Goal: Task Accomplishment & Management: Manage account settings

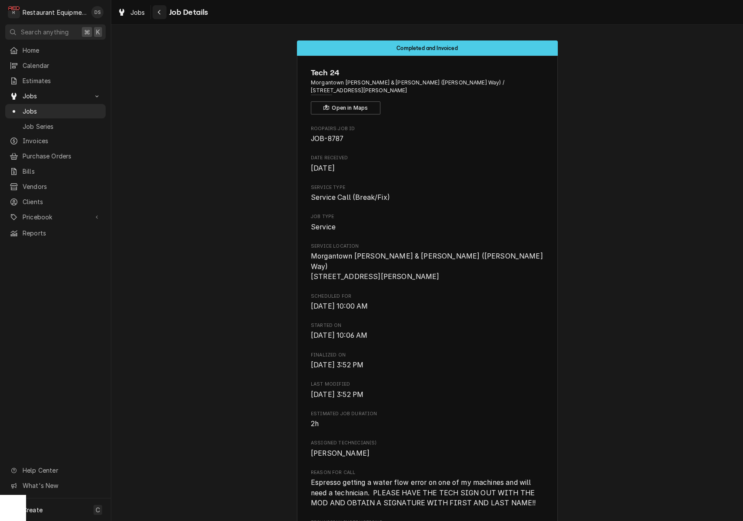
scroll to position [483, 0]
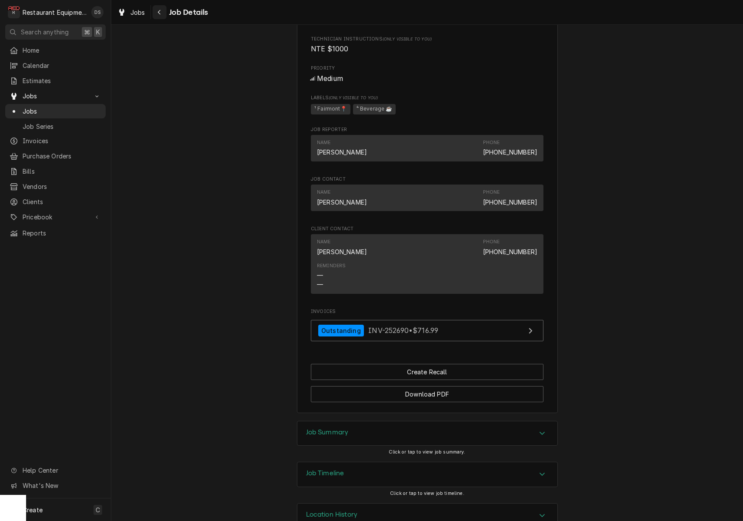
click at [156, 13] on div "Navigate back" at bounding box center [159, 12] width 9 height 9
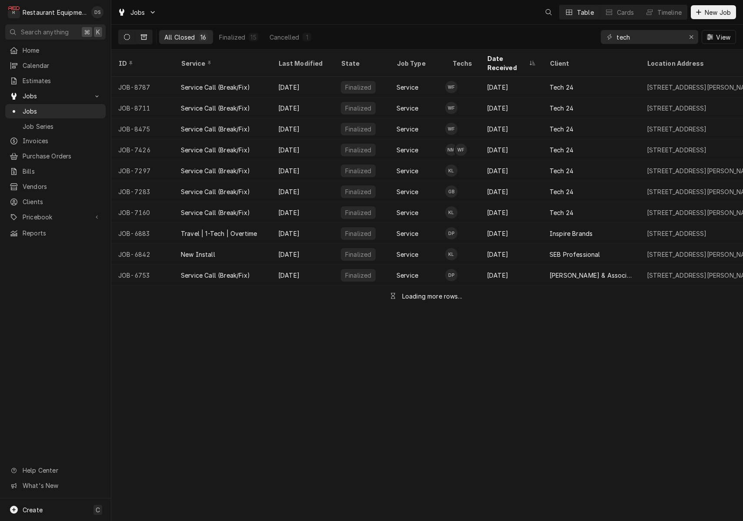
click at [125, 33] on button "Dynamic Content Wrapper" at bounding box center [127, 37] width 17 height 14
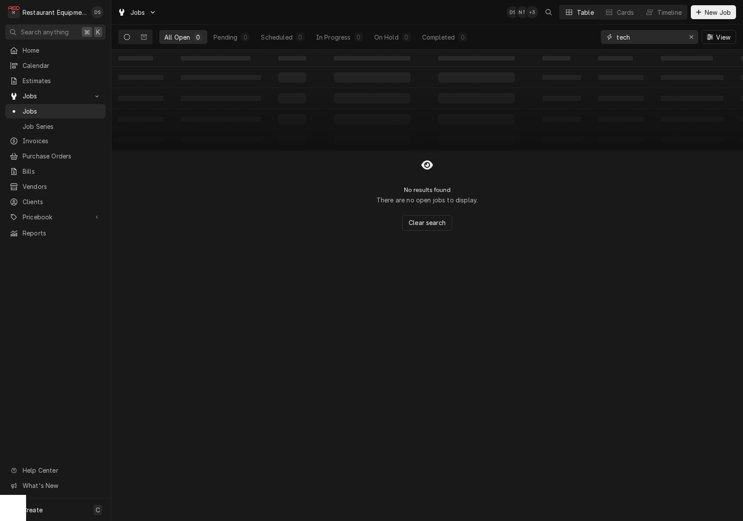
drag, startPoint x: 632, startPoint y: 36, endPoint x: 555, endPoint y: 29, distance: 76.4
click at [555, 29] on div "All Open 0 Pending 0 Scheduled 0 In Progress 0 On Hold 0 Completed 0 tech View" at bounding box center [427, 37] width 618 height 24
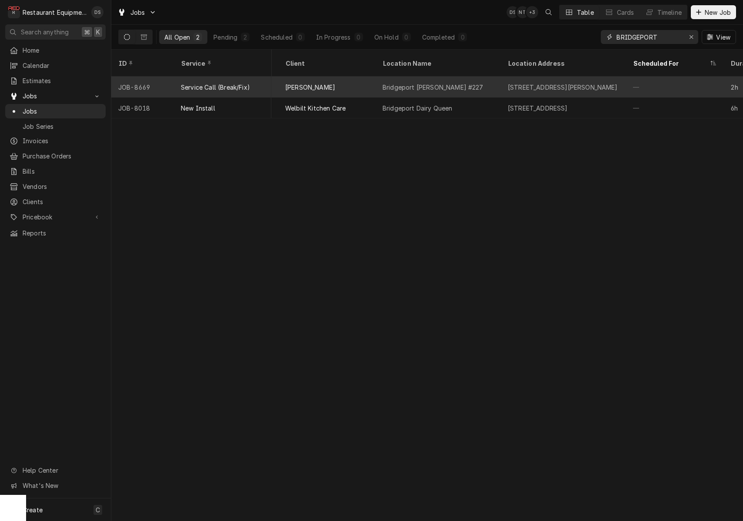
scroll to position [0, 618]
type input "BRIDGEPORT"
click at [404, 84] on div "Bridgeport [PERSON_NAME] #227" at bounding box center [435, 87] width 125 height 21
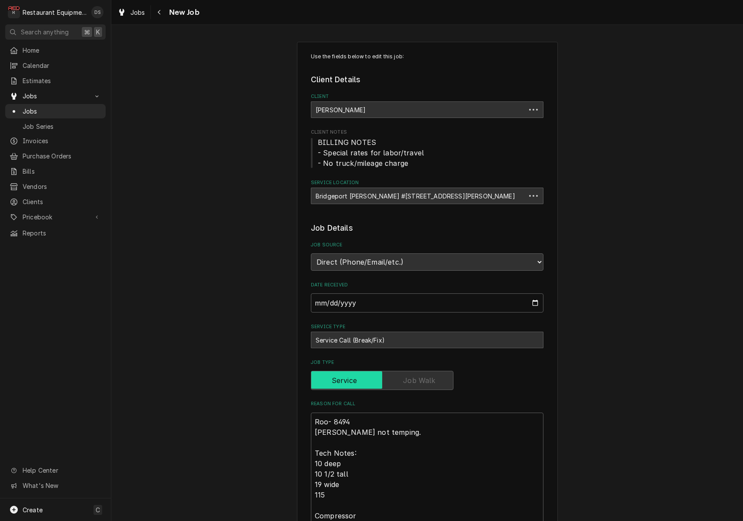
type textarea "x"
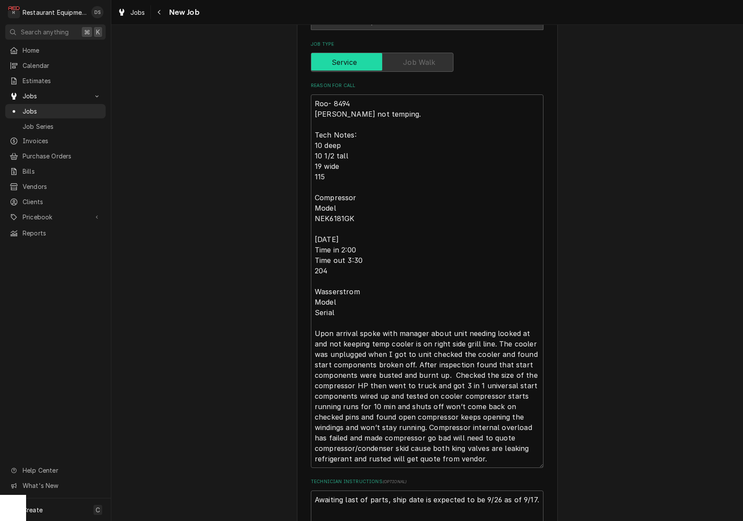
scroll to position [322, 0]
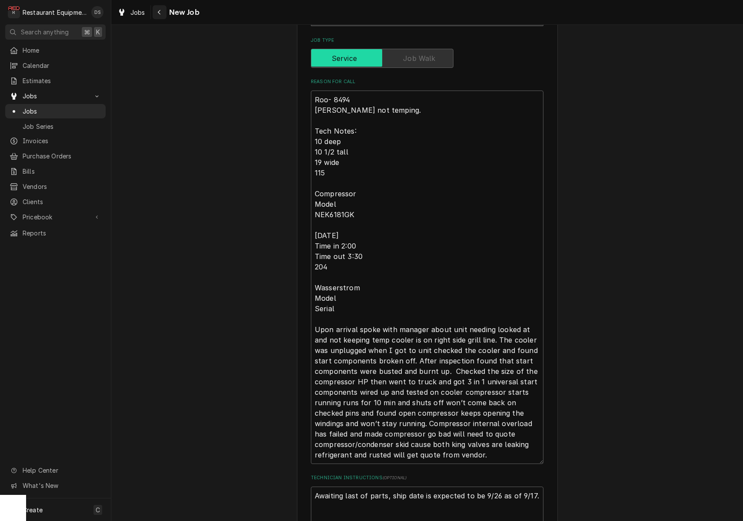
click at [162, 14] on div "Navigate back" at bounding box center [159, 12] width 9 height 9
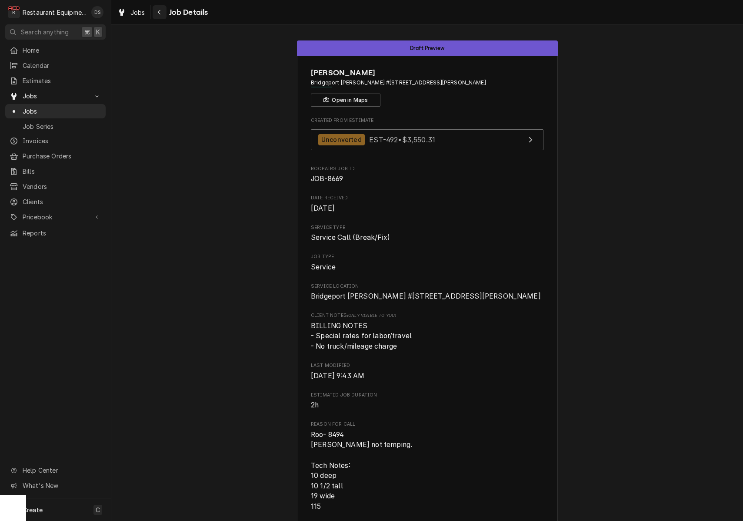
click at [164, 12] on button "Navigate back" at bounding box center [160, 12] width 14 height 14
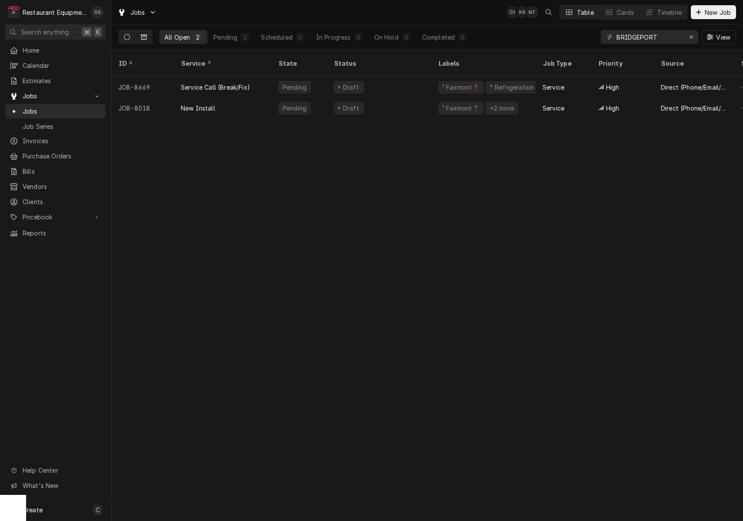
click at [145, 33] on button "Dynamic Content Wrapper" at bounding box center [144, 37] width 17 height 14
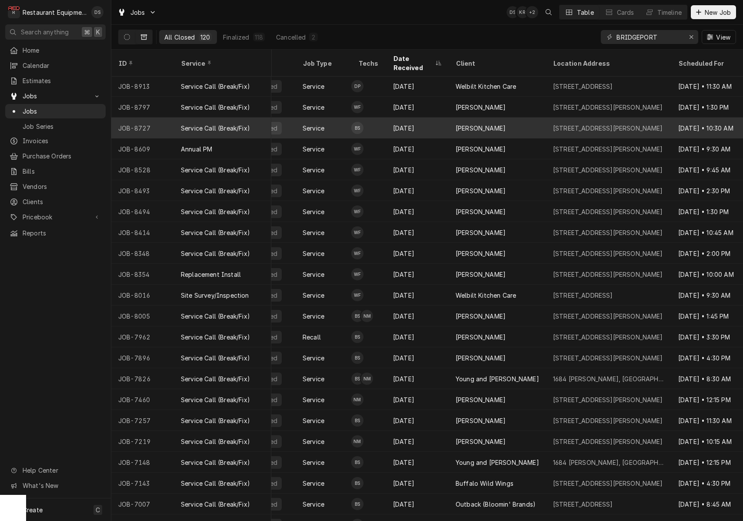
scroll to position [2, 94]
click at [527, 117] on div "[PERSON_NAME]" at bounding box center [497, 127] width 97 height 21
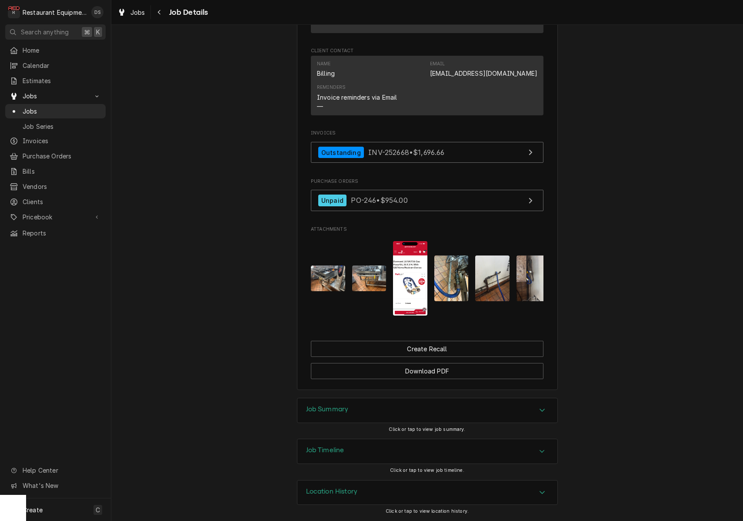
scroll to position [748, 0]
drag, startPoint x: 424, startPoint y: 402, endPoint x: 426, endPoint y: 397, distance: 5.7
click at [424, 402] on div "Job Summary" at bounding box center [427, 410] width 260 height 24
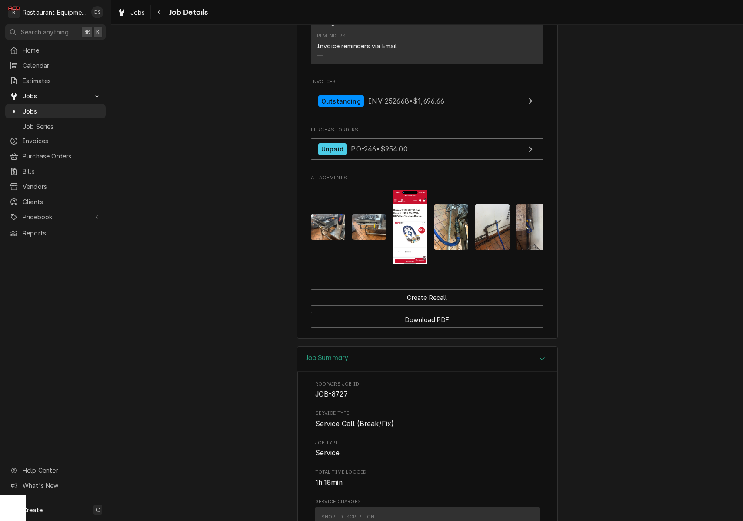
scroll to position [792, 0]
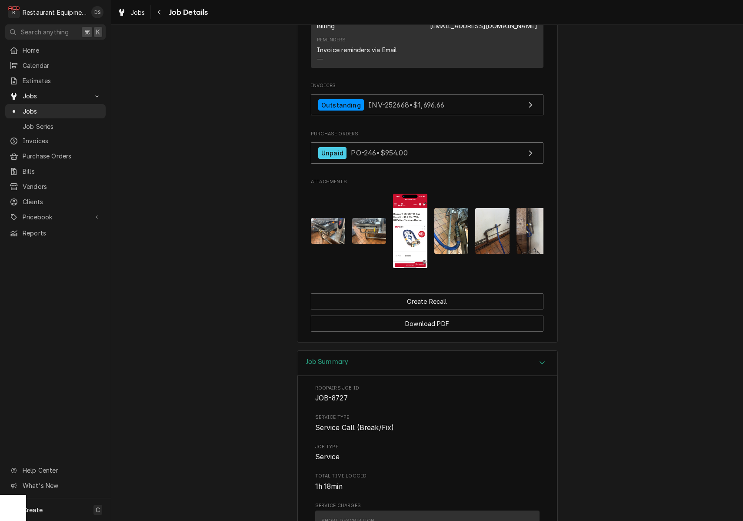
click at [342, 230] on img "Attachments" at bounding box center [328, 231] width 34 height 26
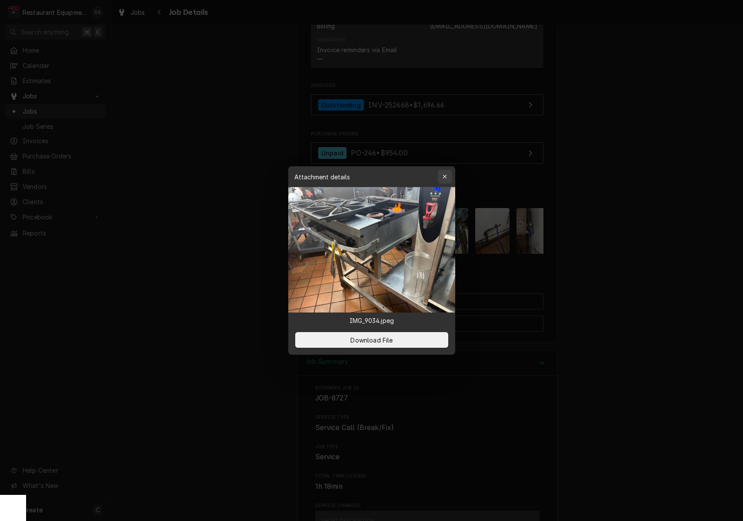
click at [447, 177] on icon "button" at bounding box center [444, 177] width 5 height 6
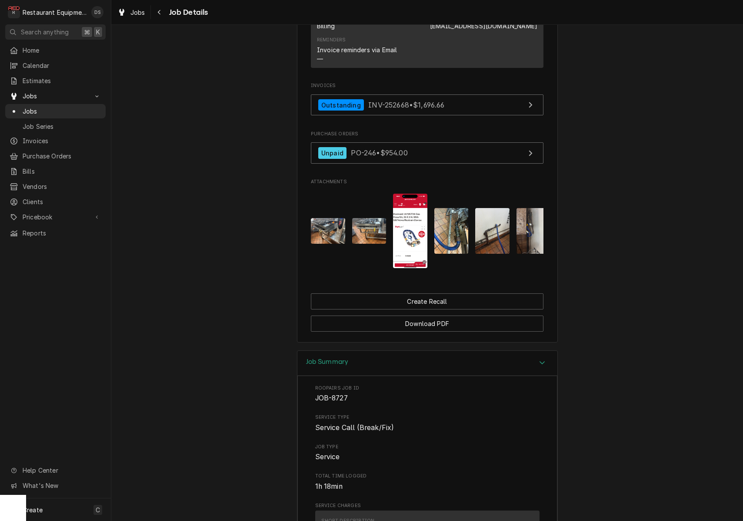
click at [461, 224] on img "Attachments" at bounding box center [451, 231] width 34 height 46
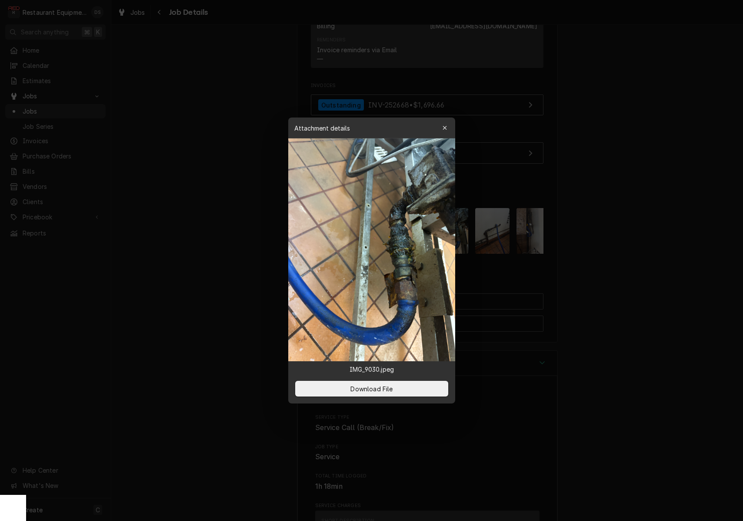
drag, startPoint x: 199, startPoint y: 27, endPoint x: 190, endPoint y: 29, distance: 8.9
click at [199, 27] on div at bounding box center [371, 260] width 743 height 521
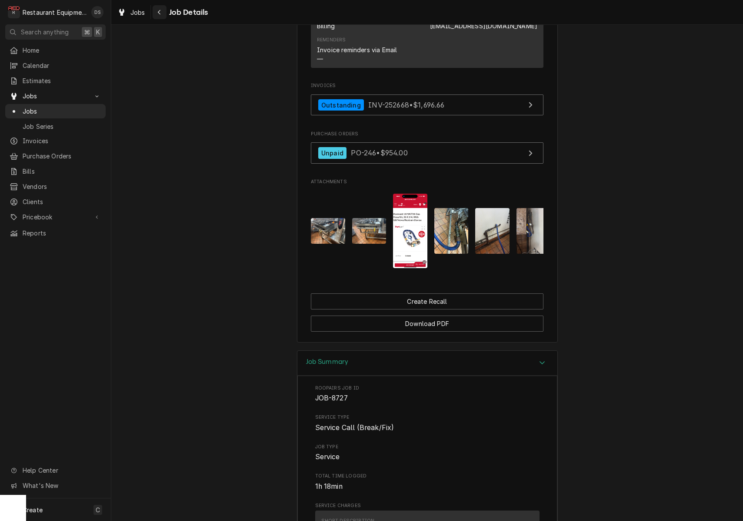
click at [163, 11] on div "Navigate back" at bounding box center [159, 12] width 9 height 9
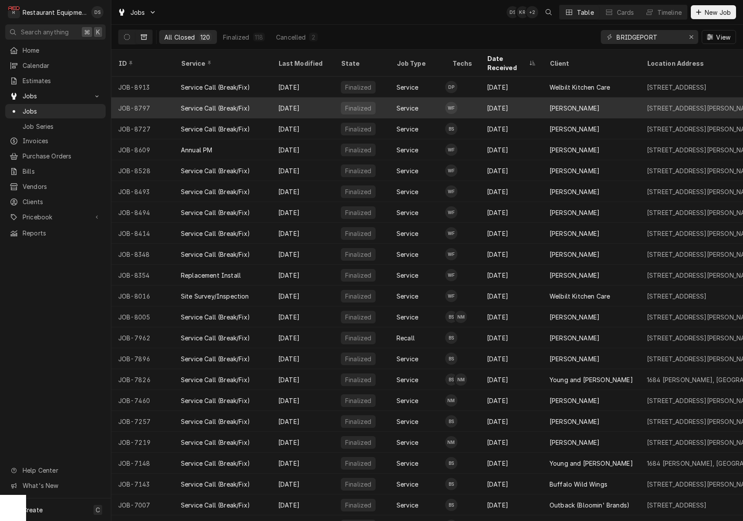
click at [477, 98] on td "WF" at bounding box center [462, 107] width 35 height 21
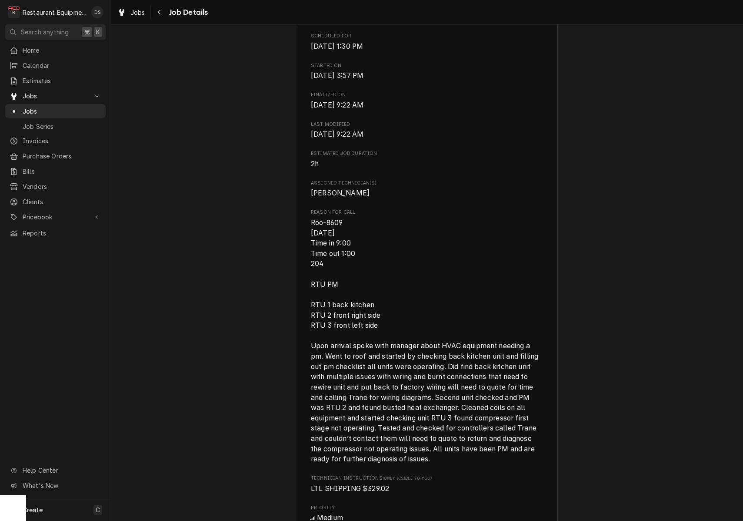
scroll to position [330, 0]
click at [160, 14] on icon "Navigate back" at bounding box center [159, 12] width 4 height 6
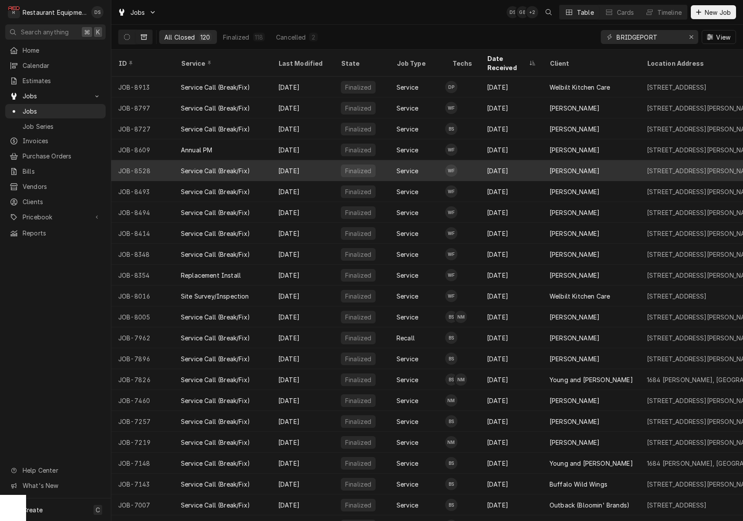
click at [392, 160] on div "Service" at bounding box center [418, 170] width 56 height 21
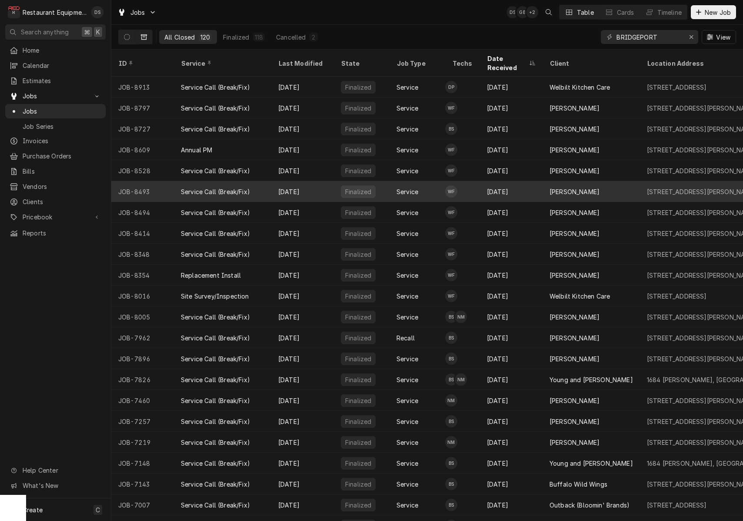
click at [394, 182] on div "Service" at bounding box center [418, 191] width 56 height 21
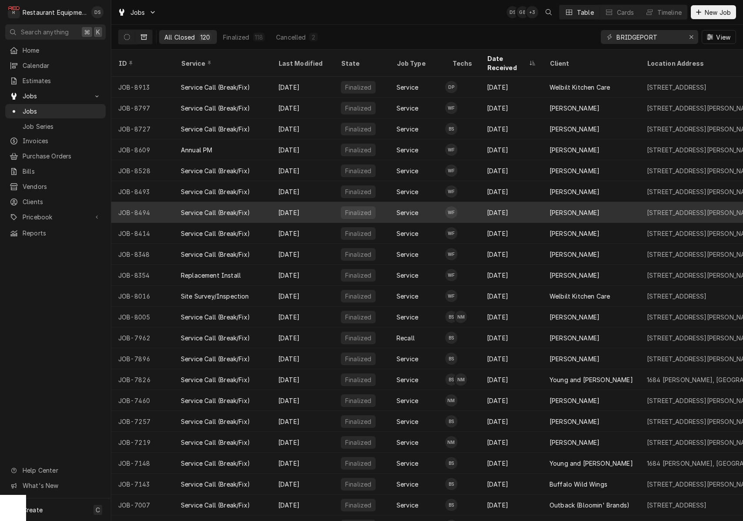
click at [392, 203] on div "Service" at bounding box center [418, 212] width 56 height 21
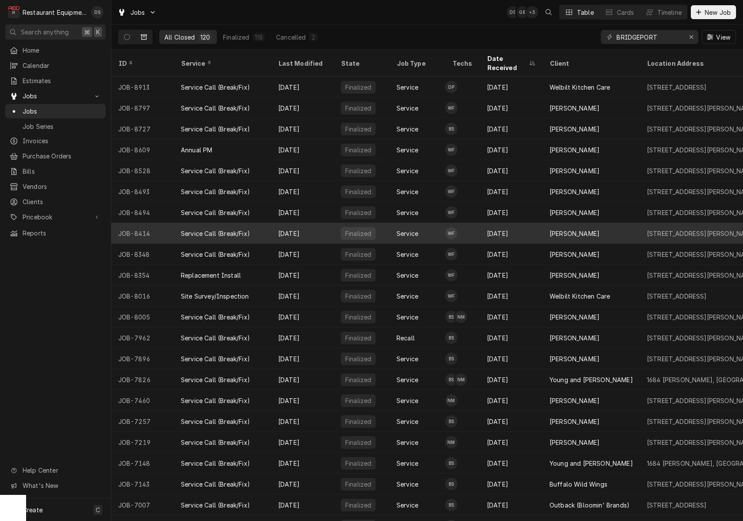
click at [392, 223] on div "Service" at bounding box center [418, 233] width 56 height 21
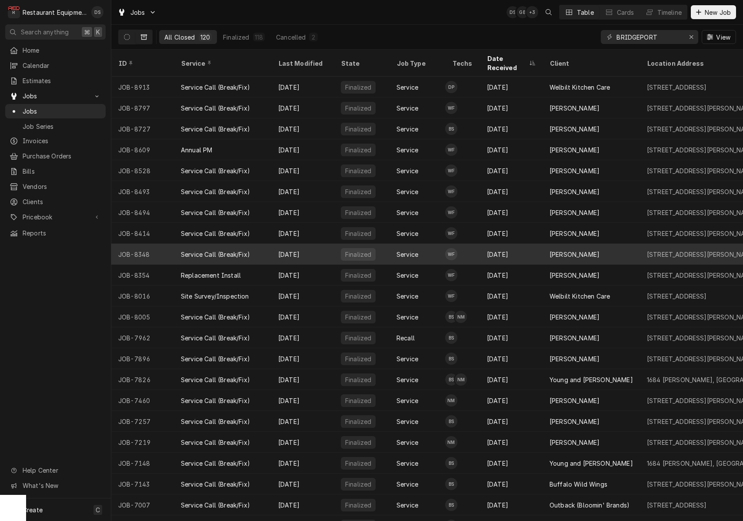
click at [392, 244] on div "Service" at bounding box center [418, 254] width 56 height 21
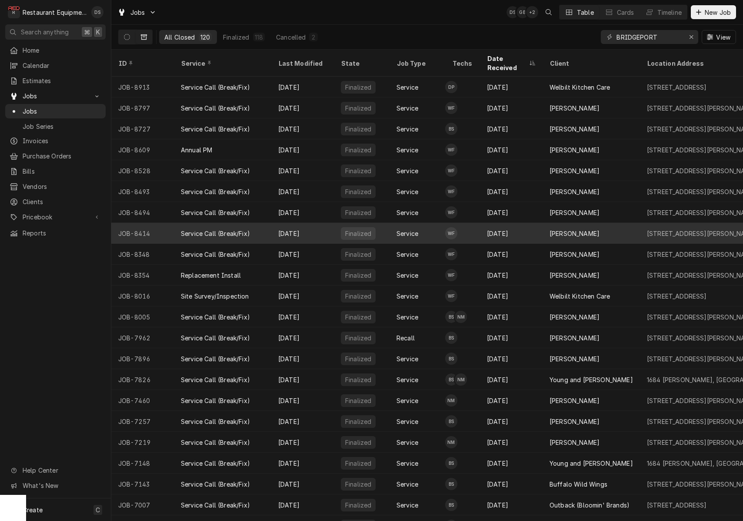
click at [314, 223] on div "Aug 8" at bounding box center [302, 233] width 63 height 21
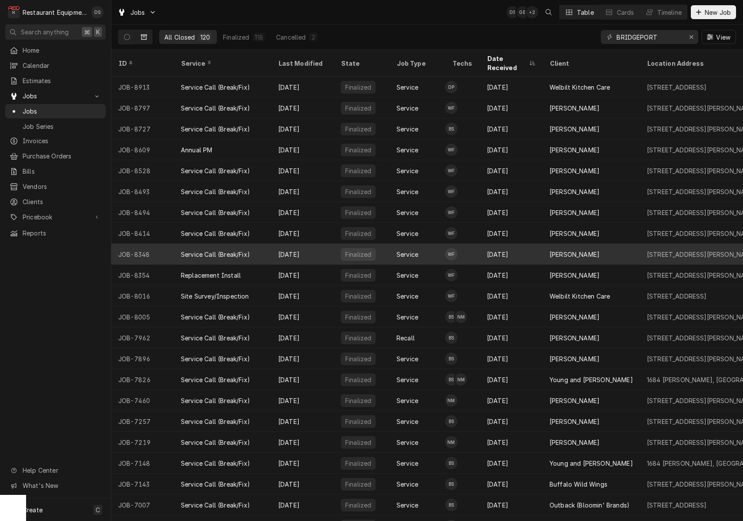
click at [314, 244] on div "Aug 5" at bounding box center [302, 254] width 63 height 21
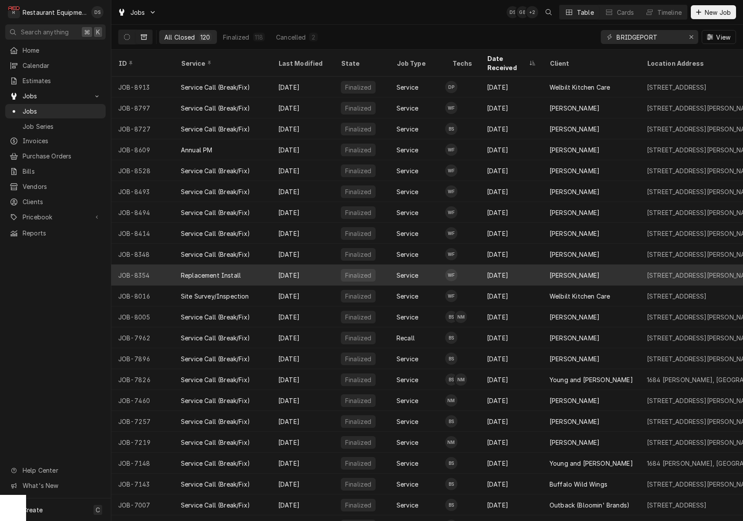
drag, startPoint x: 313, startPoint y: 255, endPoint x: 316, endPoint y: 268, distance: 13.4
click at [313, 264] on div "Aug 20" at bounding box center [302, 274] width 63 height 21
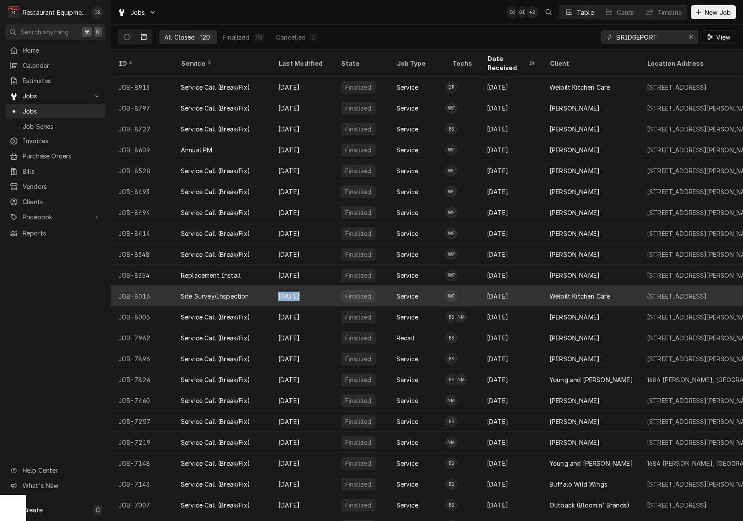
click at [316, 285] on div "Jul 14" at bounding box center [302, 295] width 63 height 21
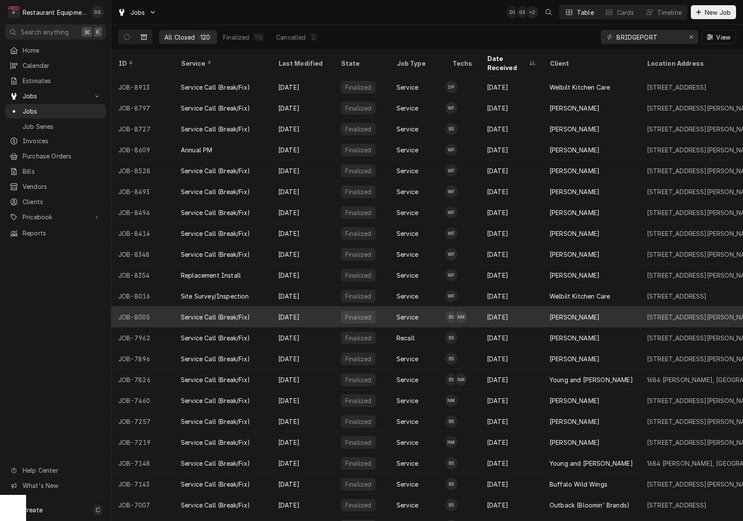
click at [318, 306] on div "Jul 9" at bounding box center [302, 316] width 63 height 21
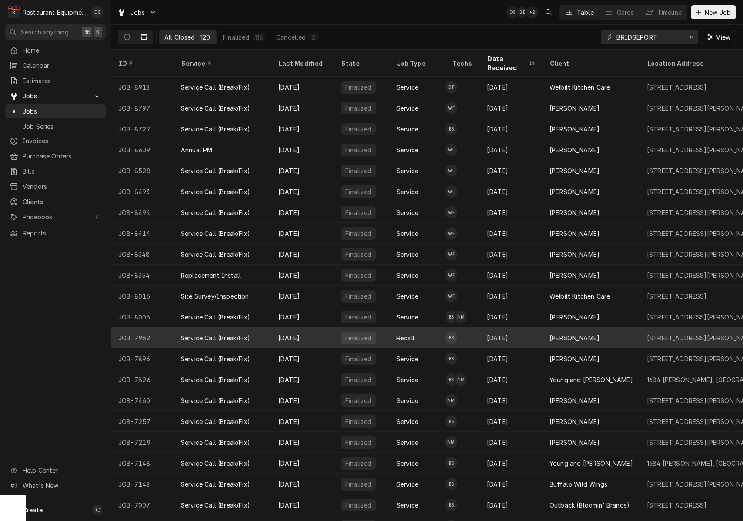
click at [318, 327] on div "Jul 11" at bounding box center [302, 337] width 63 height 21
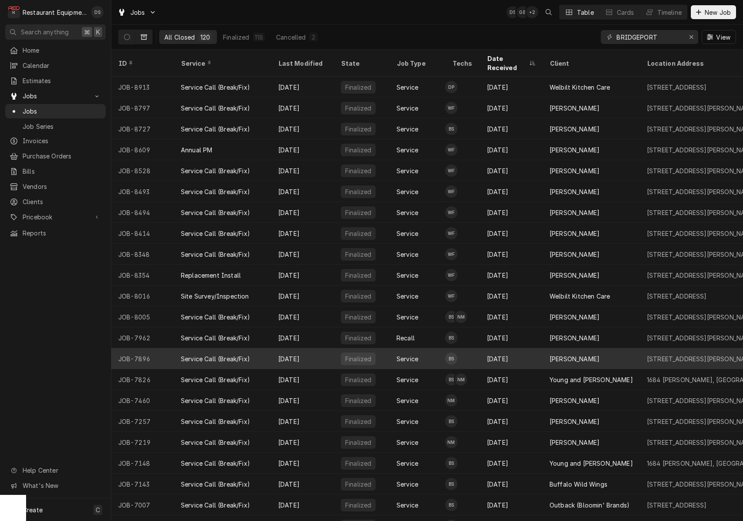
click at [319, 348] on div "Jul 1" at bounding box center [302, 358] width 63 height 21
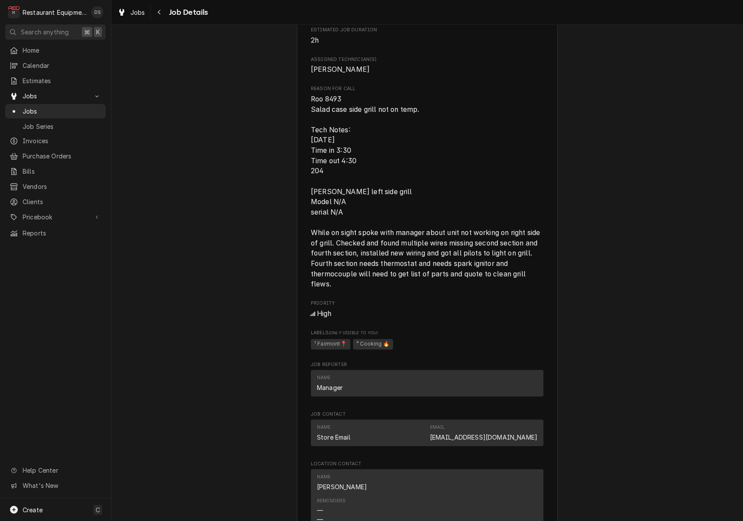
scroll to position [454, 0]
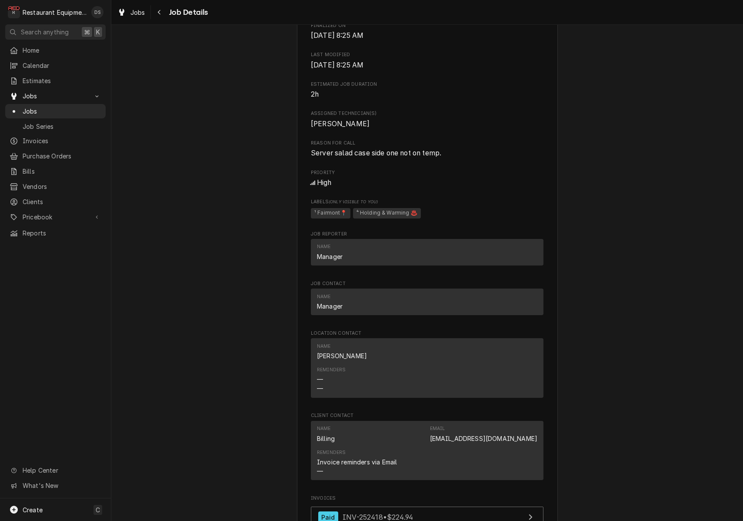
scroll to position [355, 0]
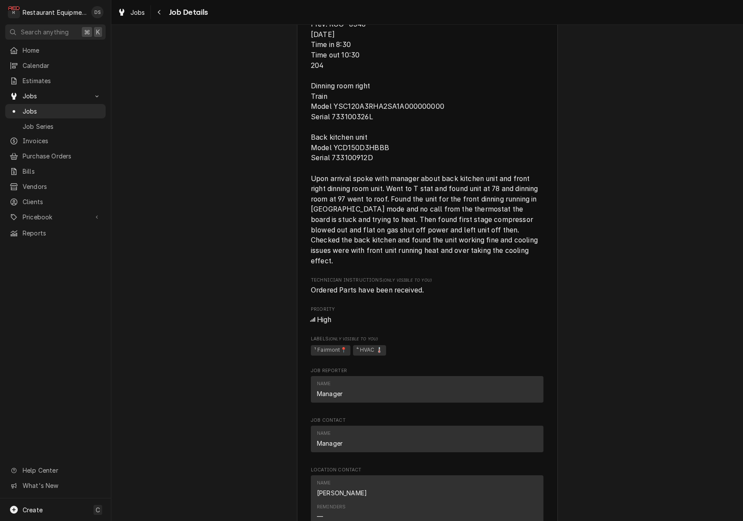
scroll to position [554, 0]
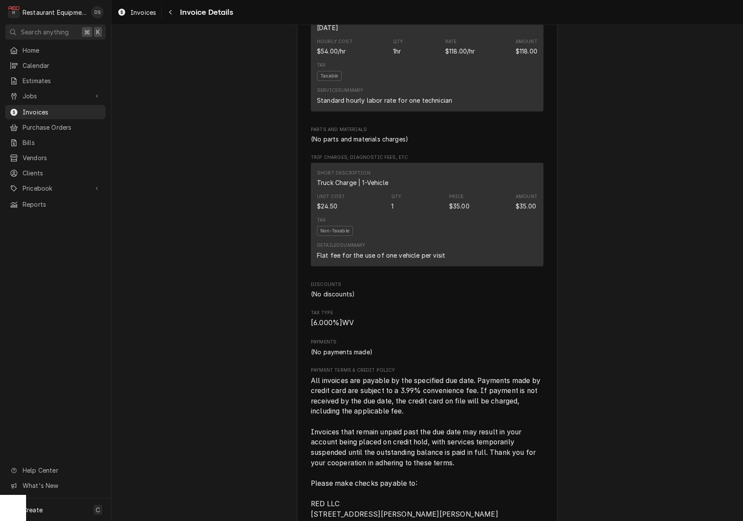
scroll to position [875, 0]
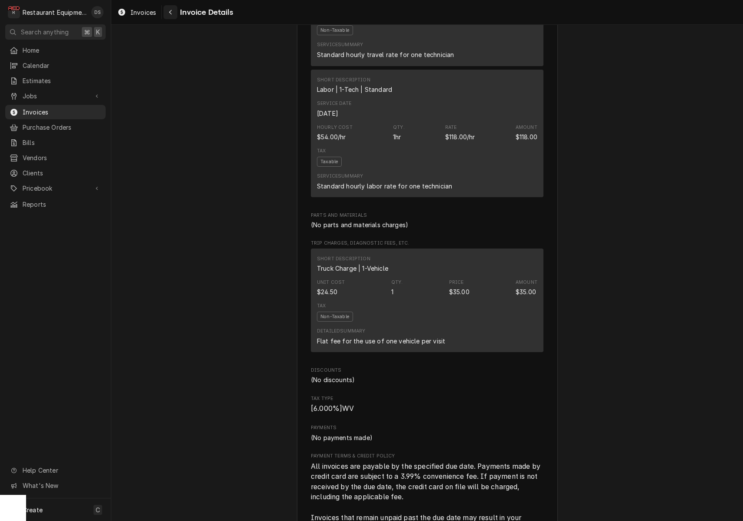
click at [174, 15] on div "Navigate back" at bounding box center [170, 12] width 9 height 9
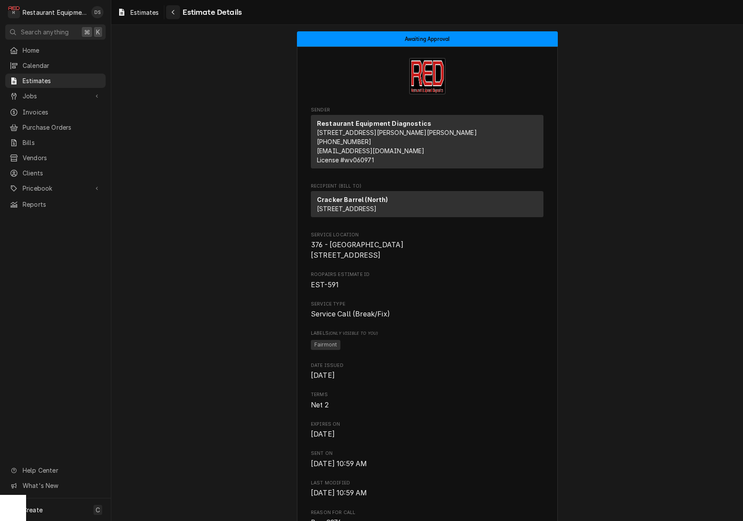
click at [175, 14] on icon "Navigate back" at bounding box center [173, 12] width 4 height 6
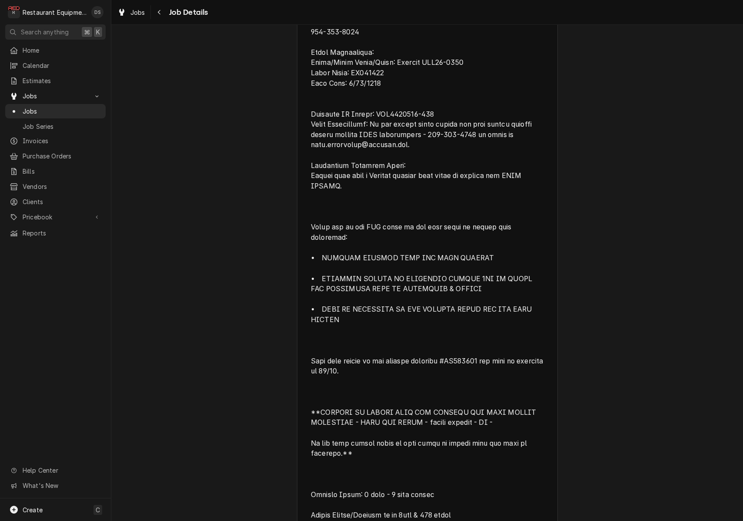
scroll to position [613, 0]
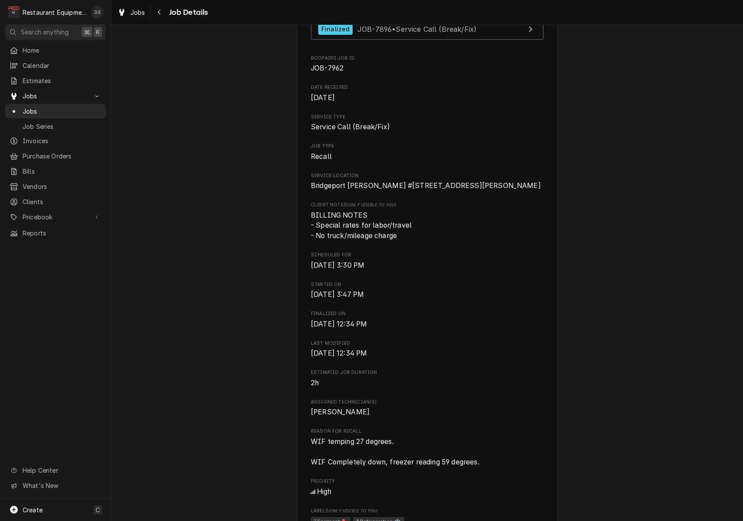
scroll to position [224, 0]
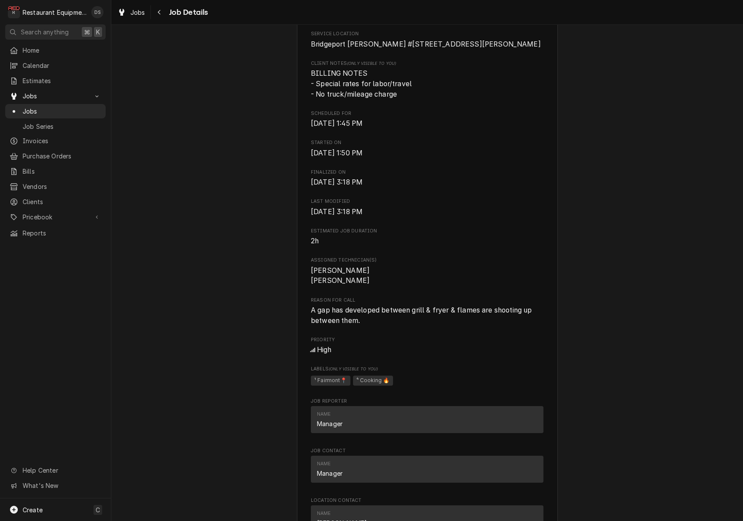
scroll to position [206, 0]
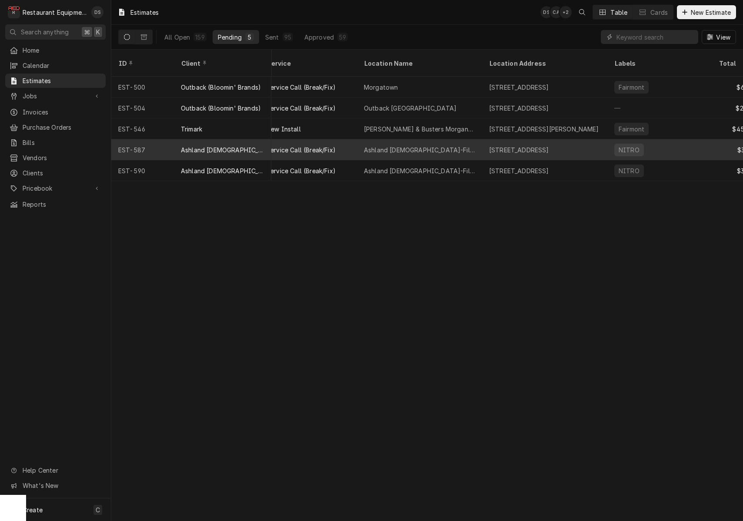
scroll to position [0, 75]
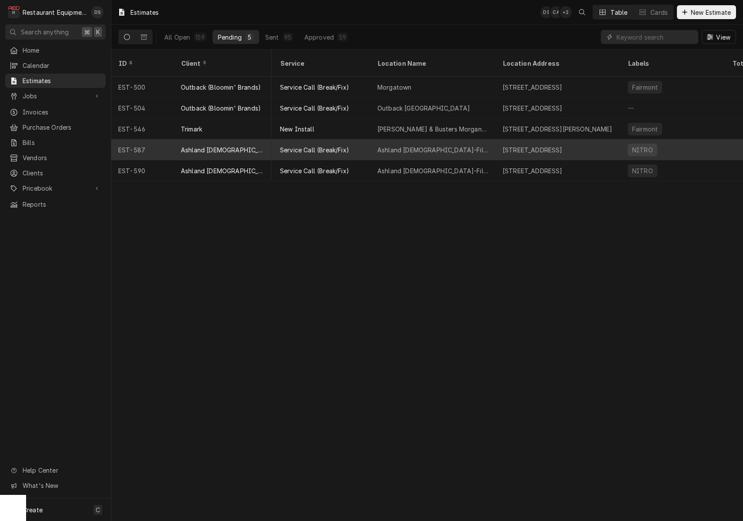
click at [480, 139] on div "Ashland [DEMOGRAPHIC_DATA]-Fil-A" at bounding box center [433, 149] width 125 height 21
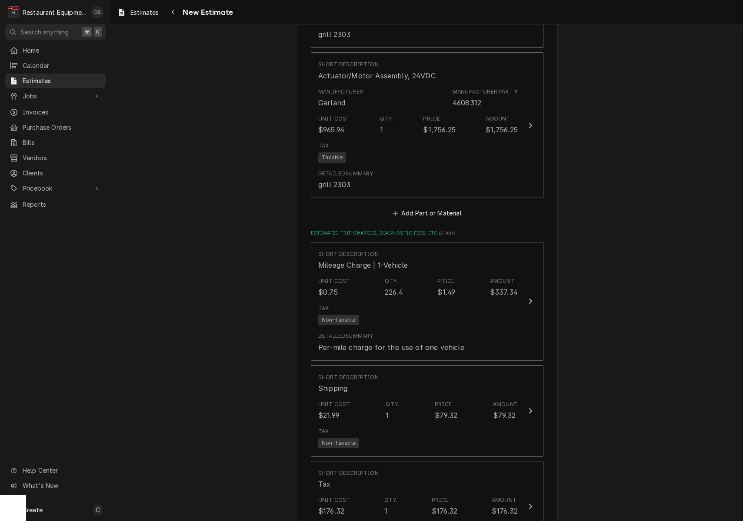
scroll to position [1066, 0]
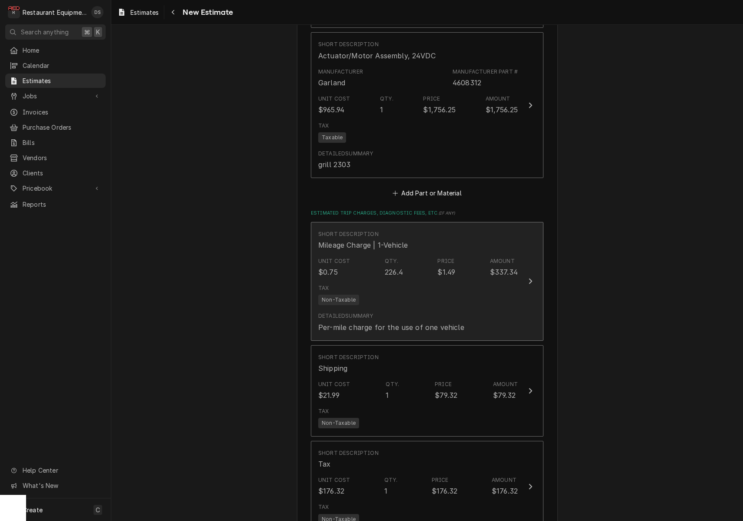
click at [530, 251] on button "Short Description Mileage Charge | 1-Vehicle Unit Cost $0.75 Qty. 226.4 Price $…" at bounding box center [427, 281] width 233 height 119
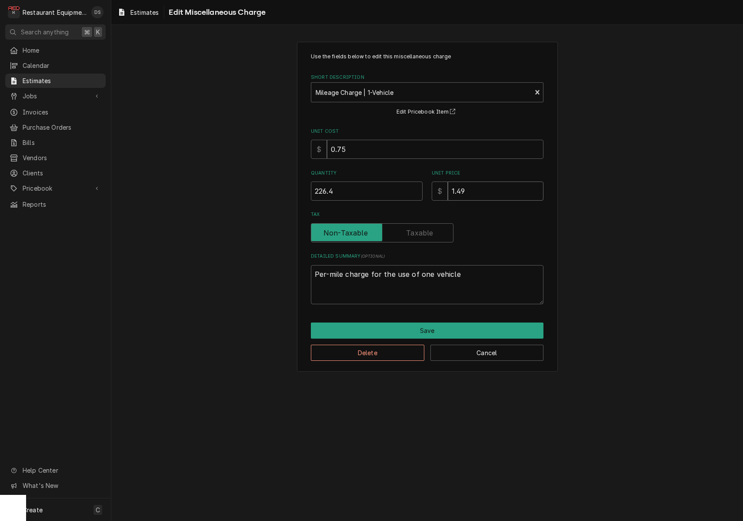
drag, startPoint x: 490, startPoint y: 191, endPoint x: 438, endPoint y: 188, distance: 51.8
click at [438, 188] on div "$ 1.49" at bounding box center [488, 190] width 112 height 19
type textarea "x"
type input "1"
type textarea "x"
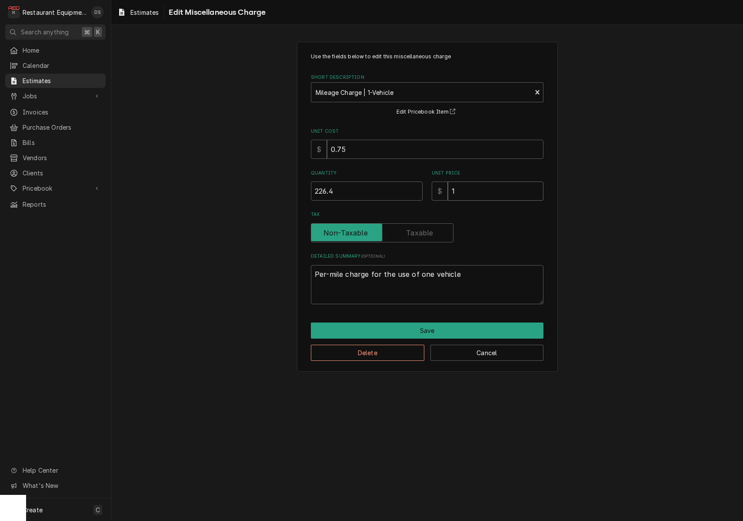
type input "1.2"
type textarea "x"
type input "1.25"
type textarea "x"
type input "1.25"
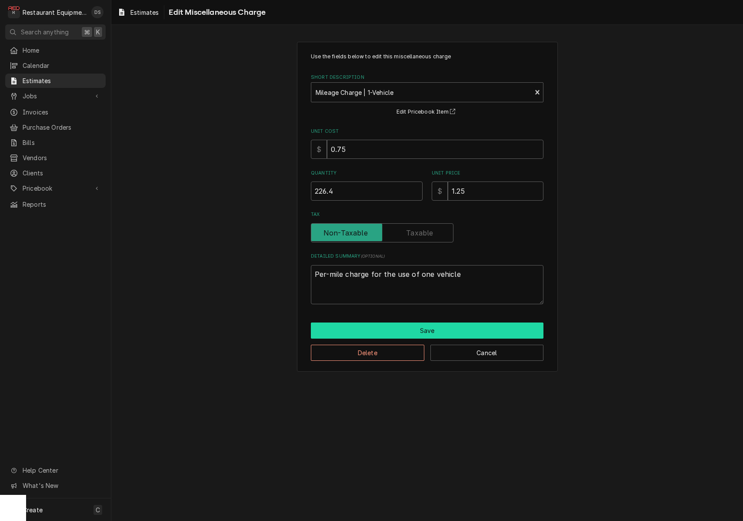
click at [433, 320] on div "Use the fields below to edit this miscellaneous charge Short Description Mileag…" at bounding box center [427, 207] width 261 height 330
click at [433, 322] on button "Save" at bounding box center [427, 330] width 233 height 16
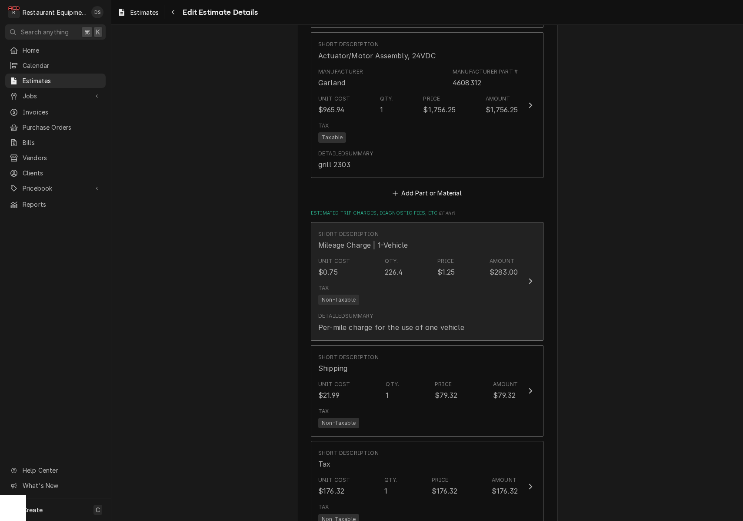
type textarea "x"
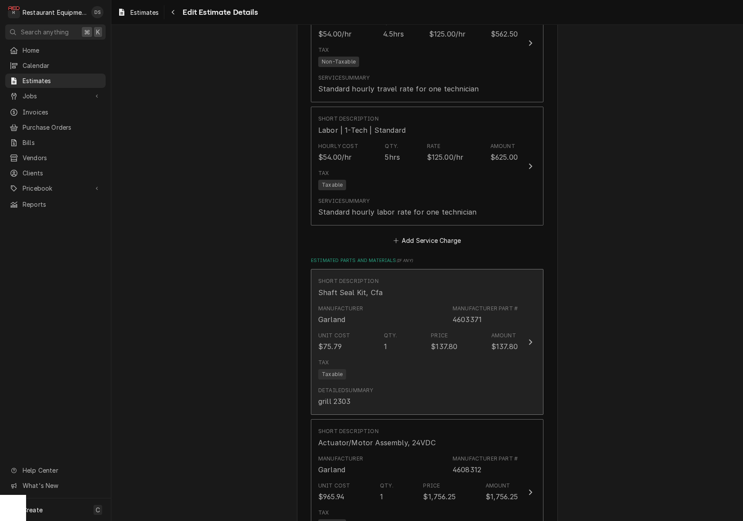
scroll to position [681, 0]
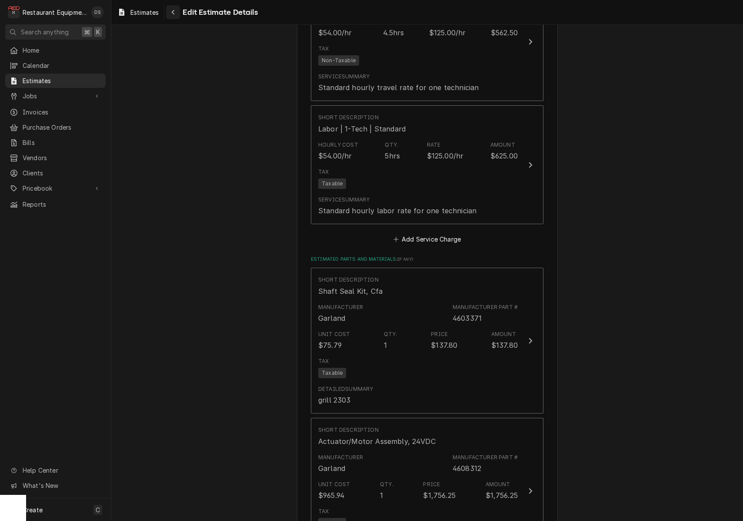
click at [175, 17] on button "Navigate back" at bounding box center [173, 12] width 14 height 14
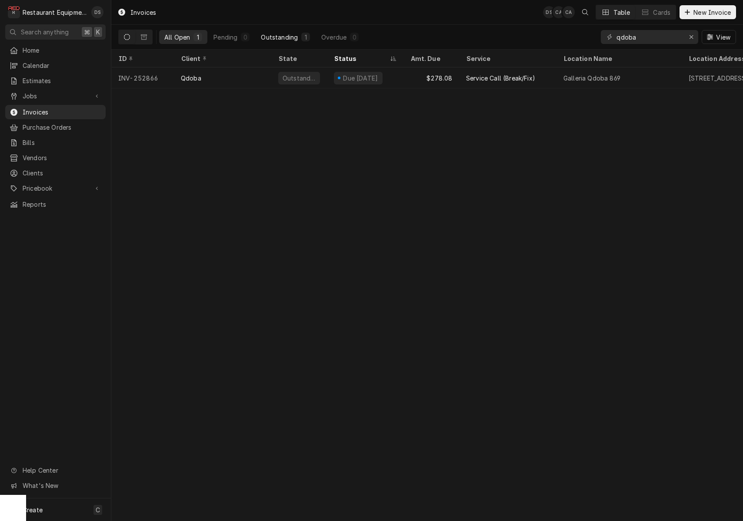
drag, startPoint x: 237, startPoint y: 35, endPoint x: 266, endPoint y: 35, distance: 28.7
click at [237, 35] on div "Pending" at bounding box center [226, 37] width 24 height 9
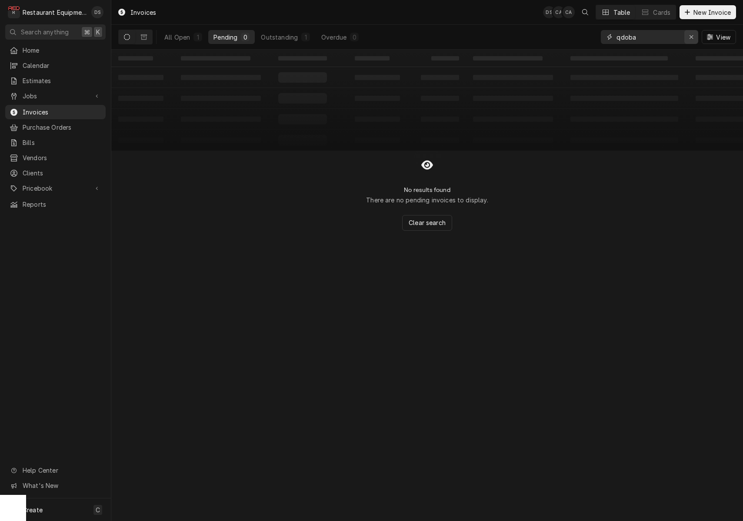
click at [688, 39] on div "Erase input" at bounding box center [691, 37] width 9 height 9
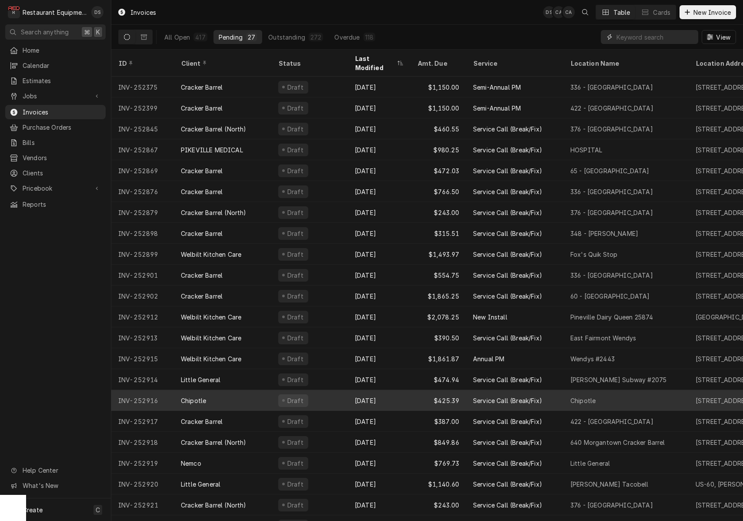
scroll to position [84, 0]
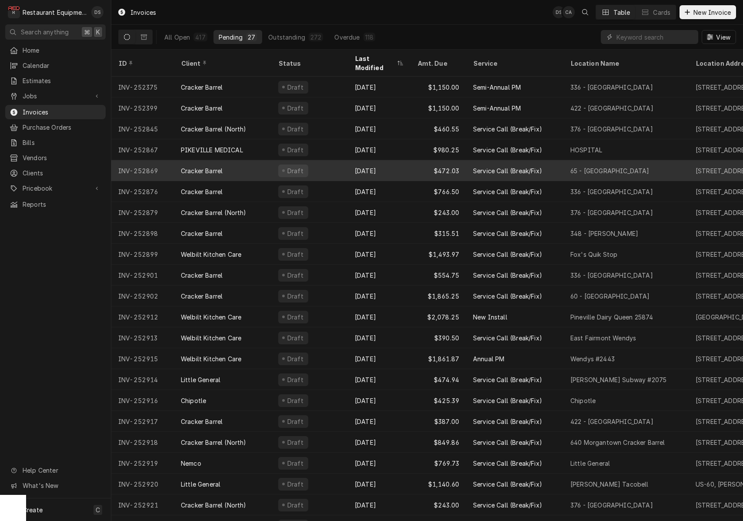
click at [313, 160] on div "Draft" at bounding box center [309, 170] width 77 height 21
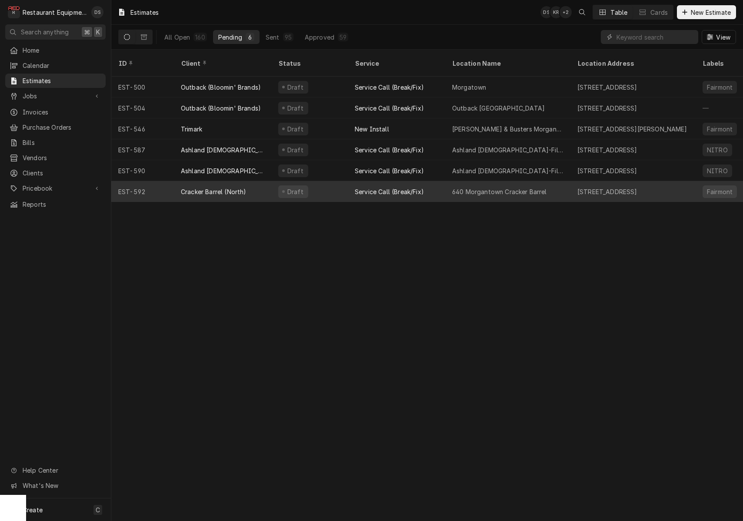
click at [350, 181] on div "Service Call (Break/Fix)" at bounding box center [396, 191] width 97 height 21
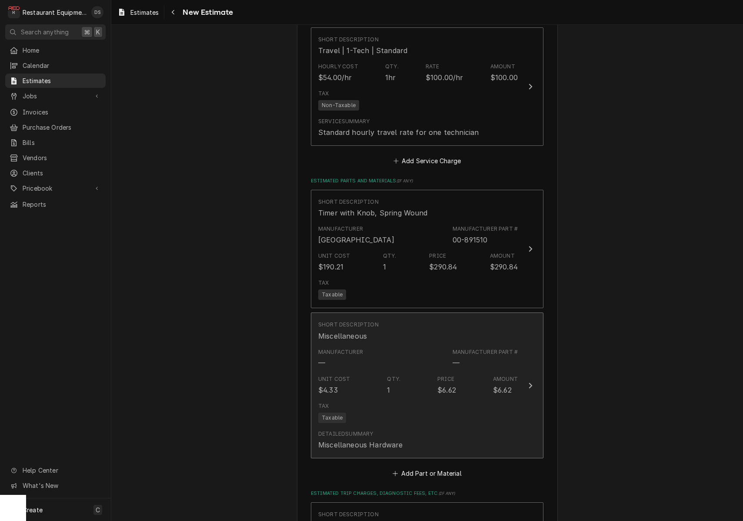
scroll to position [1222, 0]
click at [456, 354] on div "Manufacturer — Manufacturer Part # —" at bounding box center [418, 355] width 200 height 27
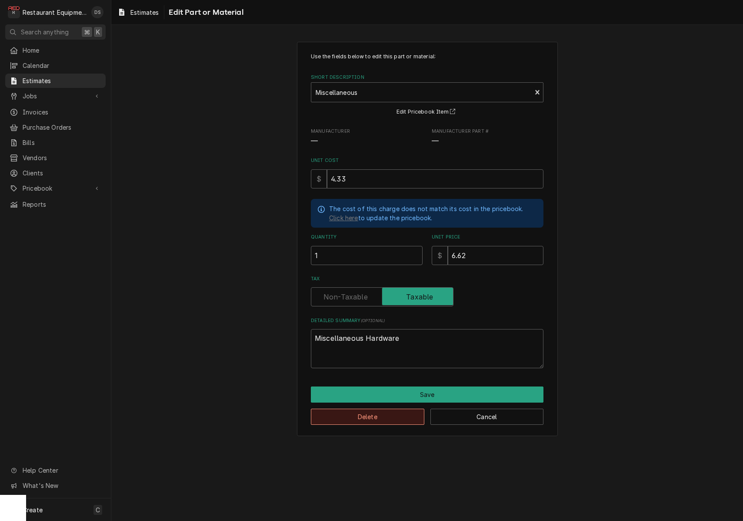
click at [406, 412] on button "Delete" at bounding box center [368, 416] width 114 height 16
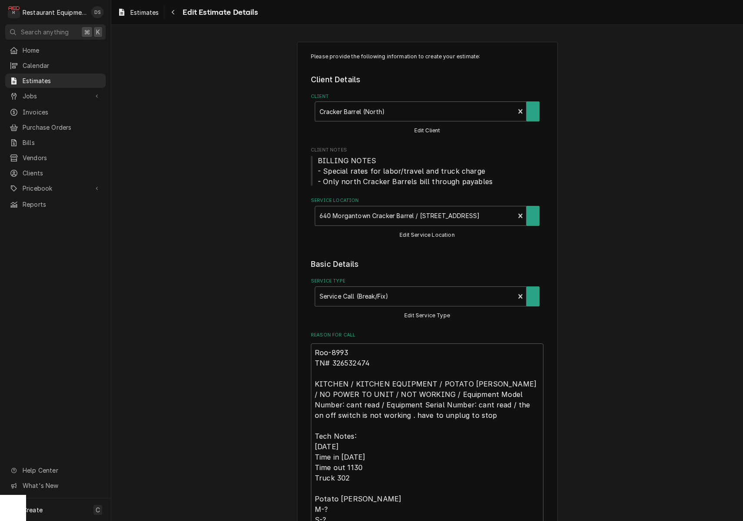
scroll to position [1222, 0]
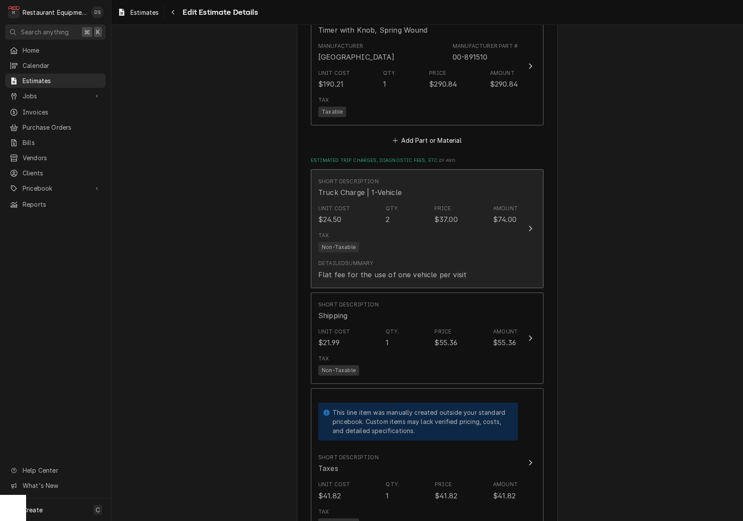
scroll to position [1386, 0]
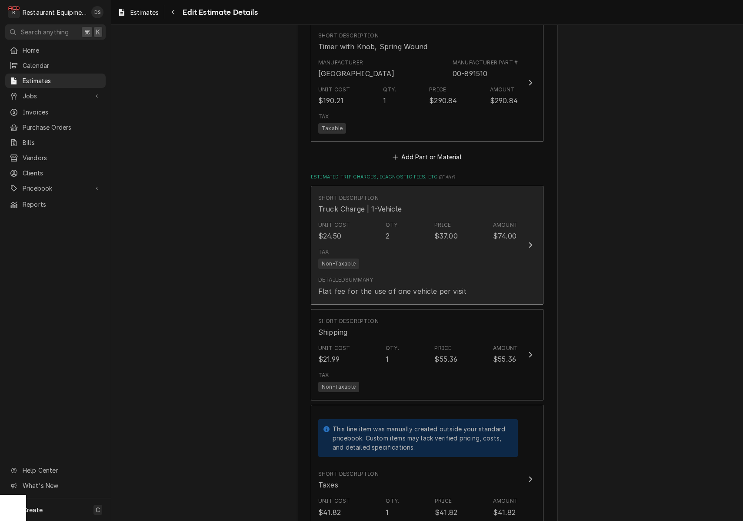
click at [423, 272] on div "Detailed Summary Flat fee for the use of one vehicle per visit" at bounding box center [418, 285] width 200 height 27
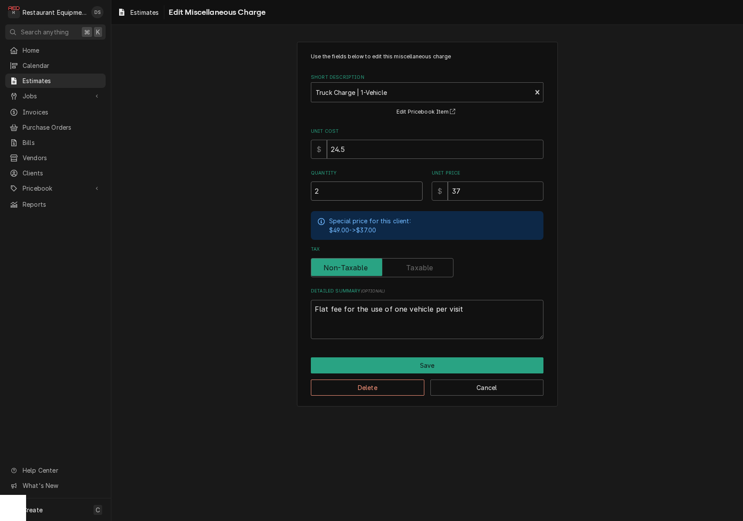
drag, startPoint x: 348, startPoint y: 193, endPoint x: 264, endPoint y: 187, distance: 85.0
click at [264, 187] on div "Use the fields below to edit this miscellaneous charge Short Description Truck …" at bounding box center [427, 224] width 632 height 380
type textarea "x"
type input "1"
type textarea "x"
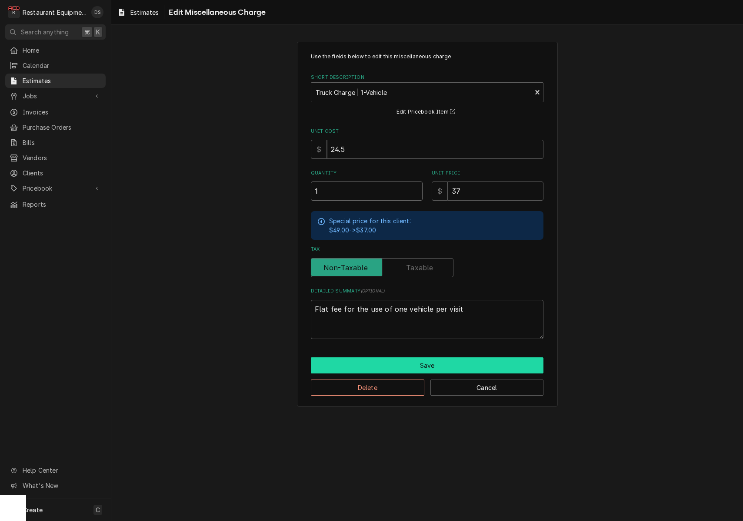
type input "1"
click at [415, 359] on button "Save" at bounding box center [427, 365] width 233 height 16
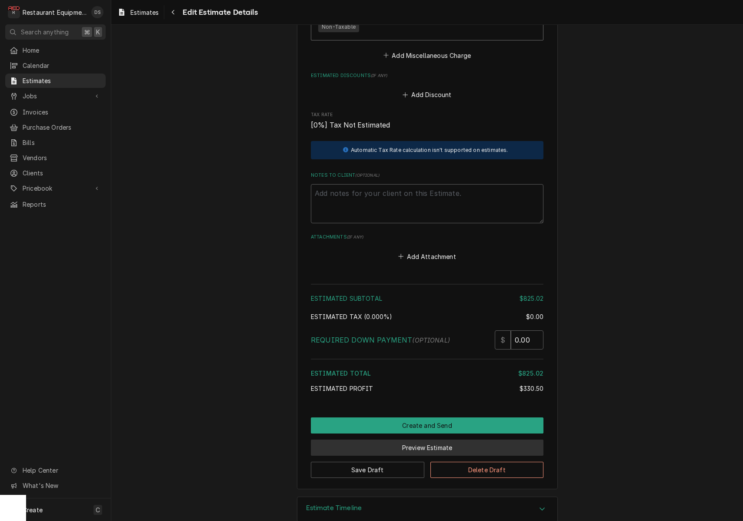
click at [448, 439] on button "Preview Estimate" at bounding box center [427, 447] width 233 height 16
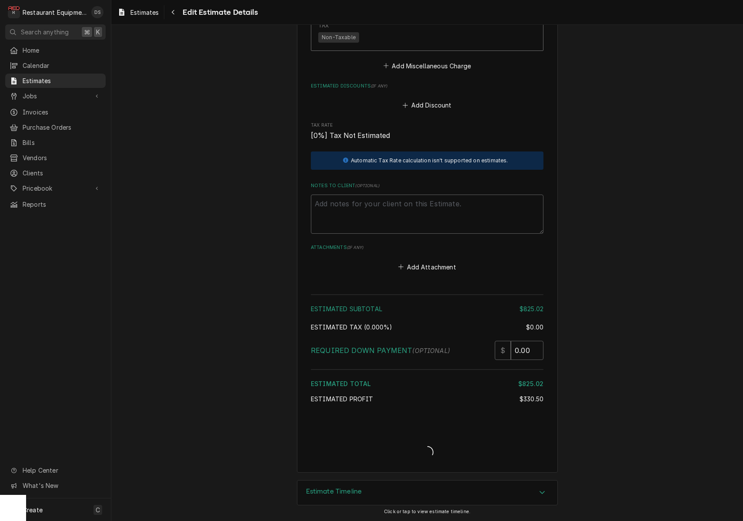
type textarea "x"
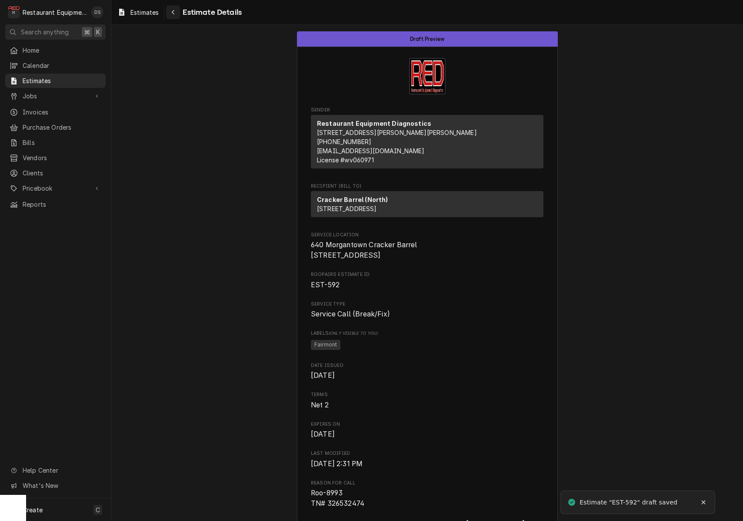
click at [175, 16] on div "Navigate back" at bounding box center [173, 12] width 9 height 9
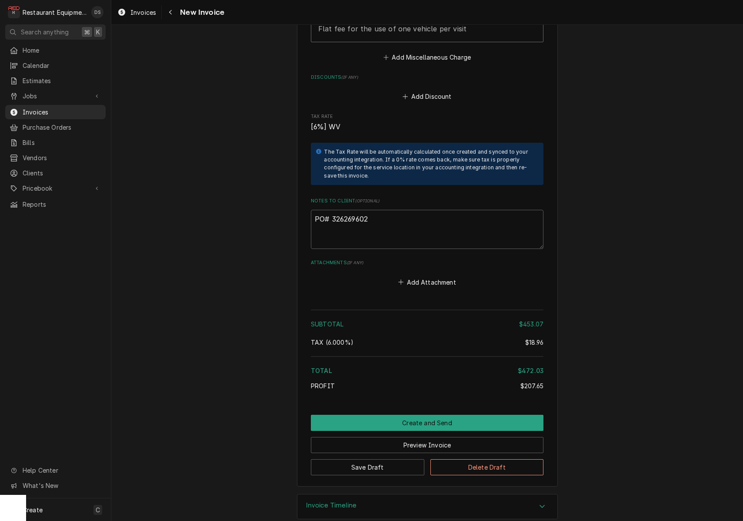
scroll to position [1524, 0]
drag, startPoint x: 378, startPoint y: 205, endPoint x: 336, endPoint y: 205, distance: 41.8
click at [334, 210] on textarea "PO# 326269602" at bounding box center [427, 229] width 233 height 39
drag, startPoint x: 331, startPoint y: 205, endPoint x: 390, endPoint y: 206, distance: 58.3
click at [392, 210] on textarea "PO# 326269602" at bounding box center [427, 229] width 233 height 39
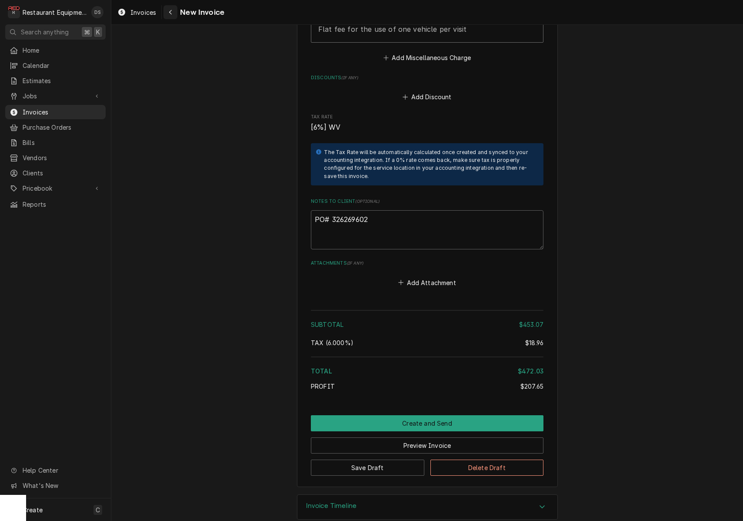
click at [171, 14] on icon "Navigate back" at bounding box center [171, 12] width 4 height 6
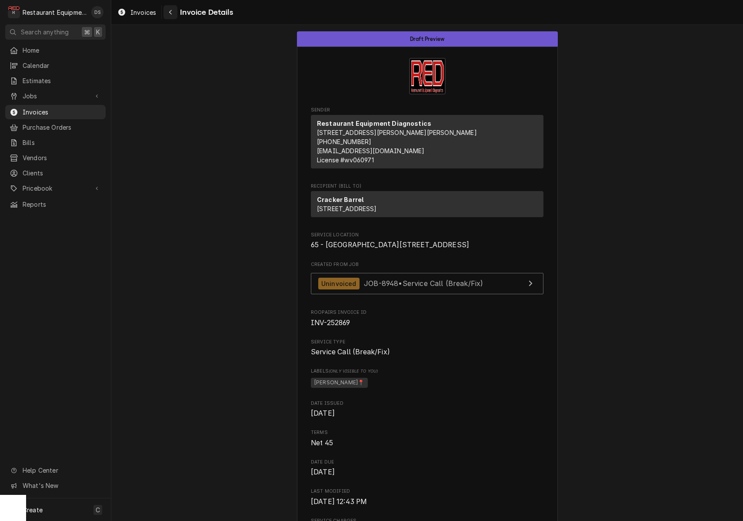
click at [173, 13] on div "Navigate back" at bounding box center [170, 12] width 9 height 9
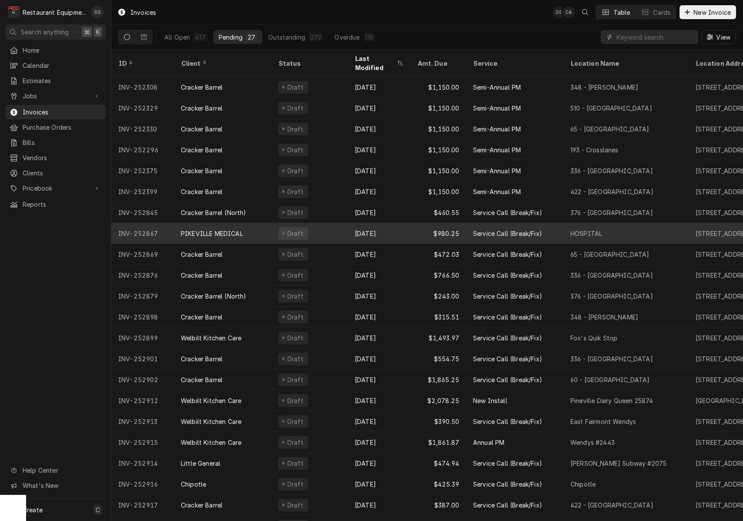
click at [348, 223] on div "Sep 19" at bounding box center [379, 233] width 63 height 21
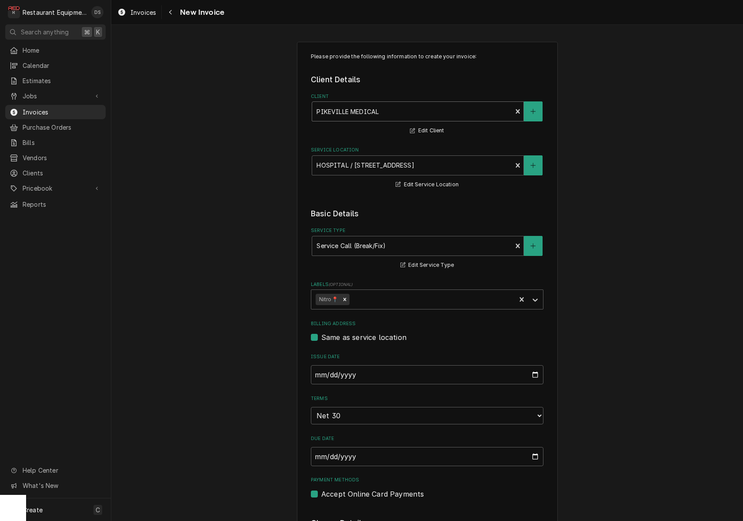
click at [380, 112] on div "Client" at bounding box center [412, 112] width 191 height 16
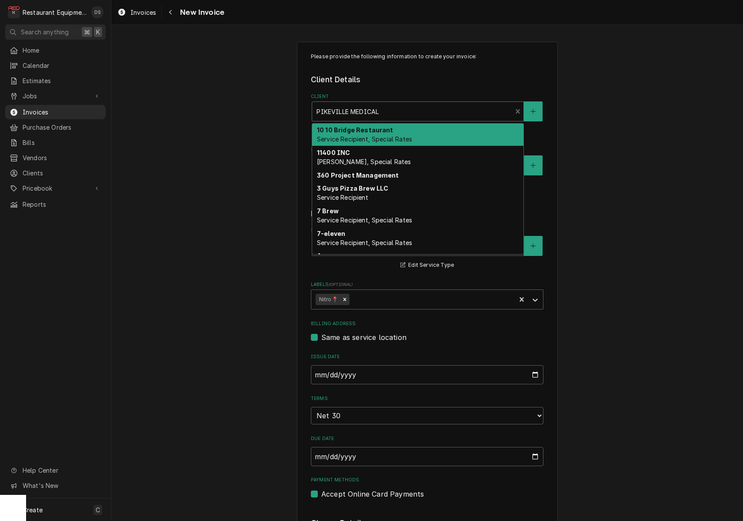
type textarea "x"
type input "T"
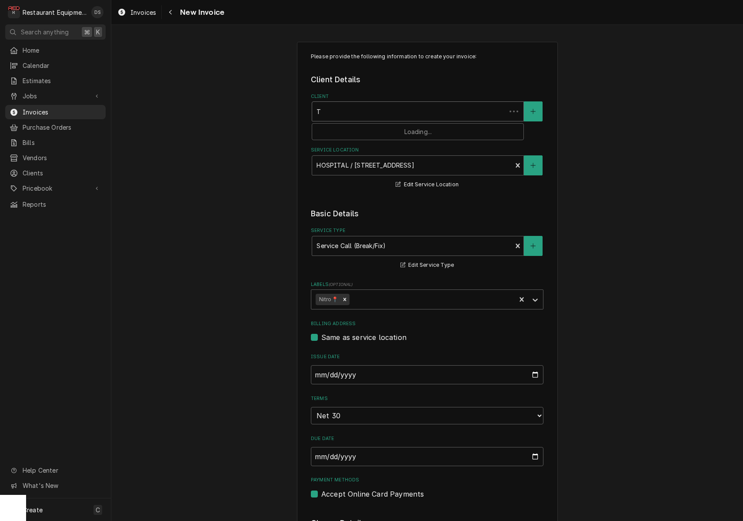
type textarea "x"
type input "TR"
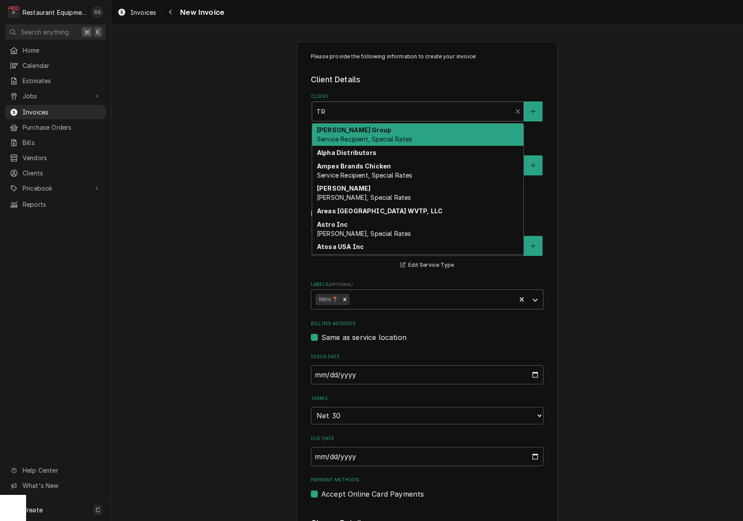
type textarea "x"
type input "TRI"
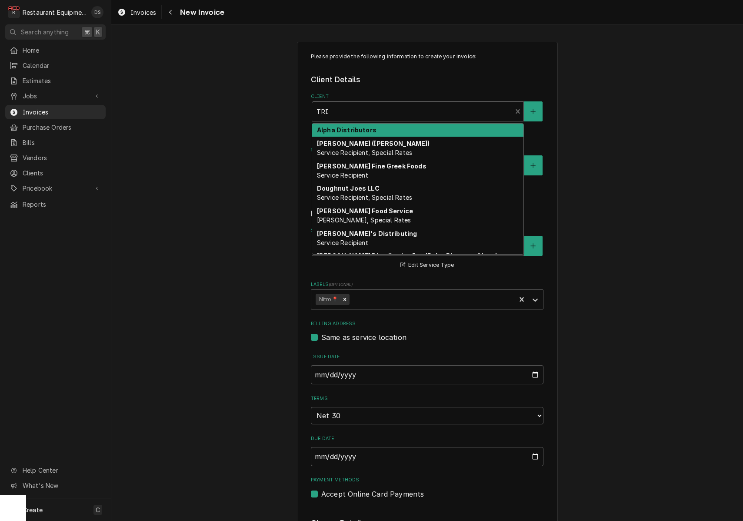
type textarea "x"
type input "TRIM"
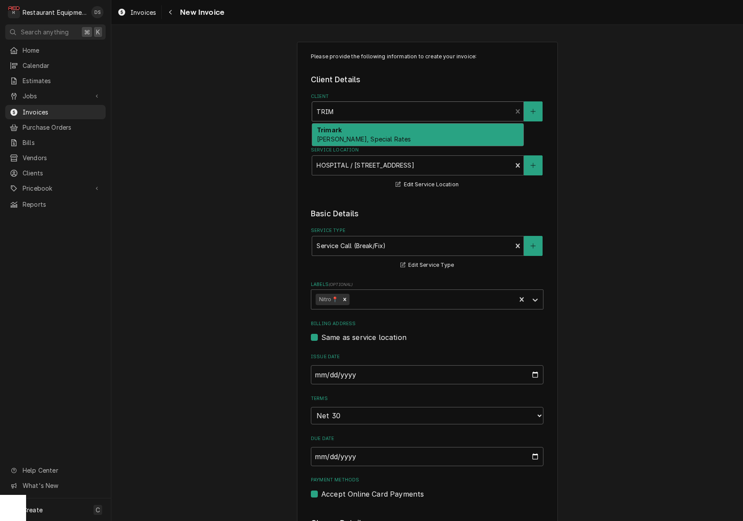
type textarea "x"
type input "TRIMA"
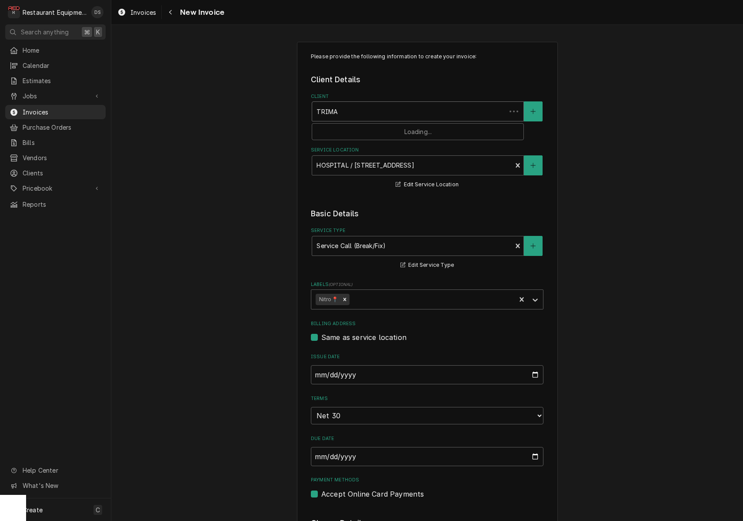
type textarea "x"
type input "TRIMAR"
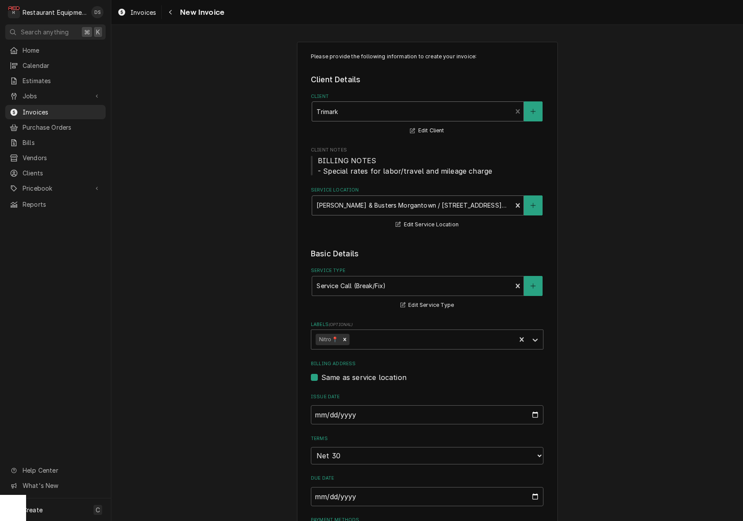
click at [485, 204] on div "[PERSON_NAME] & Busters Morgantown / [STREET_ADDRESS][PERSON_NAME]" at bounding box center [412, 204] width 191 height 9
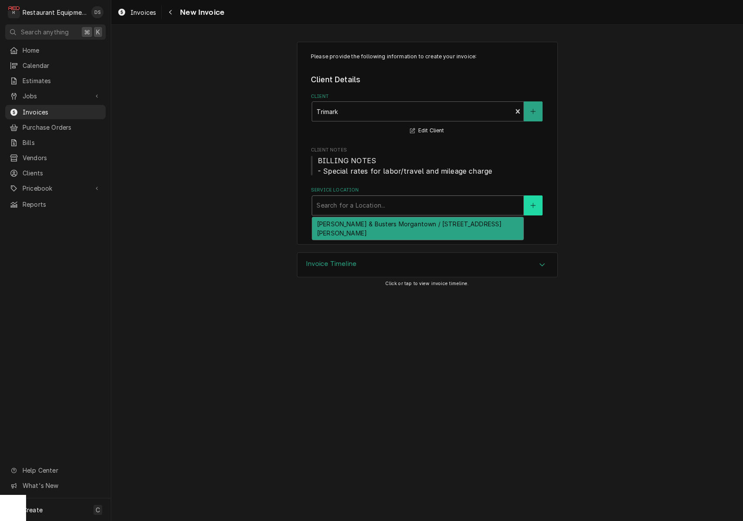
click at [537, 209] on button "Service Location" at bounding box center [533, 205] width 18 height 20
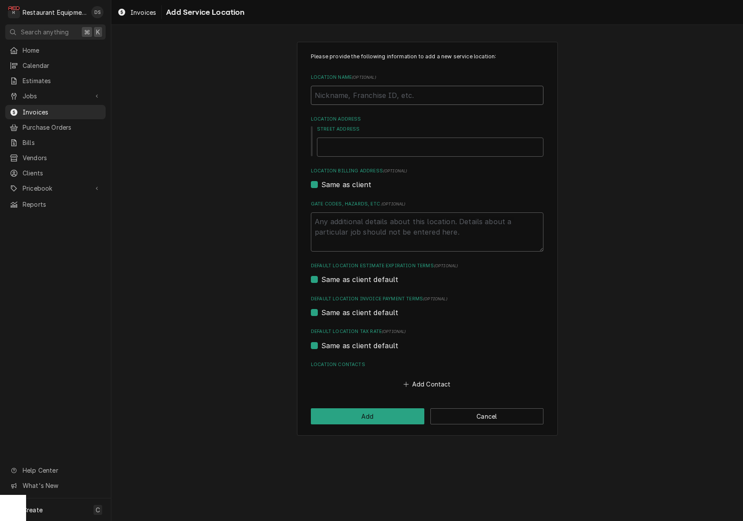
type textarea "x"
type input "P"
type textarea "x"
type input "PI"
type textarea "x"
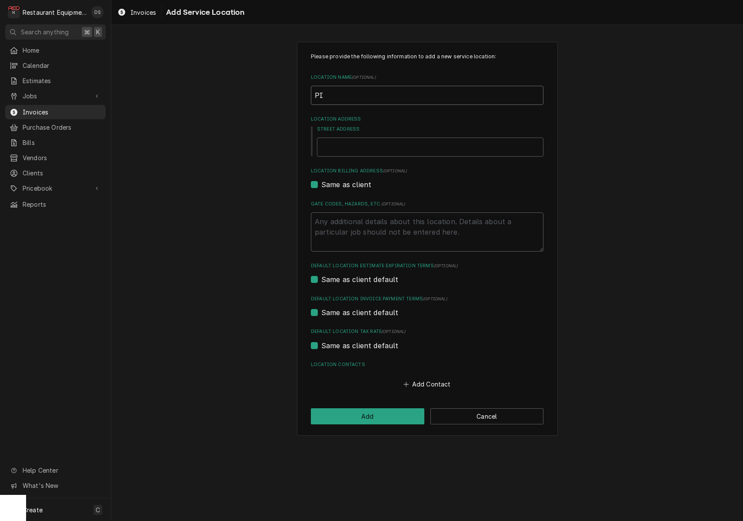
type input "PIK"
type textarea "x"
type input "PIKE"
type textarea "x"
type input "PIK"
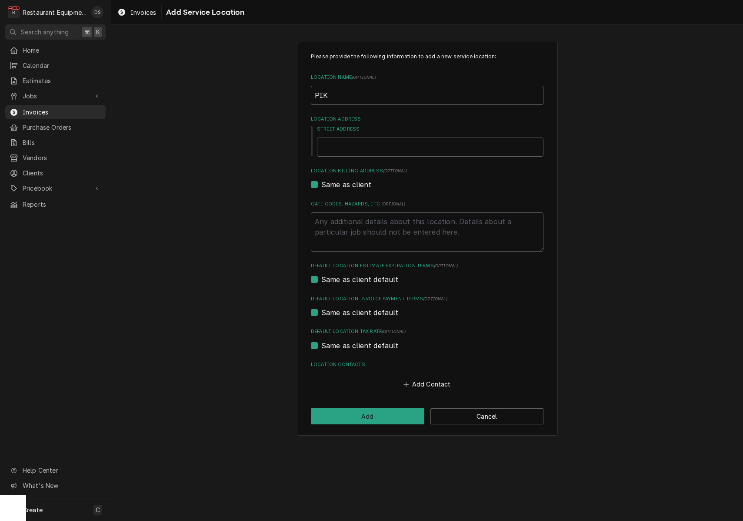
type textarea "x"
type input "PI"
type textarea "x"
type input "P"
type textarea "x"
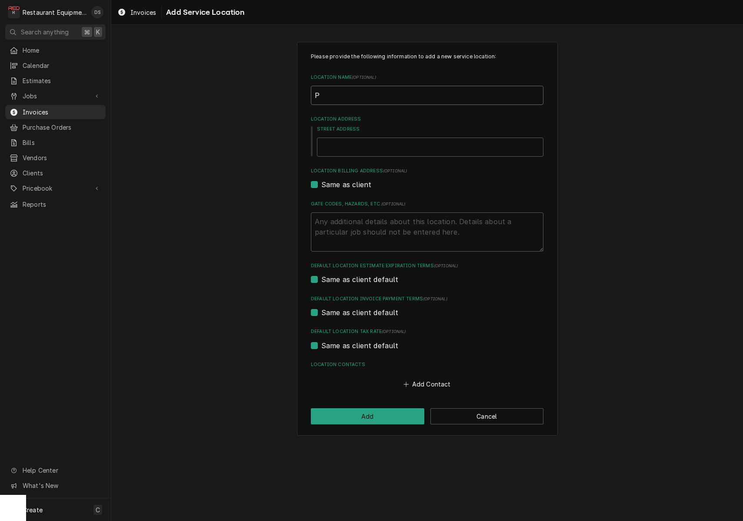
type input "Pi"
type textarea "x"
type input "Pik"
type textarea "x"
type input "Pike"
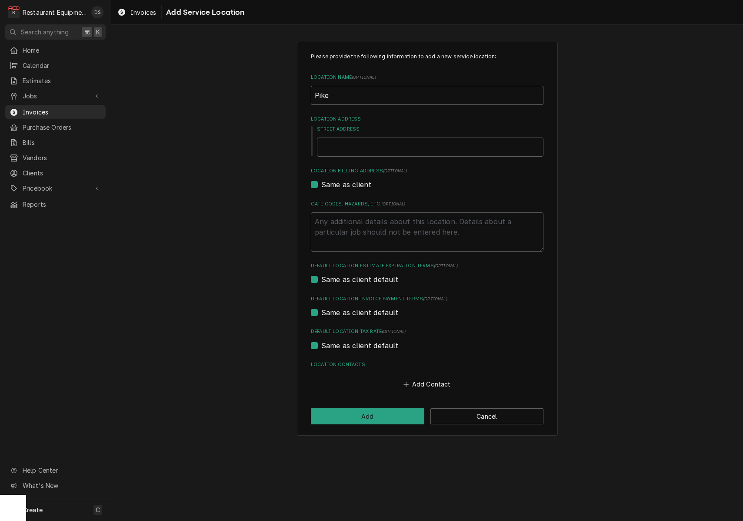
type textarea "x"
type input "Pikev"
type textarea "x"
type input "Pikevi"
type textarea "x"
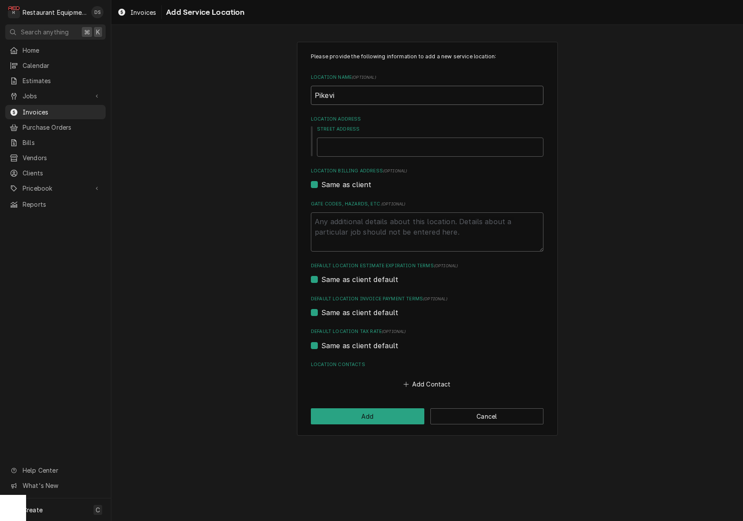
type input "Pikev"
type textarea "x"
type input "Pikevi"
type textarea "x"
type input "Pikevie"
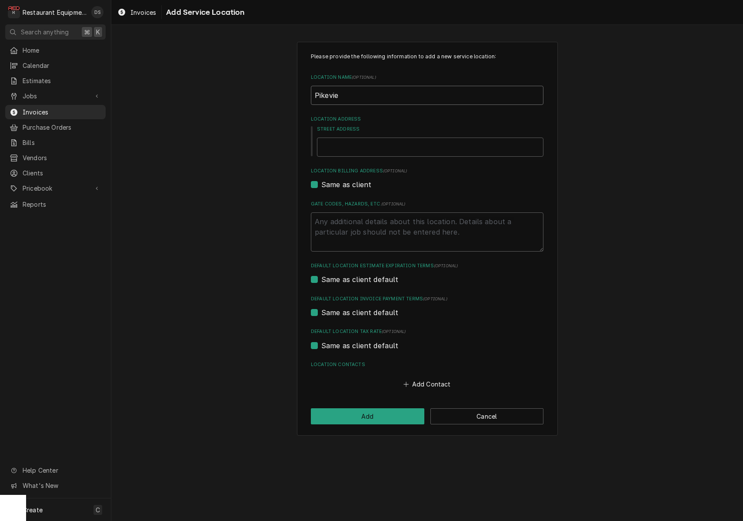
type textarea "x"
type input "Pikeview"
type textarea "x"
type input "Pikeview"
type textarea "x"
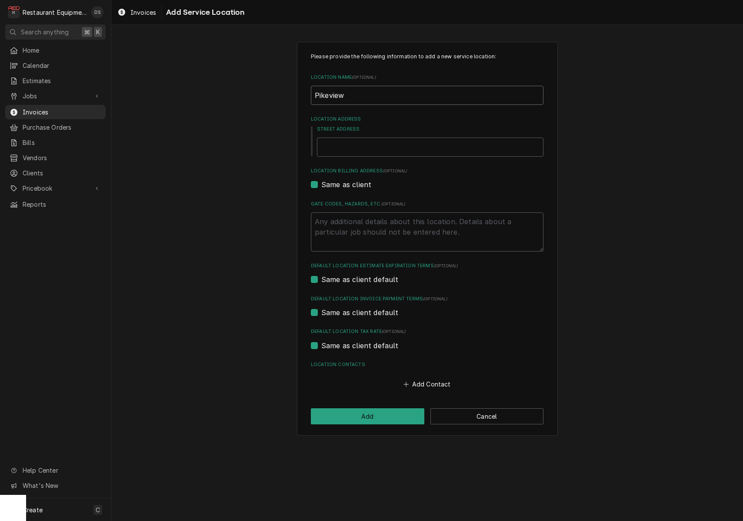
type input "Pikeview M"
type textarea "x"
type input "Pikeview Me"
type textarea "x"
type input "Pikeview Med"
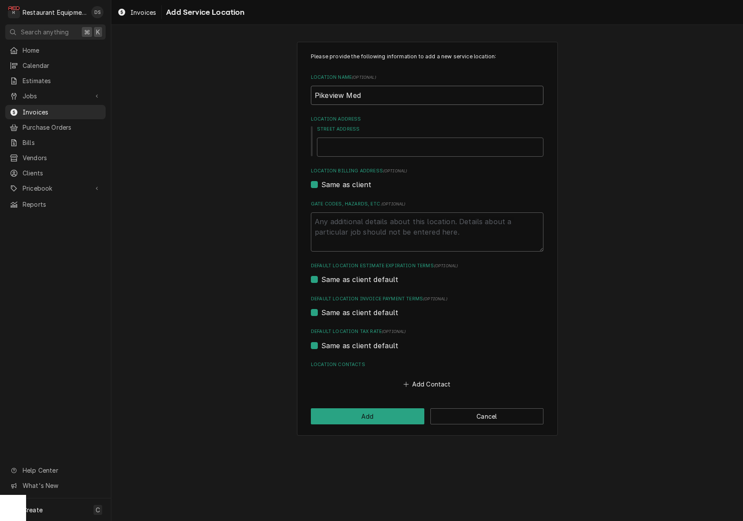
type textarea "x"
type input "Pikeview Medi"
type textarea "x"
type input "Pikeview Medic"
type textarea "x"
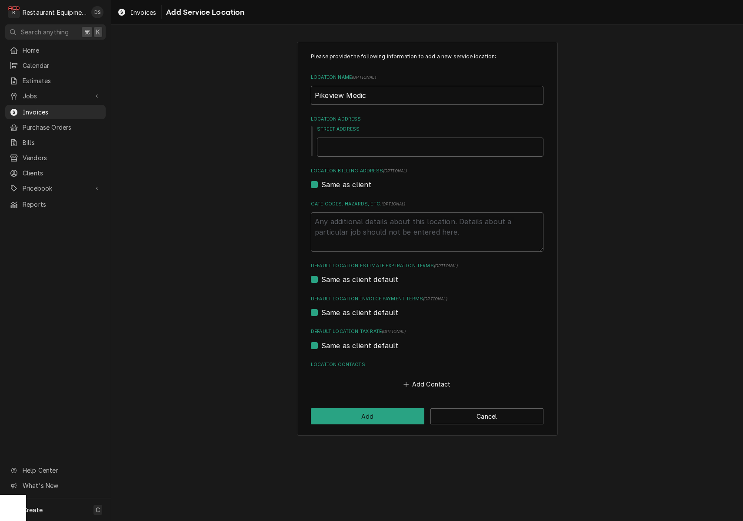
type input "Pikeview Medici"
type textarea "x"
type input "Pikeview Medic"
type textarea "x"
type input "Pikeview Medica"
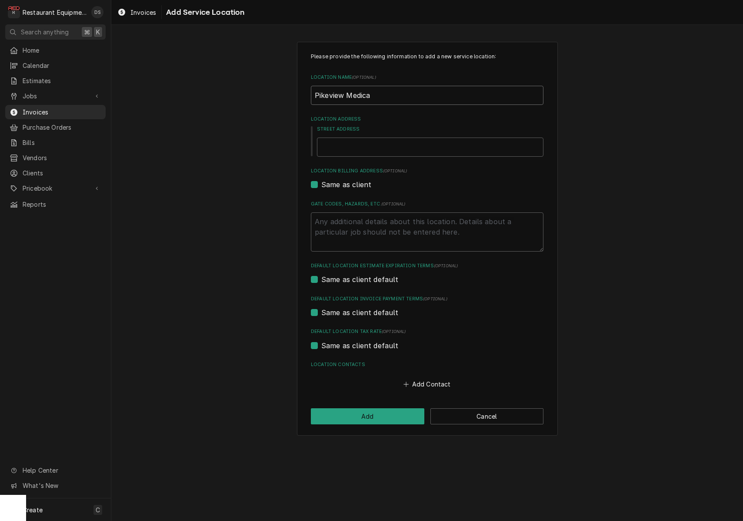
type textarea "x"
type input "Pikeview Medical"
type textarea "x"
type input "9"
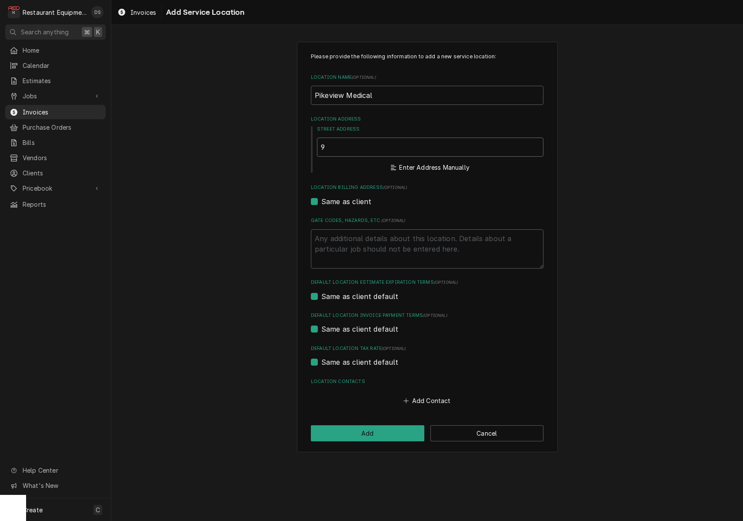
type textarea "x"
type input "91"
type textarea "x"
type input "911"
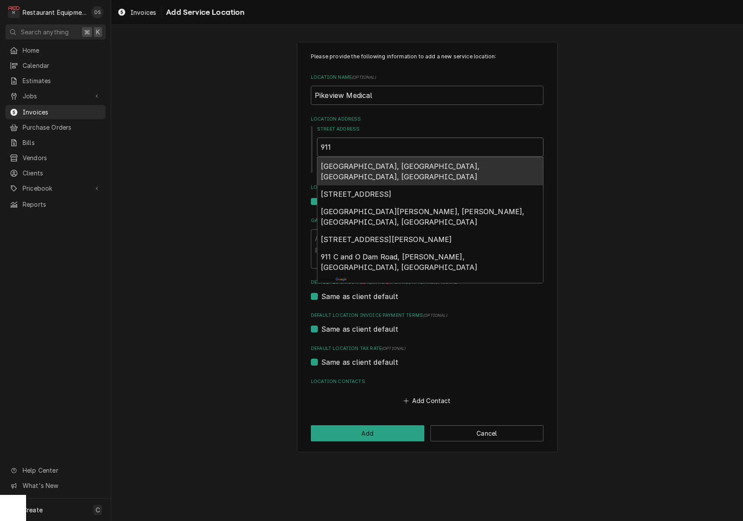
type textarea "x"
type input "911"
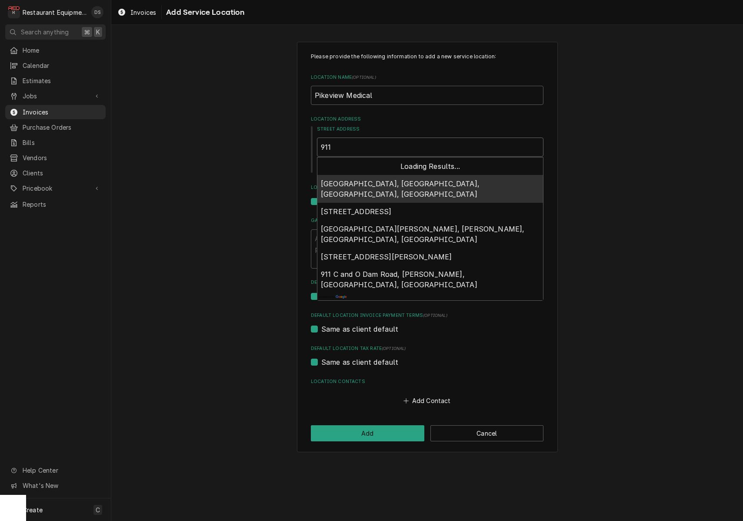
type textarea "x"
type input "911 b"
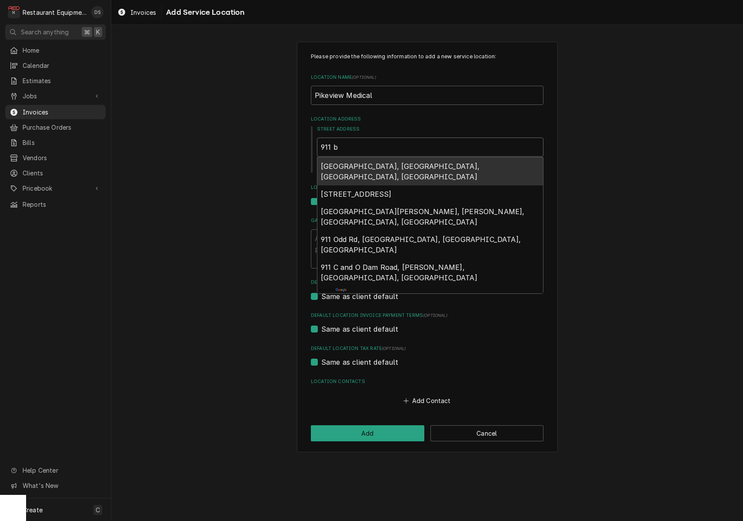
type textarea "x"
type input "911 by"
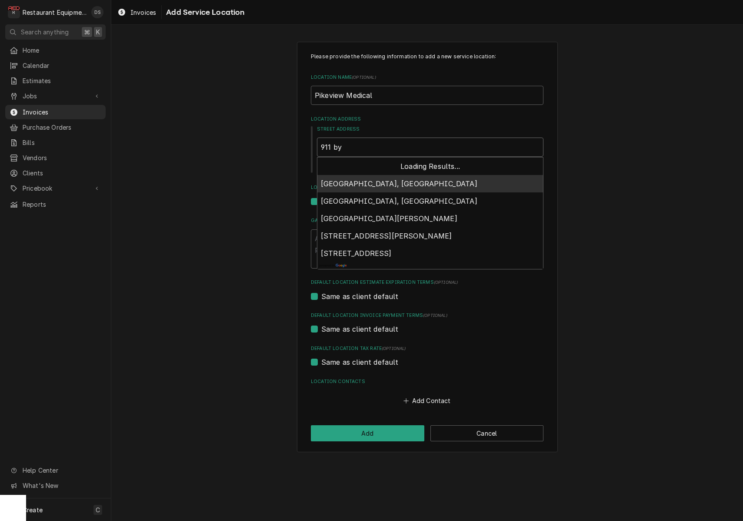
type textarea "x"
type input "911 byp"
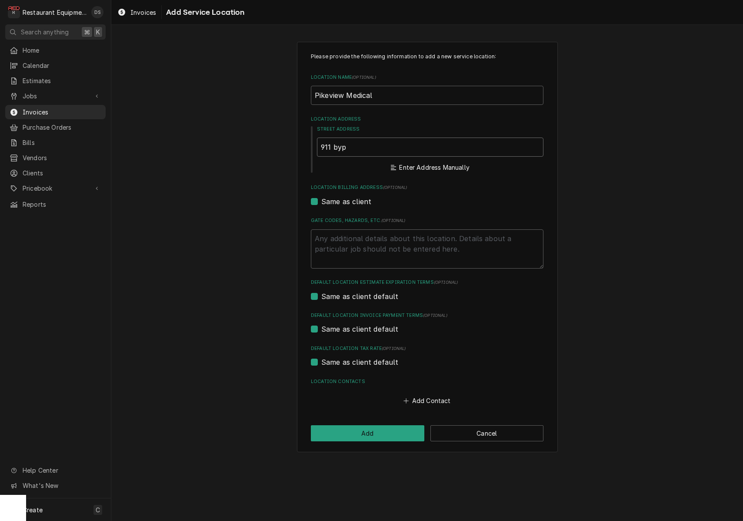
type textarea "x"
type input "911 Bypass Rd"
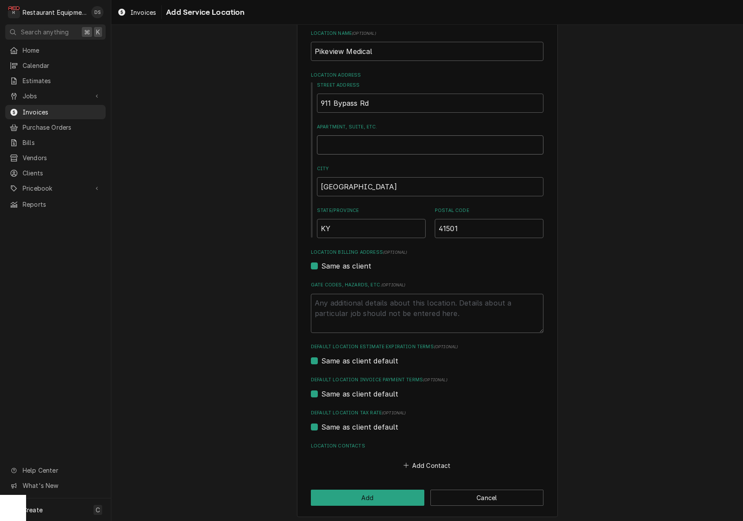
scroll to position [43, 0]
click at [423, 459] on button "Add Contact" at bounding box center [427, 465] width 50 height 12
type textarea "x"
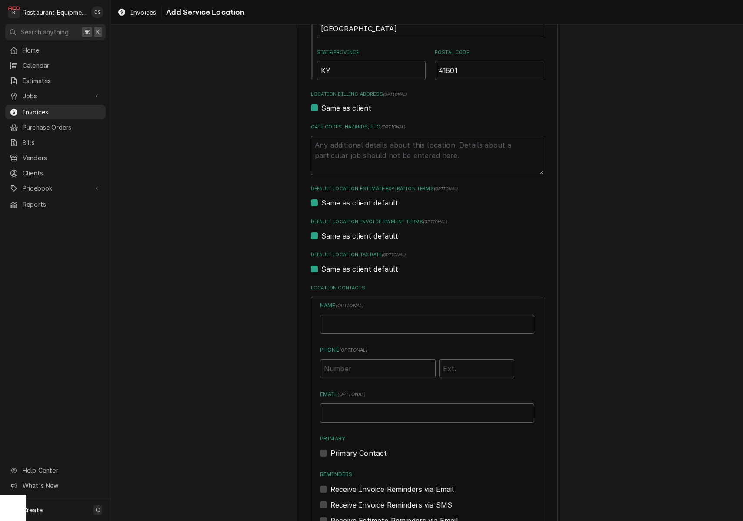
scroll to position [202, 0]
type input "Matt Hendrix"
paste input "matthew.hendrix@trimarkusa.com"
type input "matthew.hendrix@trimarkusa.com"
drag, startPoint x: 576, startPoint y: 430, endPoint x: 547, endPoint y: 444, distance: 32.3
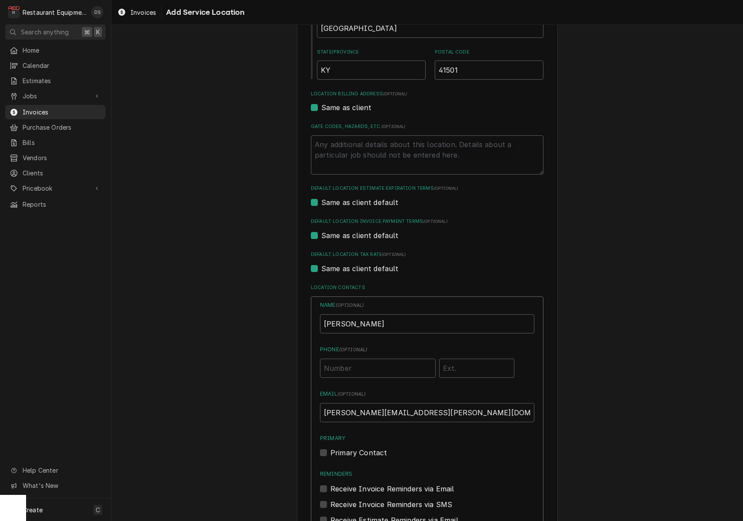
click at [576, 430] on div "Please provide the following information to add a new service location: Locatio…" at bounding box center [427, 244] width 632 height 825
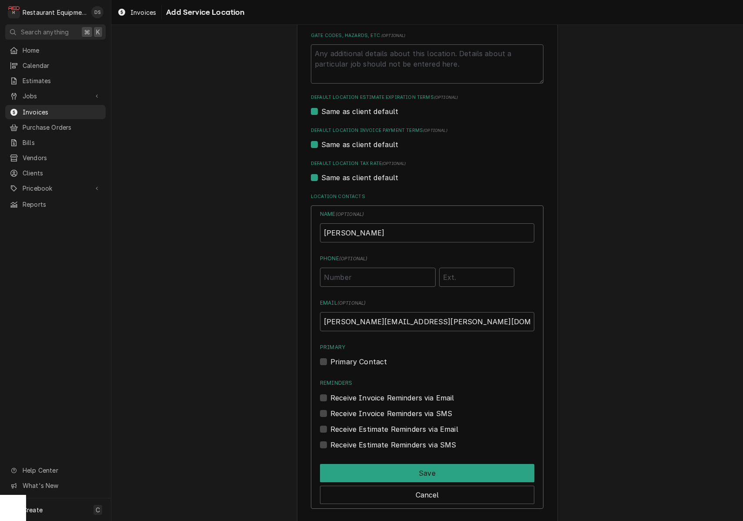
scroll to position [302, 0]
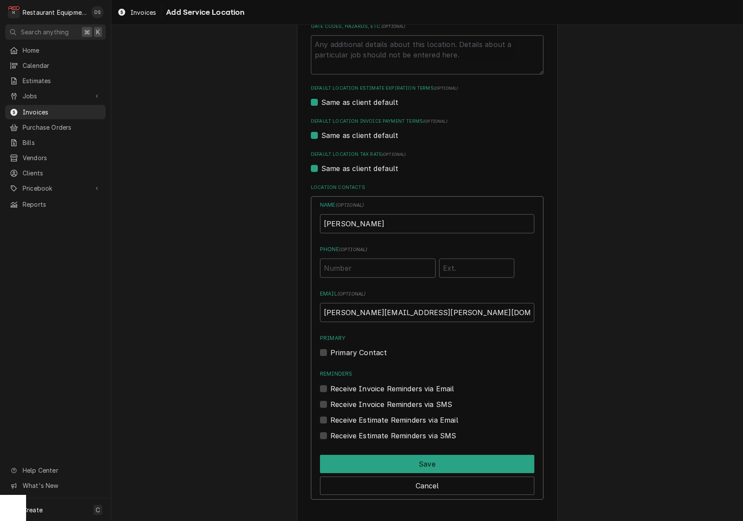
click at [331, 385] on label "Receive Invoice Reminders via Email" at bounding box center [393, 388] width 124 height 10
click at [331, 385] on input "Reminders" at bounding box center [438, 392] width 214 height 19
checkbox input "true"
click at [437, 456] on button "Save" at bounding box center [427, 463] width 214 height 18
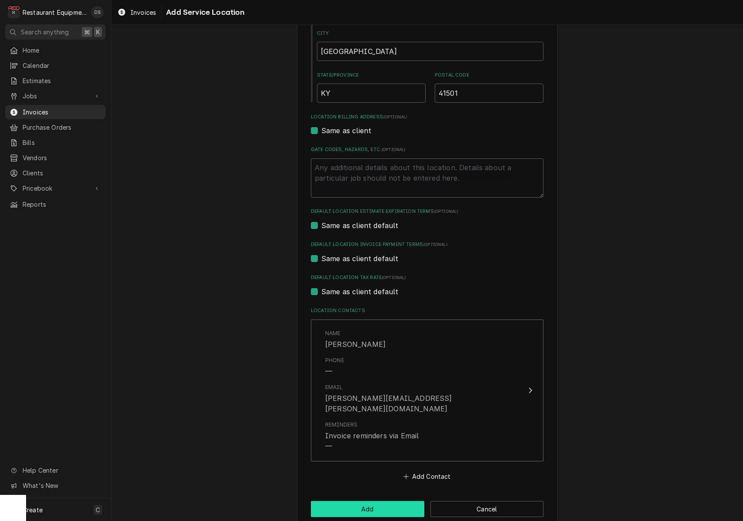
click at [406, 501] on button "Add" at bounding box center [368, 509] width 114 height 16
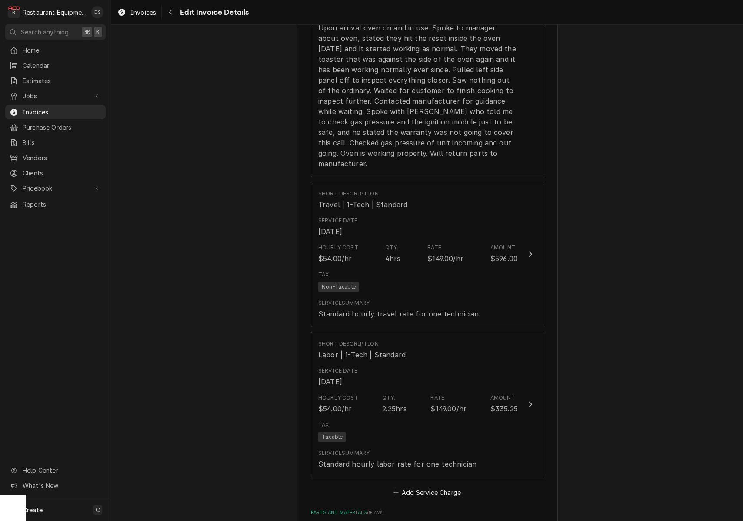
scroll to position [808, 0]
click at [30, 111] on span "Invoices" at bounding box center [62, 111] width 79 height 9
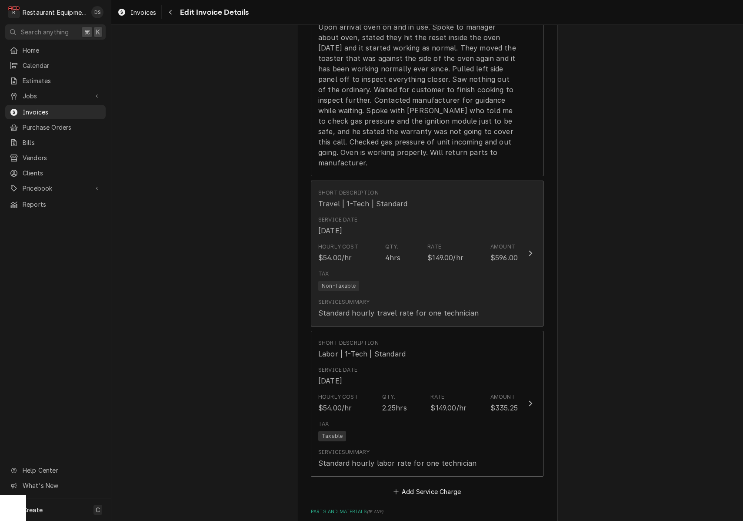
click at [453, 212] on div "Service Date Sep 19, 2025" at bounding box center [418, 225] width 200 height 27
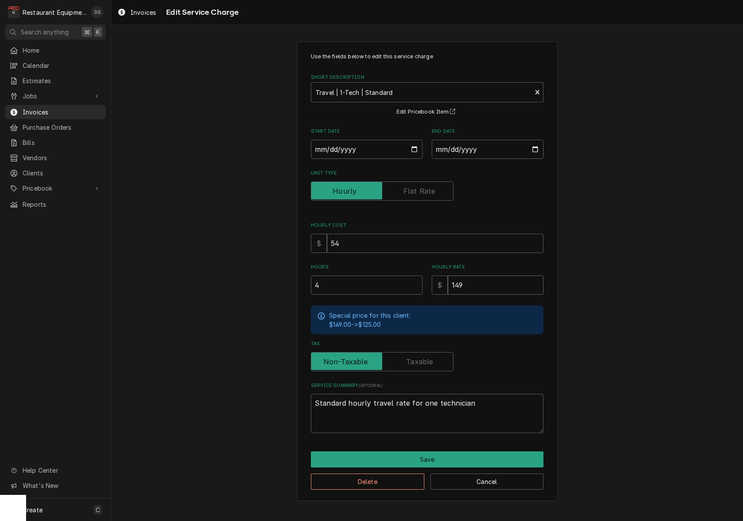
drag, startPoint x: 464, startPoint y: 283, endPoint x: 411, endPoint y: 278, distance: 53.3
click at [413, 279] on input "4" at bounding box center [367, 284] width 112 height 19
type textarea "x"
type input "1"
type textarea "x"
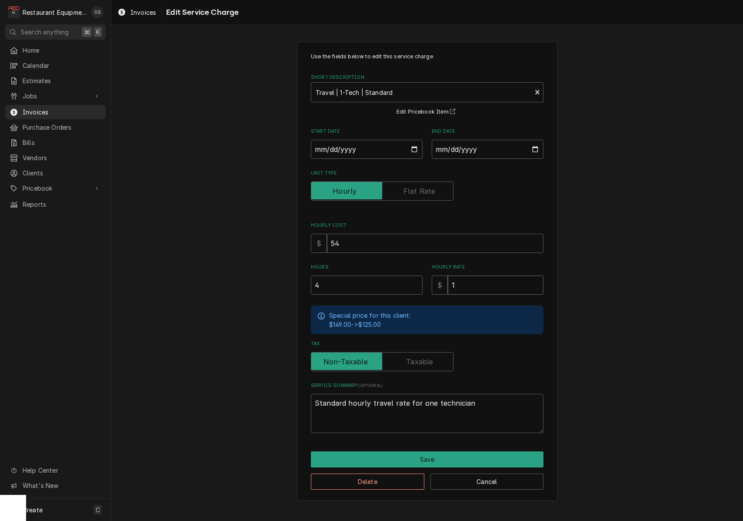
type input "12"
type textarea "x"
type input "125"
click at [429, 451] on button "Save" at bounding box center [427, 459] width 233 height 16
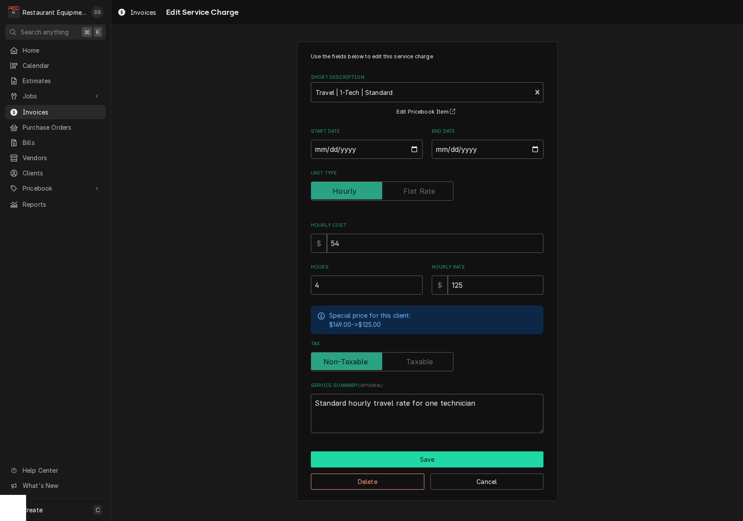
scroll to position [808, 0]
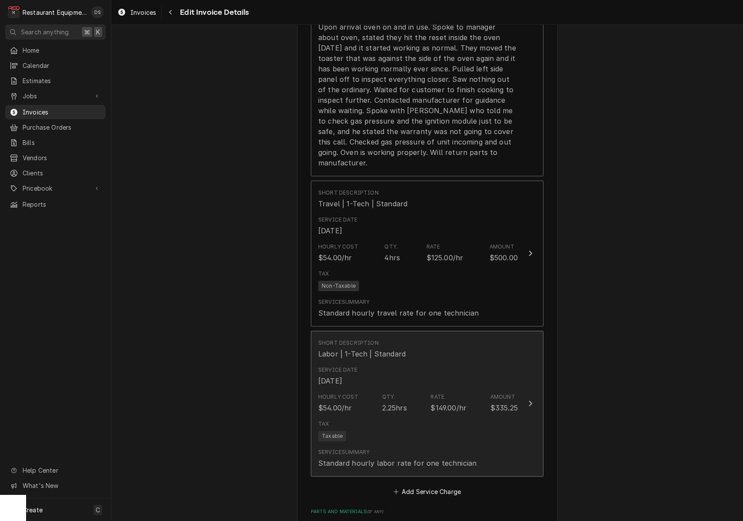
click at [464, 393] on div "Rate $149.00/hr" at bounding box center [449, 403] width 36 height 20
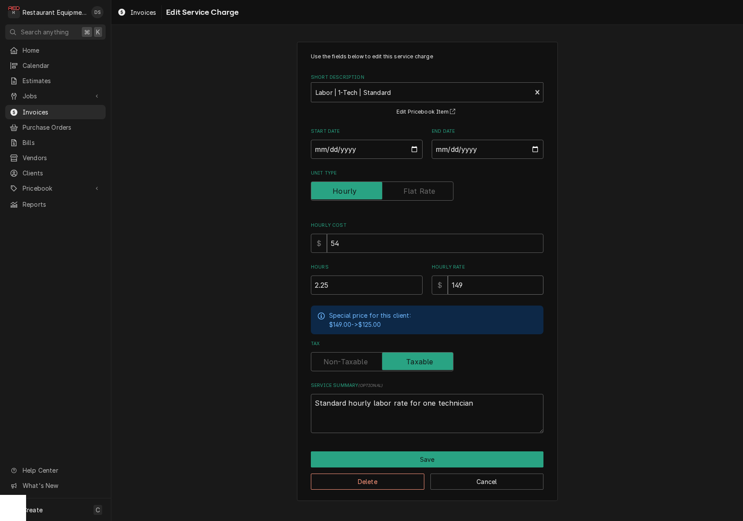
drag, startPoint x: 482, startPoint y: 286, endPoint x: 411, endPoint y: 280, distance: 70.7
click at [411, 280] on div "Hours 2.25 Hourly Rate $ 149" at bounding box center [427, 279] width 233 height 31
type textarea "x"
type input "1"
type textarea "x"
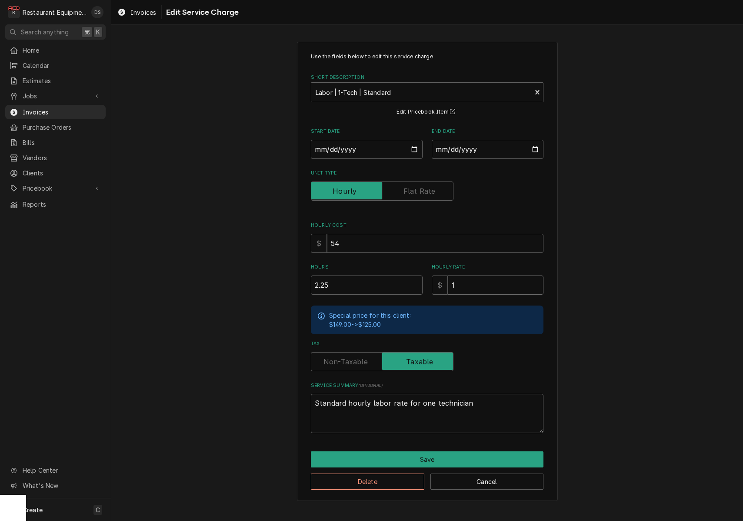
type input "12"
type textarea "x"
type input "125"
click at [607, 340] on div "Use the fields below to edit this service charge Short Description Labor | 1-Te…" at bounding box center [427, 271] width 632 height 474
click at [447, 453] on button "Save" at bounding box center [427, 459] width 233 height 16
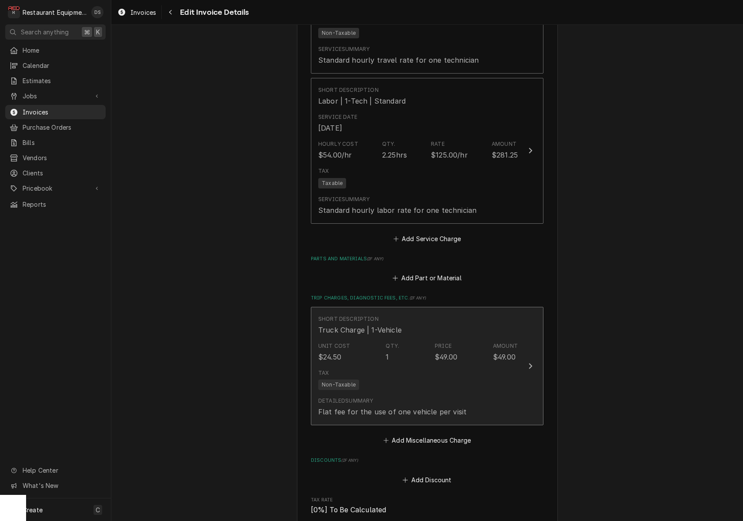
scroll to position [1061, 0]
click at [458, 393] on div "Detailed Summary Flat fee for the use of one vehicle per visit" at bounding box center [418, 406] width 200 height 27
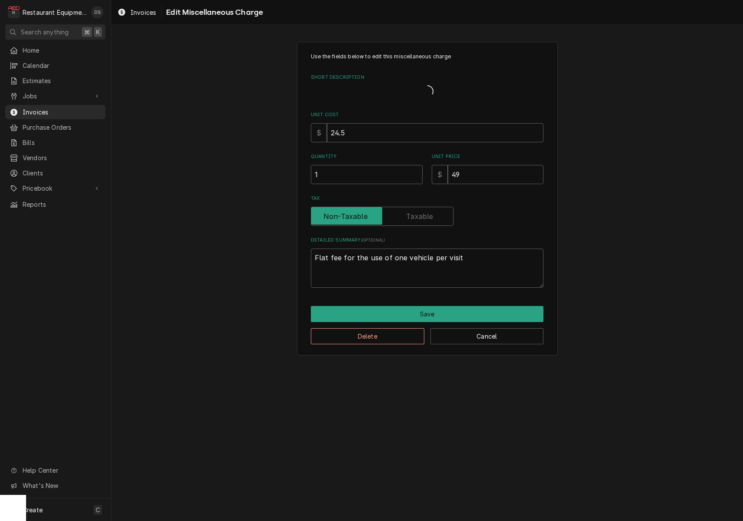
type textarea "x"
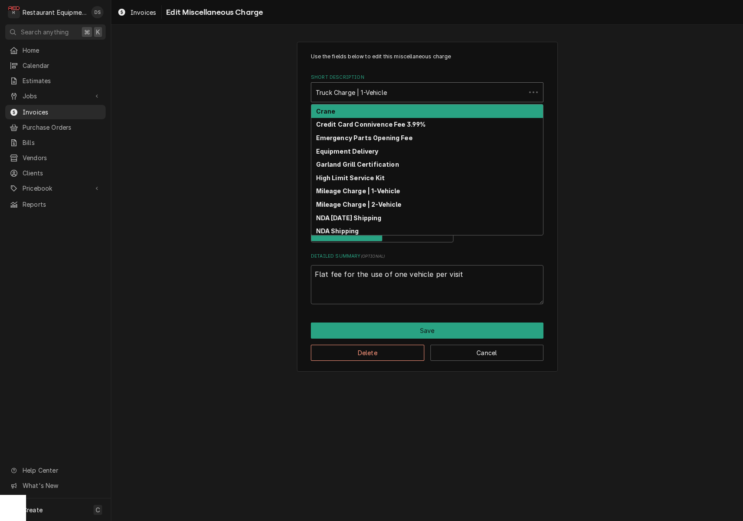
click at [401, 91] on div "Short Description" at bounding box center [419, 92] width 206 height 16
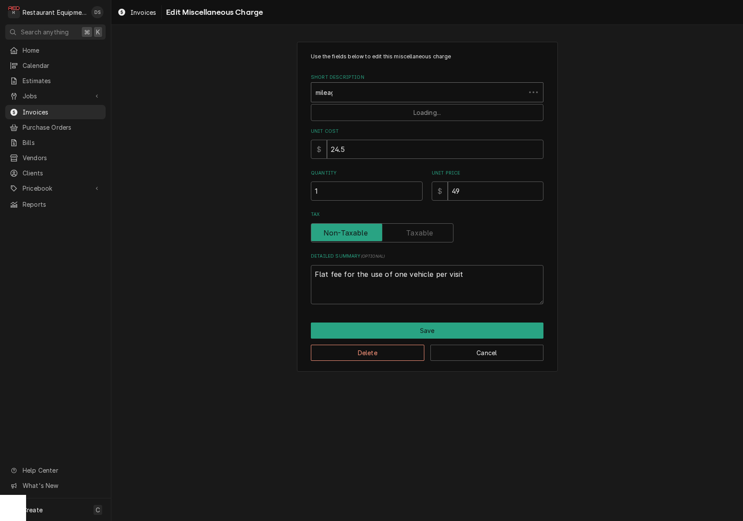
type input "mileage"
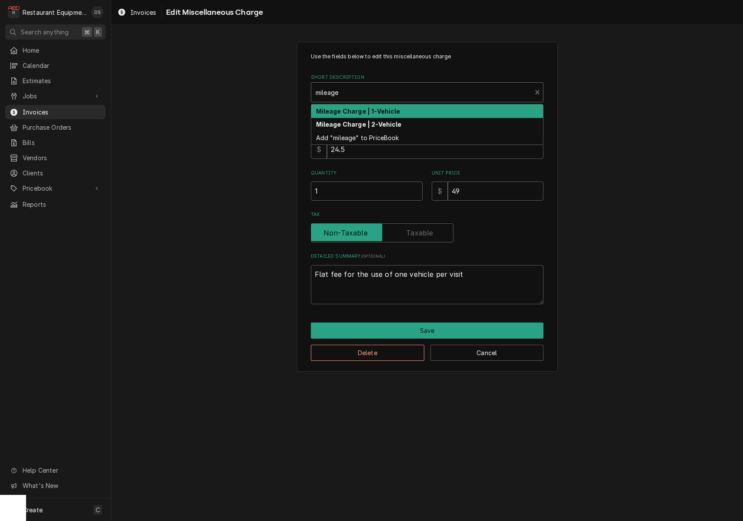
click at [397, 111] on strong "Mileage Charge | 1-Vehicle" at bounding box center [358, 110] width 84 height 7
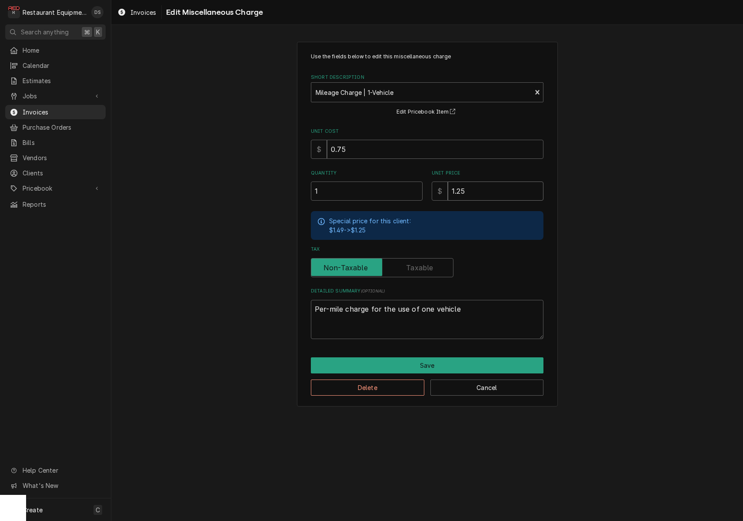
drag, startPoint x: 498, startPoint y: 191, endPoint x: 439, endPoint y: 186, distance: 59.0
click at [439, 186] on div "$ 1.25" at bounding box center [488, 190] width 112 height 19
type textarea "x"
type input "1"
type textarea "x"
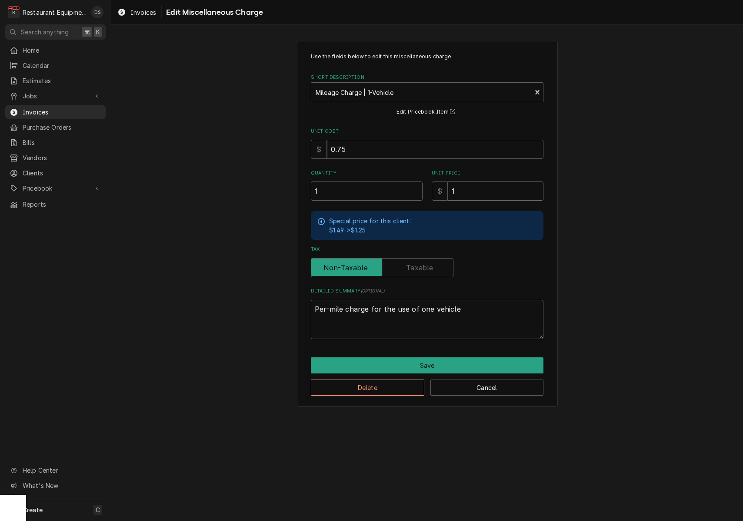
type input "1.0"
type textarea "x"
type input "1.00"
click at [402, 154] on input "0.75" at bounding box center [435, 149] width 217 height 19
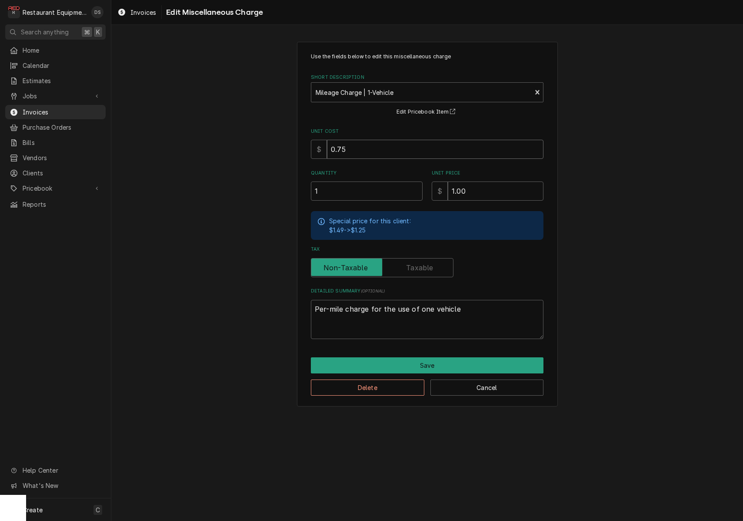
click at [402, 153] on input "0.75" at bounding box center [435, 149] width 217 height 19
type textarea "x"
type input ".5"
type textarea "x"
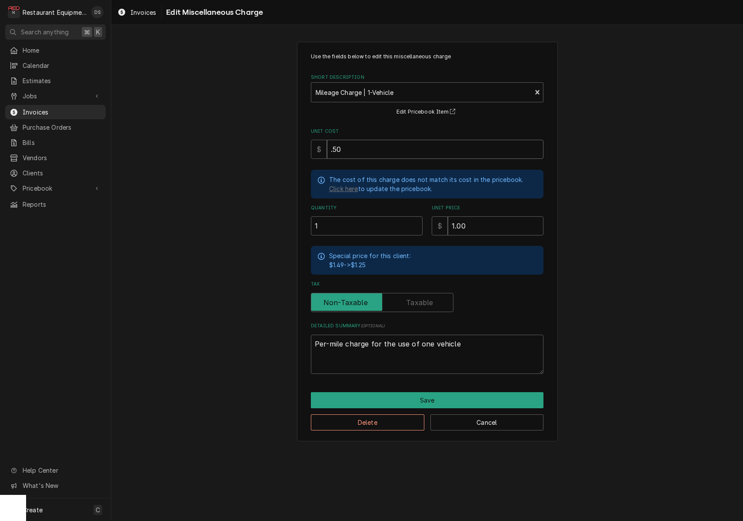
type input ".50"
click at [371, 224] on input "1" at bounding box center [367, 225] width 112 height 19
type textarea "x"
type input "2"
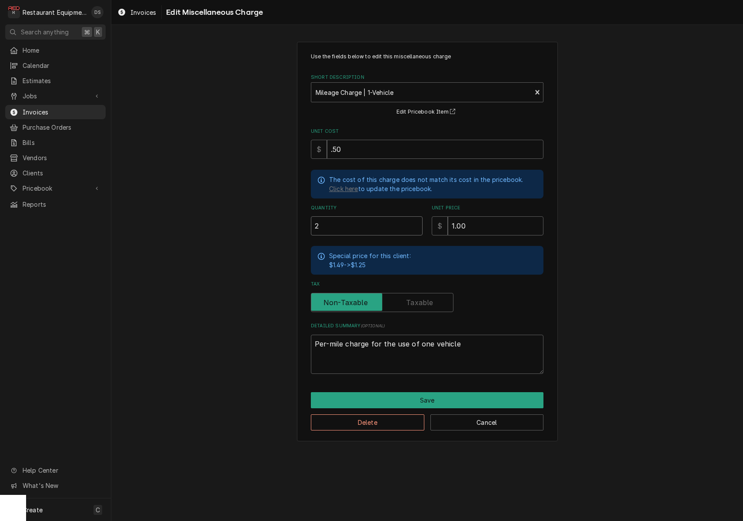
type textarea "x"
type input "22"
type textarea "x"
type input "224"
click at [428, 398] on button "Save" at bounding box center [427, 400] width 233 height 16
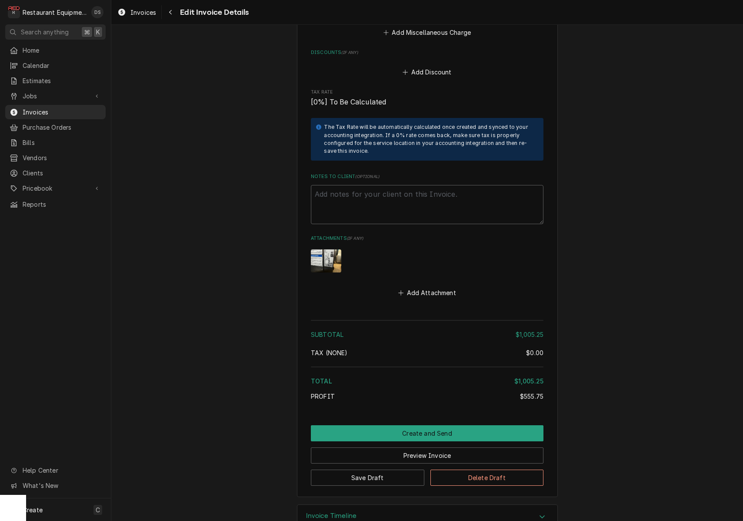
scroll to position [1468, 0]
click at [420, 425] on button "Create and Send" at bounding box center [427, 433] width 233 height 16
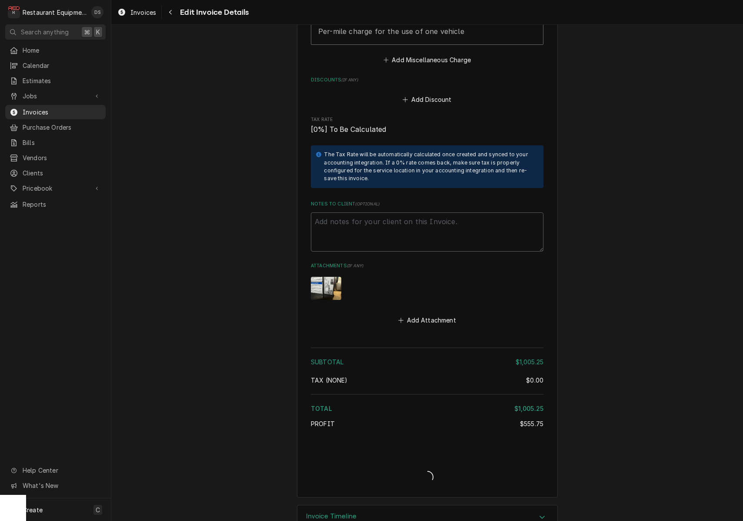
type textarea "x"
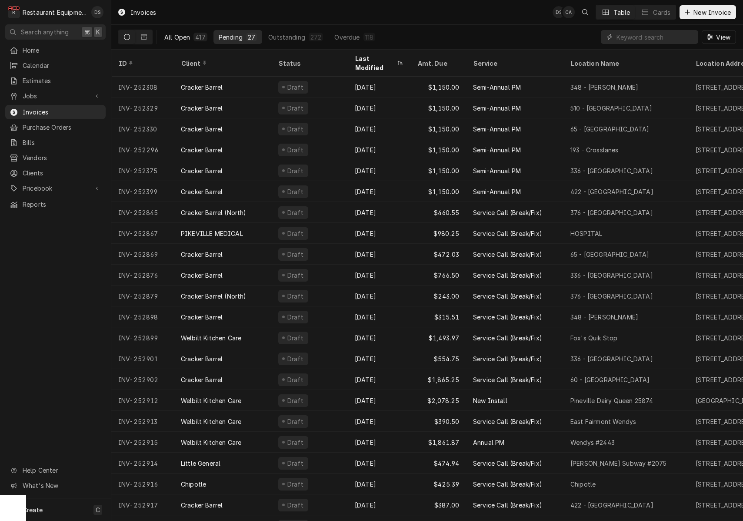
click at [192, 35] on button "All Open 417" at bounding box center [185, 37] width 53 height 14
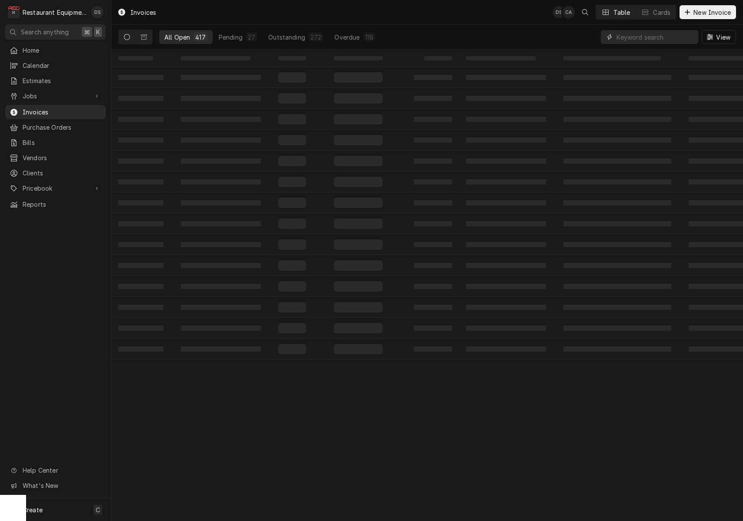
click at [644, 36] on input "Dynamic Content Wrapper" at bounding box center [655, 37] width 77 height 14
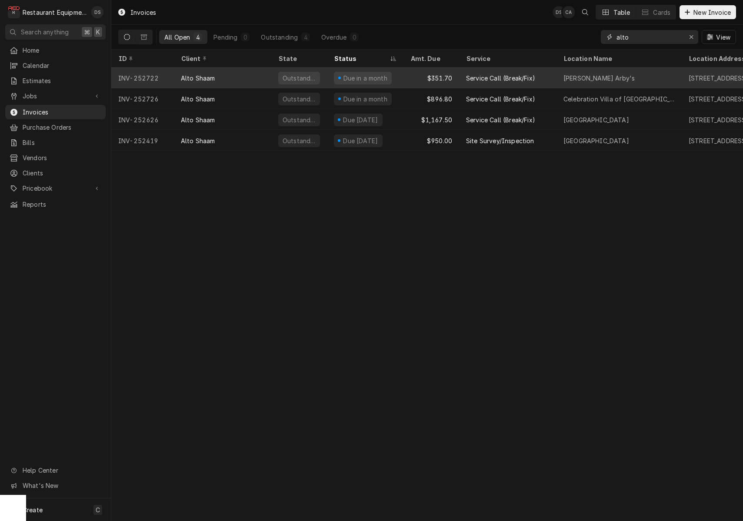
type input "alto"
click at [500, 79] on div "Service Call (Break/Fix)" at bounding box center [500, 78] width 69 height 9
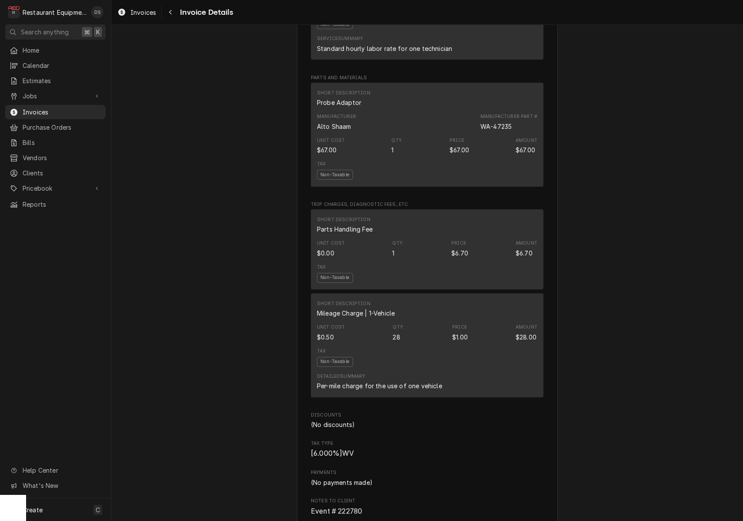
scroll to position [1004, 0]
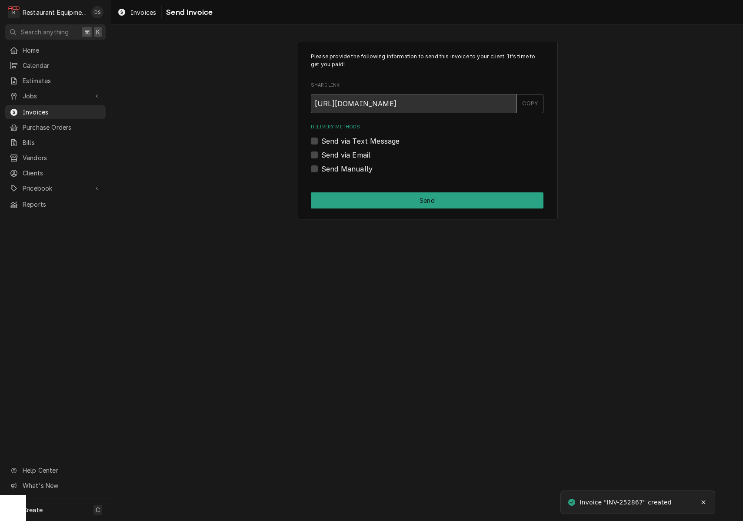
click at [321, 154] on label "Send via Email" at bounding box center [345, 155] width 49 height 10
click at [321, 154] on input "Send via Email" at bounding box center [437, 159] width 233 height 19
checkbox input "true"
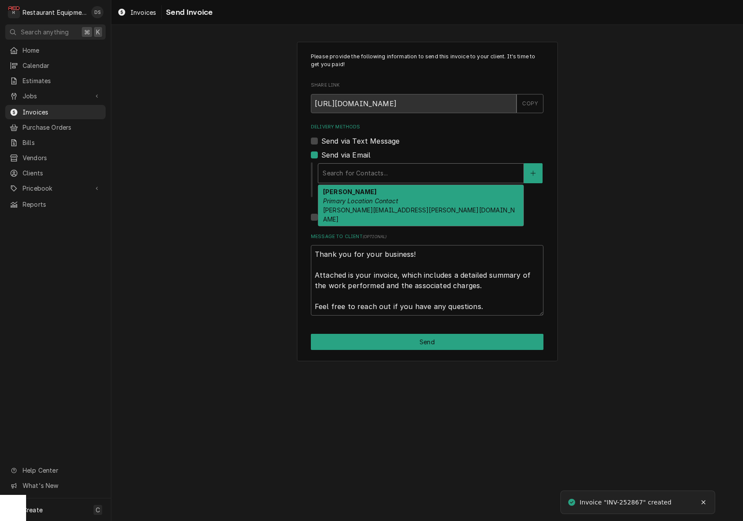
click at [380, 176] on div "Search for Contacts..." at bounding box center [421, 172] width 197 height 9
click at [384, 201] on em "Primary Location Contact" at bounding box center [360, 200] width 75 height 7
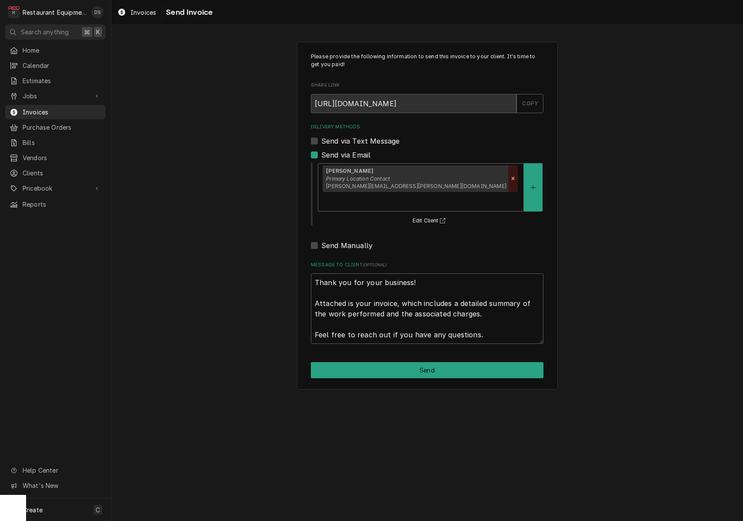
click at [510, 176] on icon "Remove [object Object]" at bounding box center [513, 178] width 6 height 6
type textarea "x"
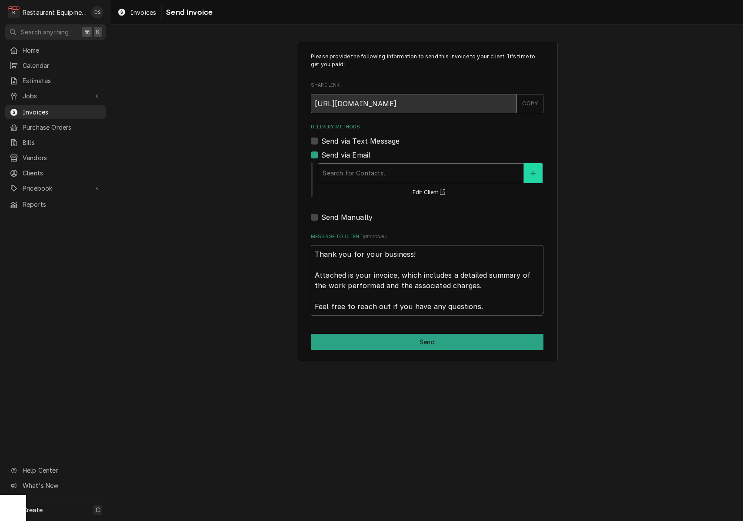
click at [534, 174] on icon "Create New Contact" at bounding box center [533, 173] width 5 height 6
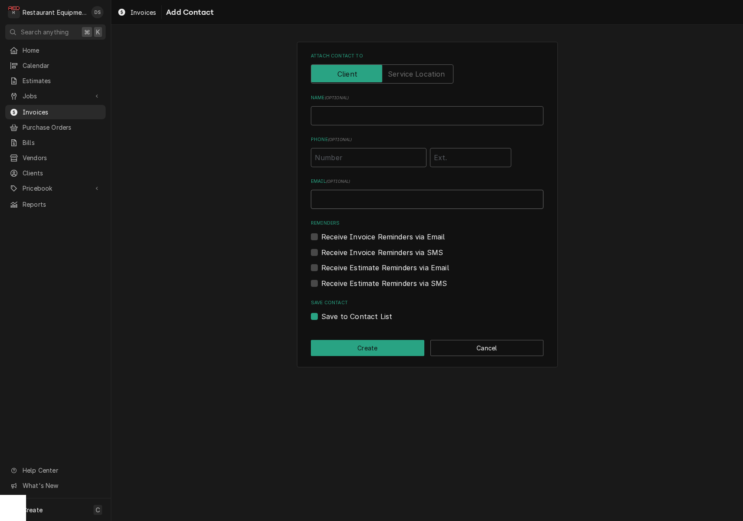
paste input "matthew.hendrix@trimarkusa.com"
type input "matthew.hendrix@trimarkusa.com"
click at [448, 197] on input "matthew.hendrix@trimarkusa.com" at bounding box center [427, 199] width 233 height 19
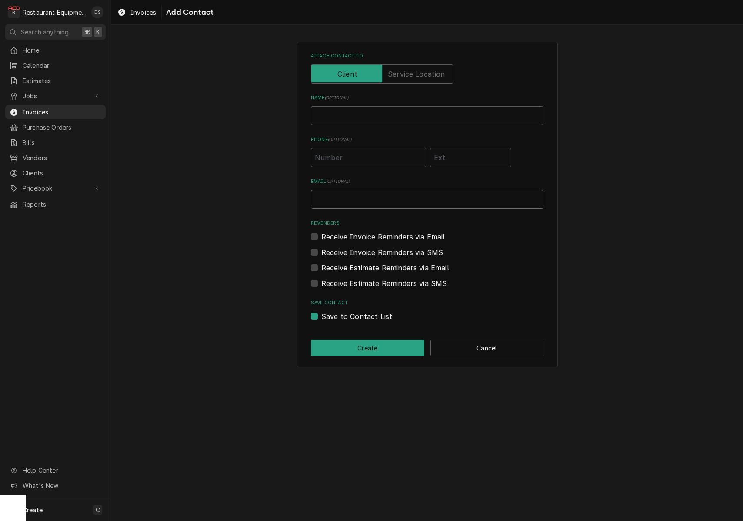
paste input "Matt.hendrix@Trimarkusa.com"
type input "Matt.hendrix@Trimarkusa.com"
click at [354, 116] on input "Name ( optional )" at bounding box center [427, 115] width 233 height 19
type input "Matt Hendrix"
click at [318, 234] on div "Receive Invoice Reminders via Email" at bounding box center [427, 236] width 233 height 10
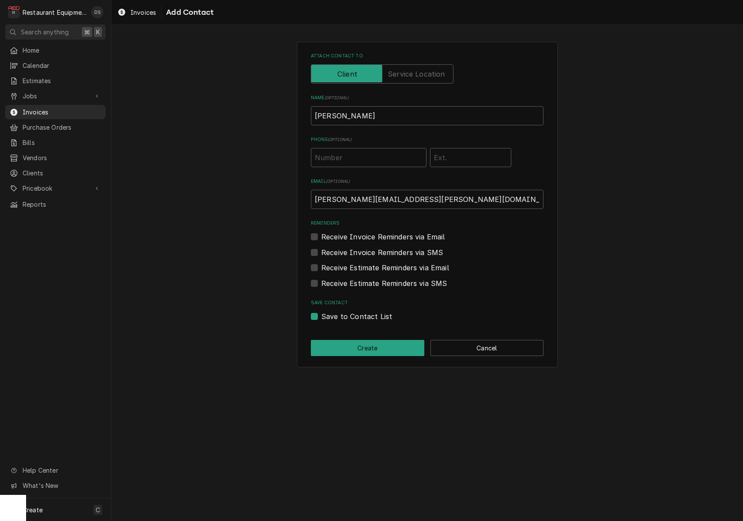
click at [321, 234] on label "Receive Invoice Reminders via Email" at bounding box center [383, 236] width 124 height 10
click at [321, 234] on input "Reminders" at bounding box center [437, 240] width 233 height 19
checkbox input "true"
click at [396, 348] on button "Create" at bounding box center [368, 348] width 114 height 16
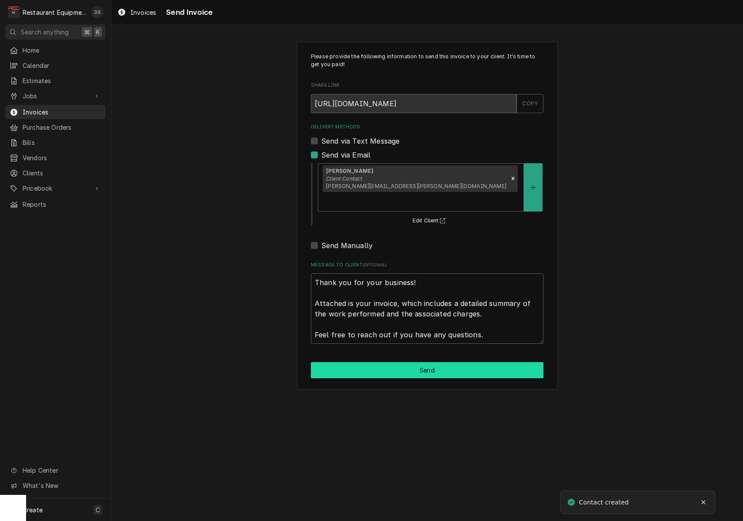
click at [419, 362] on button "Send" at bounding box center [427, 370] width 233 height 16
type textarea "x"
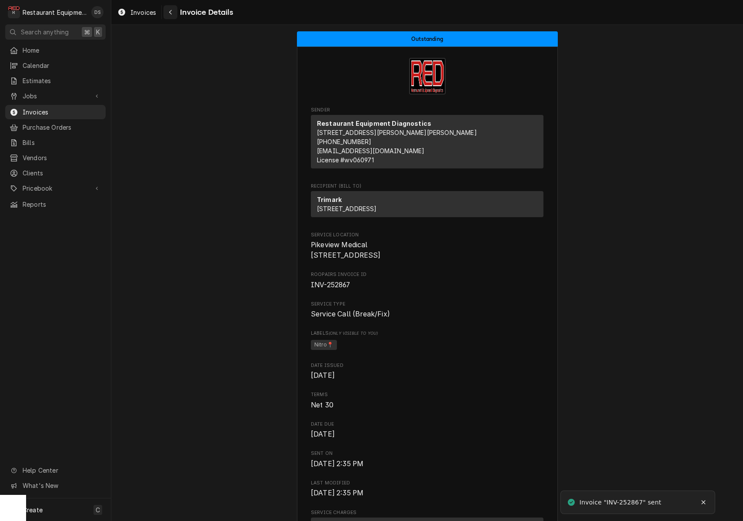
click at [170, 12] on icon "Navigate back" at bounding box center [171, 12] width 4 height 6
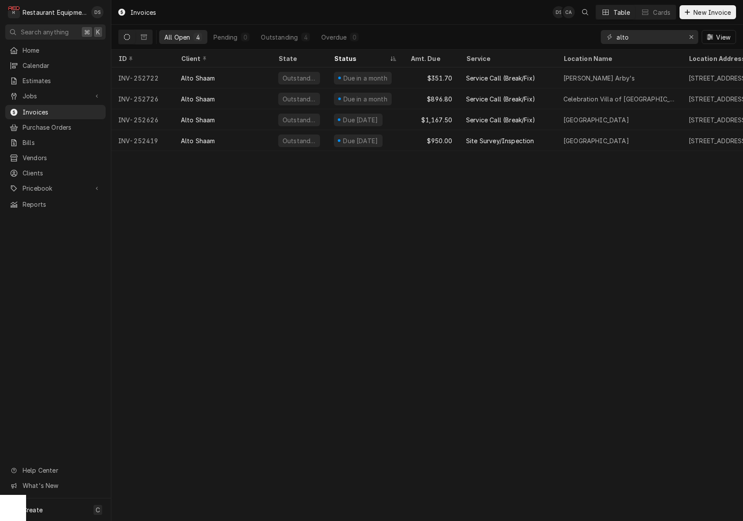
click at [131, 37] on button "Dynamic Content Wrapper" at bounding box center [127, 37] width 17 height 14
click at [689, 39] on icon "Erase input" at bounding box center [691, 37] width 5 height 6
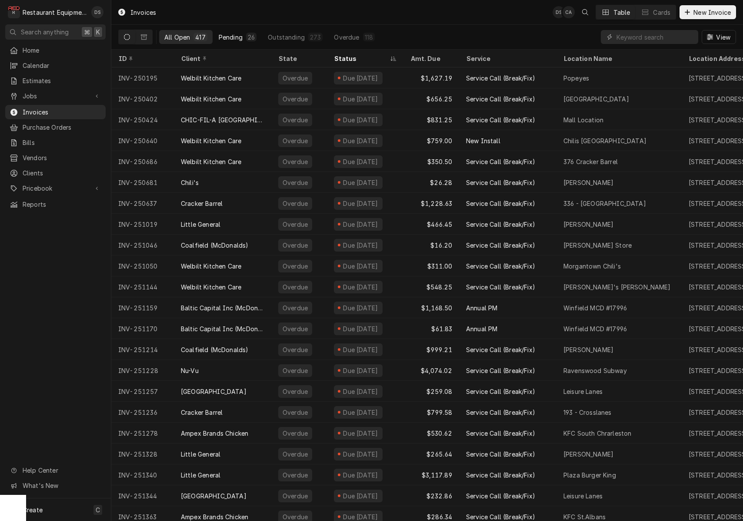
click at [243, 37] on button "Pending 26" at bounding box center [238, 37] width 48 height 14
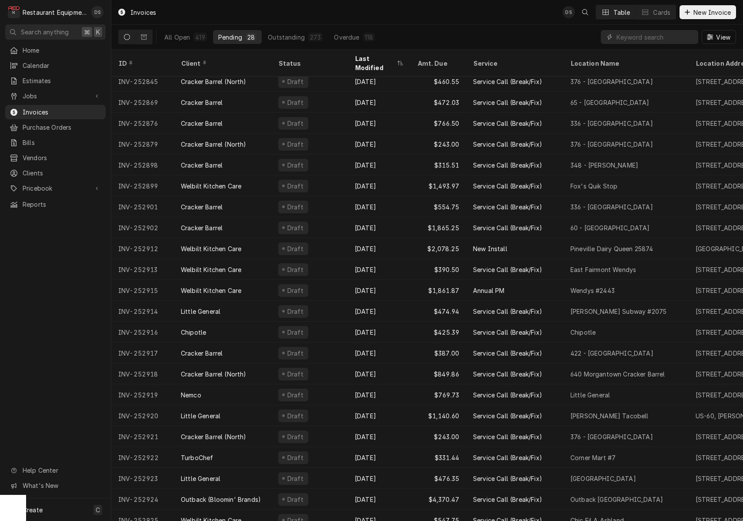
scroll to position [130, 0]
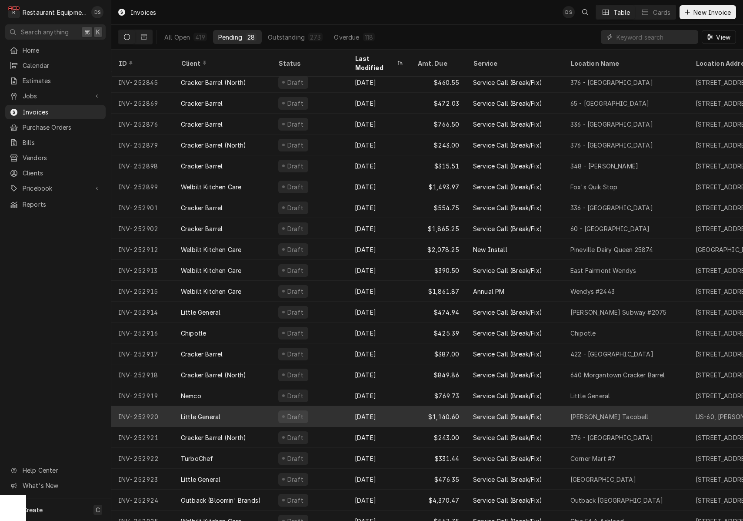
click at [407, 406] on div "[DATE]" at bounding box center [379, 416] width 63 height 21
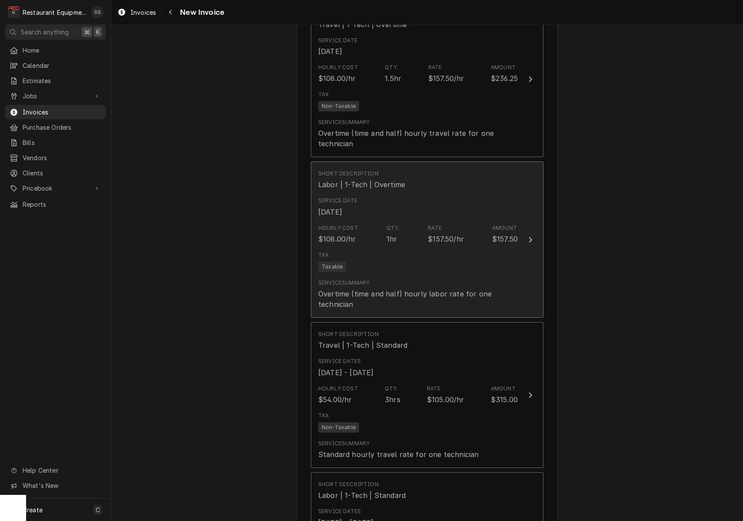
scroll to position [1190, 0]
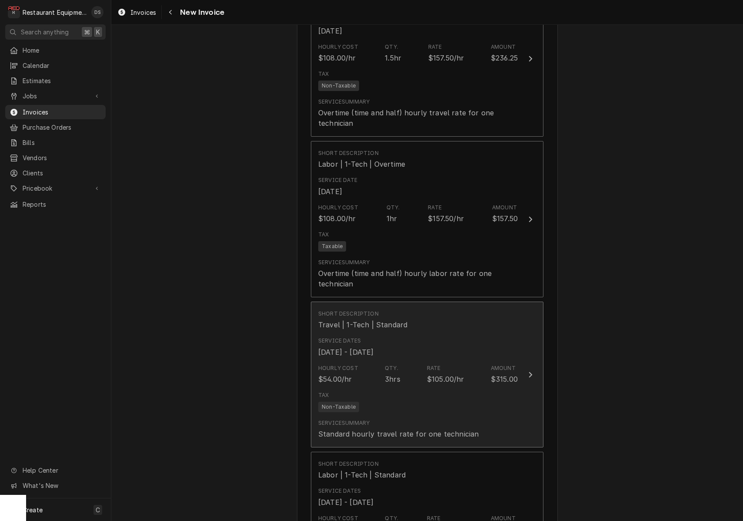
click at [421, 333] on div "Service Dates [DATE] - [DATE]" at bounding box center [418, 346] width 200 height 27
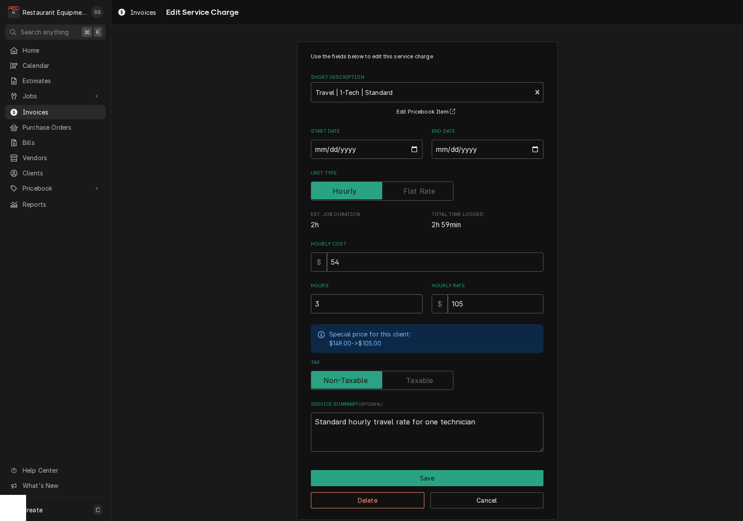
drag, startPoint x: 306, startPoint y: 301, endPoint x: 295, endPoint y: 300, distance: 11.0
click at [295, 300] on div "Use the fields below to edit this service charge Short Description Travel | 1-T…" at bounding box center [427, 280] width 632 height 493
type textarea "x"
type input "1"
type textarea "x"
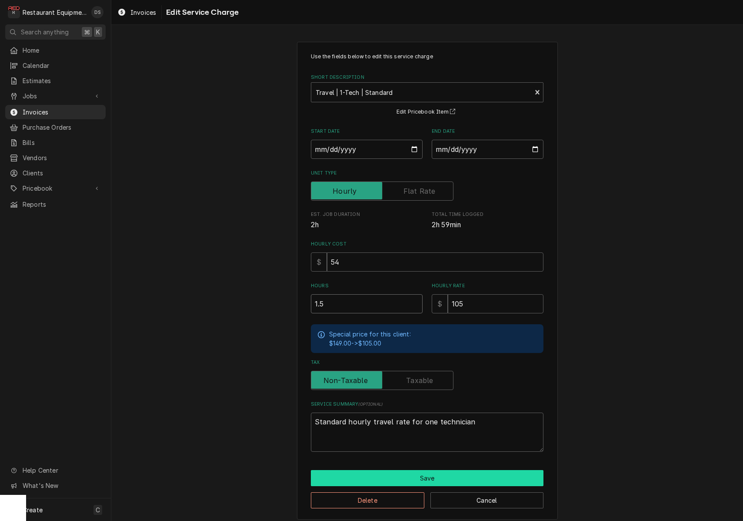
type input "1.5"
click at [438, 473] on button "Save" at bounding box center [427, 478] width 233 height 16
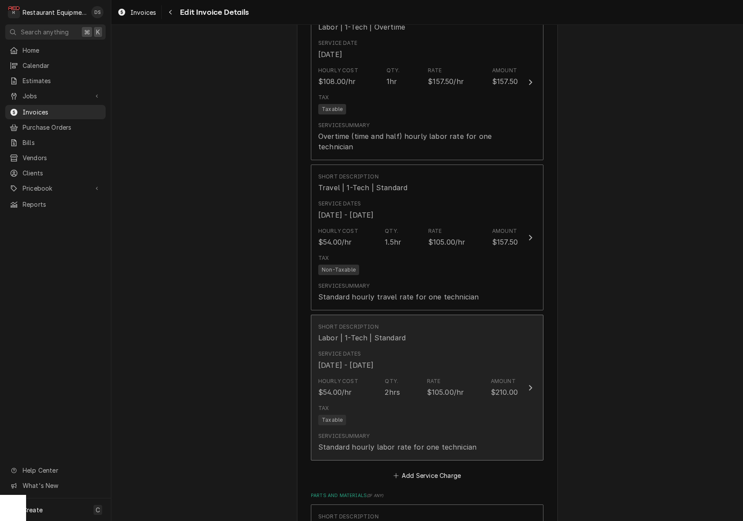
scroll to position [1325, 0]
click at [424, 402] on div "Tax Taxable" at bounding box center [418, 416] width 200 height 28
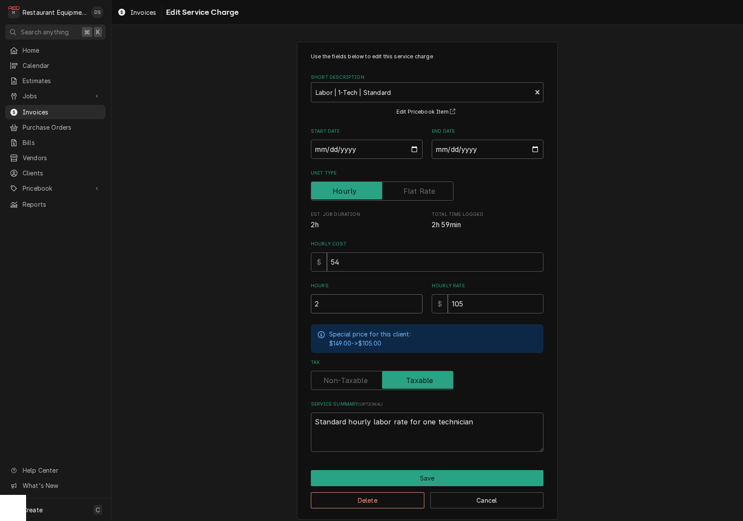
drag, startPoint x: 337, startPoint y: 301, endPoint x: 255, endPoint y: 292, distance: 82.2
click at [255, 292] on div "Use the fields below to edit this service charge Short Description Labor | 1-Te…" at bounding box center [427, 280] width 632 height 493
type textarea "x"
type input "1"
click at [430, 472] on button "Save" at bounding box center [427, 478] width 233 height 16
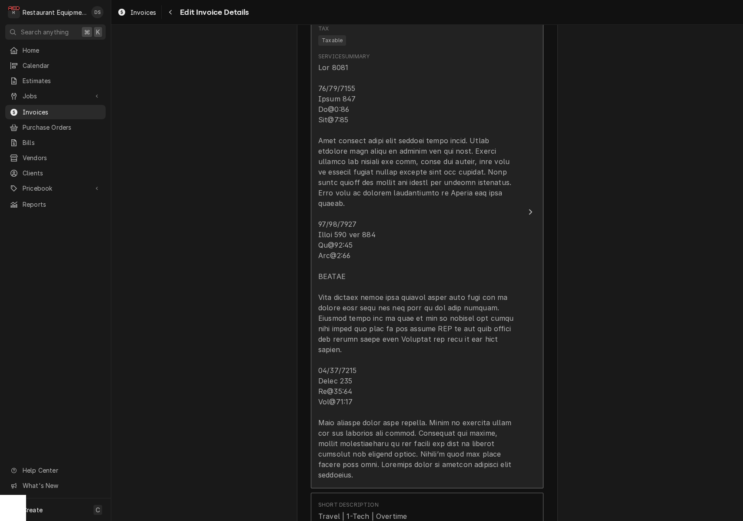
scroll to position [654, 0]
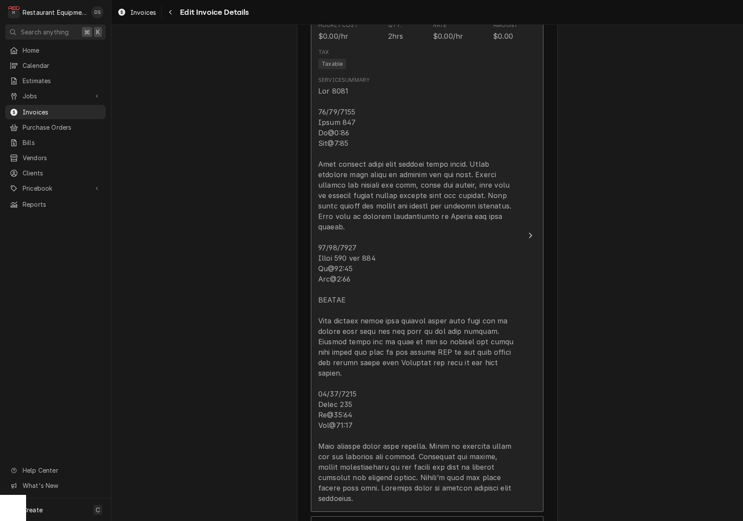
click at [428, 292] on div "Update Line Item" at bounding box center [418, 295] width 200 height 418
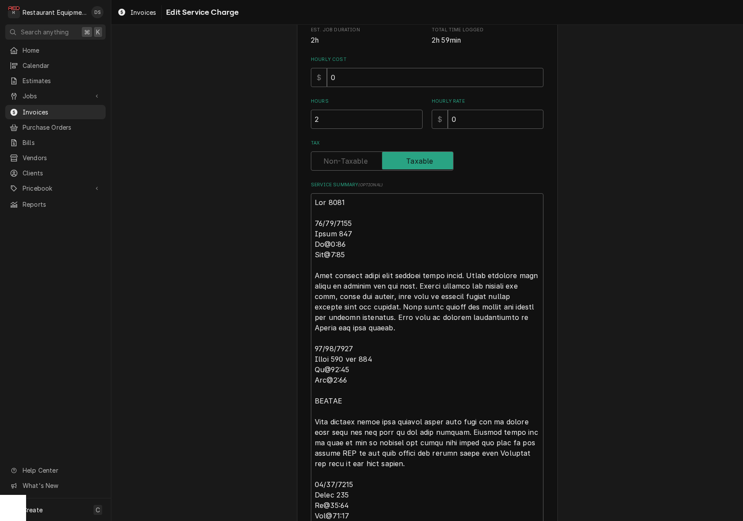
scroll to position [251, 0]
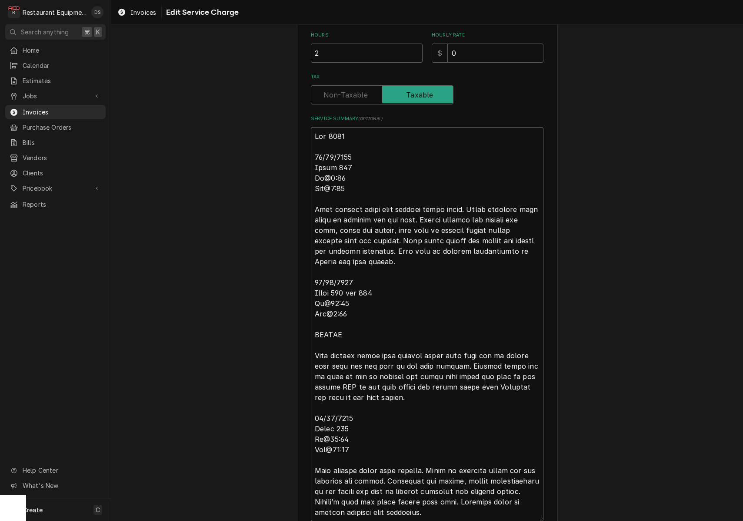
click at [372, 278] on textarea "Service Summary ( optional )" at bounding box center [427, 324] width 233 height 394
type textarea "x"
type textarea "Roo 8963 09/20/2025 Truck 207 In@7:30 Out@8:30 Upon arrival spoke with manager …"
type textarea "x"
type textarea "Roo 8963 09/20/2025 Truck 207 In@7:30 Out@8:30 Upon arrival spoke with manager …"
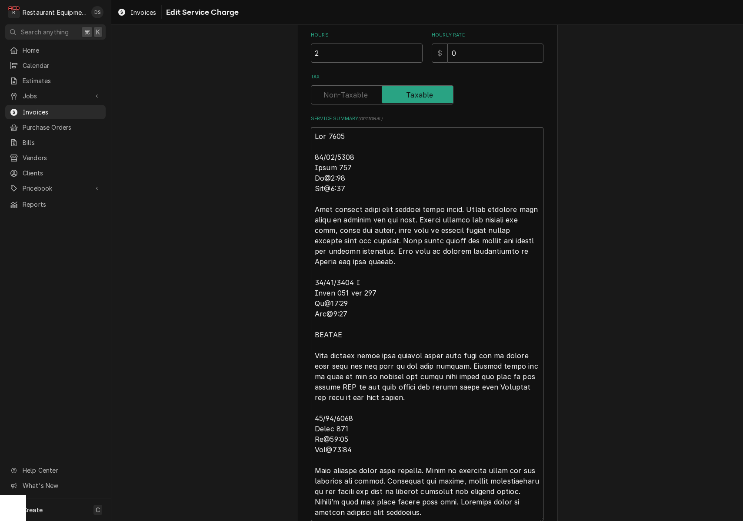
type textarea "x"
type textarea "Roo 8963 09/20/2025 Truck 207 In@7:30 Out@8:30 Upon arrival spoke with manager …"
type textarea "x"
type textarea "Roo 8963 09/20/2025 Truck 207 In@7:30 Out@8:30 Upon arrival spoke with manager …"
type textarea "x"
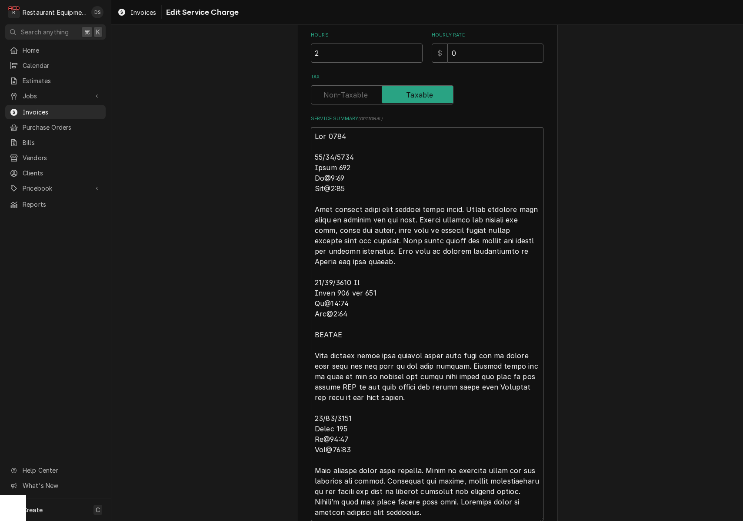
type textarea "Roo 8963 09/20/2025 Truck 207 In@7:30 Out@8:30 Upon arrival spoke with manager …"
type textarea "x"
type textarea "Roo 8963 09/20/2025 Truck 207 In@7:30 Out@8:30 Upon arrival spoke with manager …"
type textarea "x"
type textarea "Roo 8963 09/20/2025 Truck 207 In@7:30 Out@8:30 Upon arrival spoke with manager …"
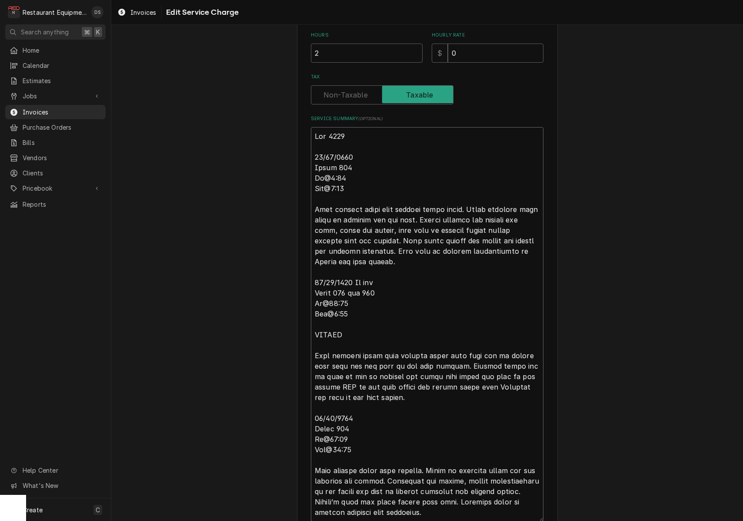
type textarea "x"
type textarea "Roo 8963 09/20/2025 Truck 207 In@7:30 Out@8:30 Upon arrival spoke with manager …"
type textarea "x"
type textarea "Roo 8963 09/20/2025 Truck 207 In@7:30 Out@8:30 Upon arrival spoke with manager …"
type textarea "x"
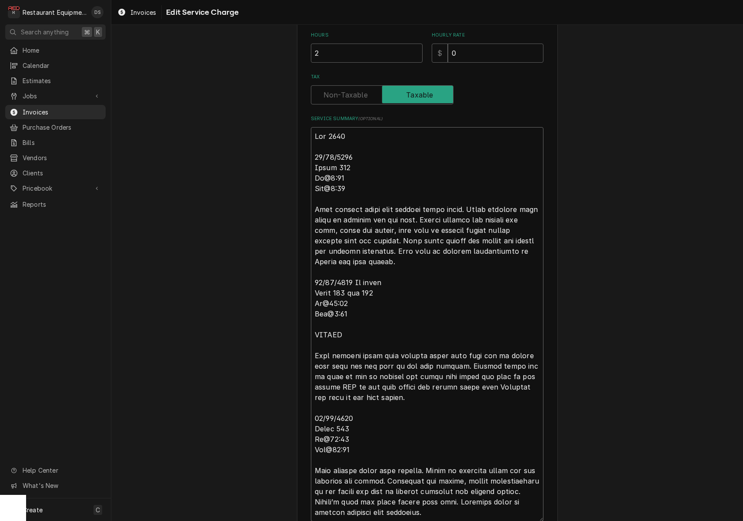
type textarea "Roo 8963 09/20/2025 Truck 207 In@7:30 Out@8:30 Upon arrival spoke with manager …"
type textarea "x"
type textarea "Roo 8963 09/20/2025 Truck 207 In@7:30 Out@8:30 Upon arrival spoke with manager …"
type textarea "x"
type textarea "Roo 8963 09/20/2025 Truck 207 In@7:30 Out@8:30 Upon arrival spoke with manager …"
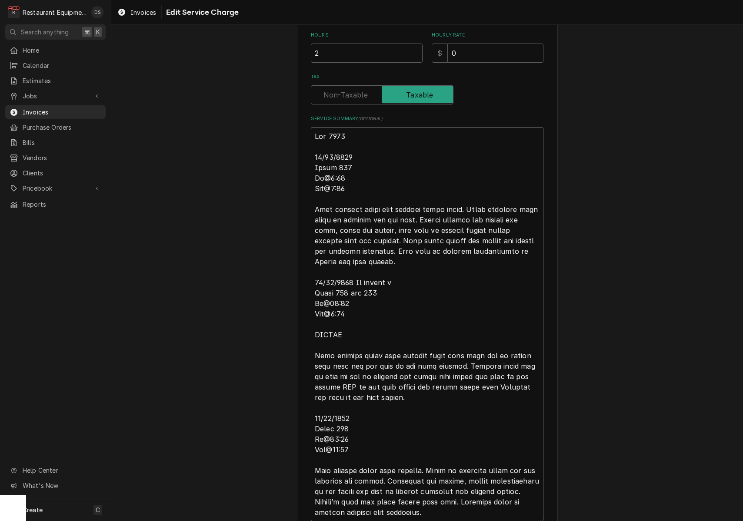
type textarea "x"
type textarea "Roo 8963 09/20/2025 Truck 207 In@7:30 Out@8:30 Upon arrival spoke with manager …"
type textarea "x"
type textarea "Roo 8963 09/20/2025 Truck 207 In@7:30 Out@8:30 Upon arrival spoke with manager …"
type textarea "x"
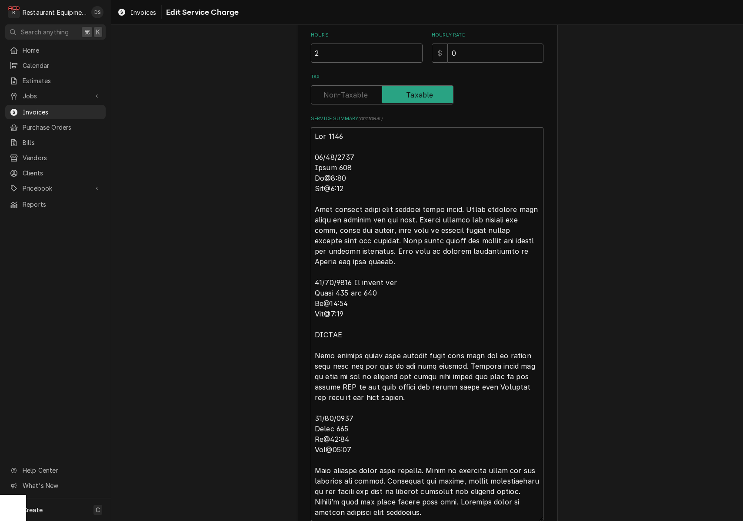
type textarea "Roo 8963 09/20/2025 Truck 207 In@7:30 Out@8:30 Upon arrival spoke with manager …"
type textarea "x"
type textarea "Roo 8963 09/20/2025 Truck 207 In@7:30 Out@8:30 Upon arrival spoke with manager …"
type textarea "x"
type textarea "Roo 8963 09/20/2025 Truck 207 In@7:30 Out@8:30 Upon arrival spoke with manager …"
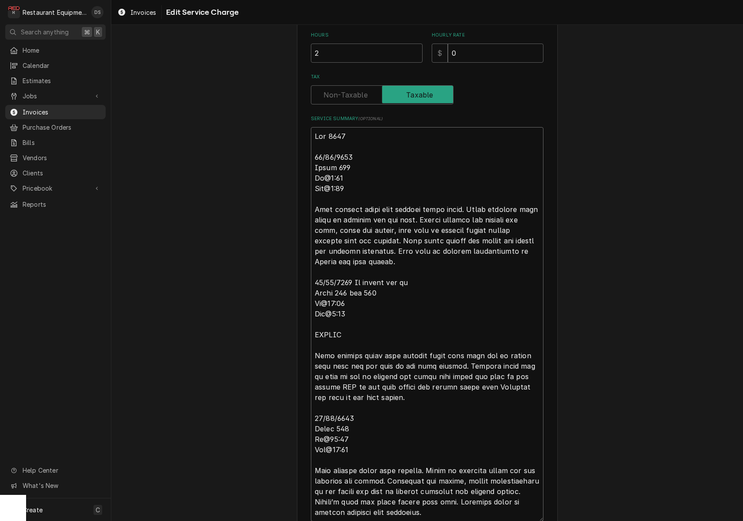
type textarea "x"
type textarea "Roo 8963 09/20/2025 Truck 207 In@7:30 Out@8:30 Upon arrival spoke with manager …"
type textarea "x"
type textarea "Roo 8963 09/20/2025 Truck 207 In@7:30 Out@8:30 Upon arrival spoke with manager …"
type textarea "x"
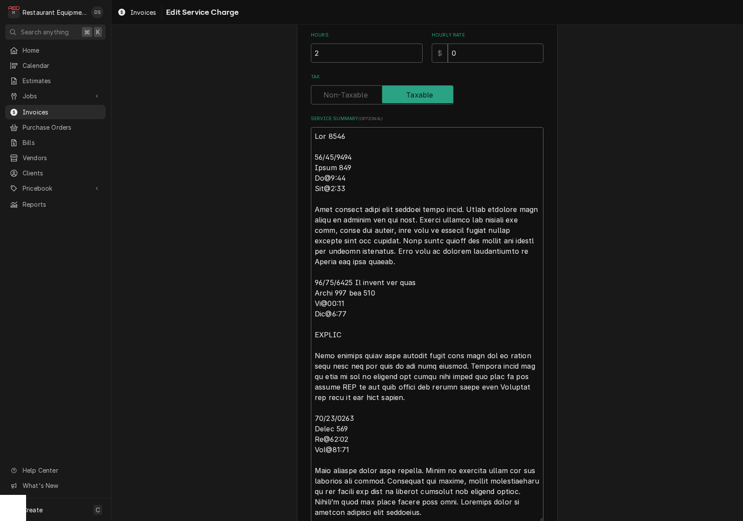
type textarea "Roo 8963 09/20/2025 Truck 207 In@7:30 Out@8:30 Upon arrival spoke with manager …"
type textarea "x"
type textarea "Roo 8963 09/20/2025 Truck 207 In@7:30 Out@8:30 Upon arrival spoke with manager …"
type textarea "x"
type textarea "Roo 8963 09/20/2025 Truck 207 In@7:30 Out@8:30 Upon arrival spoke with manager …"
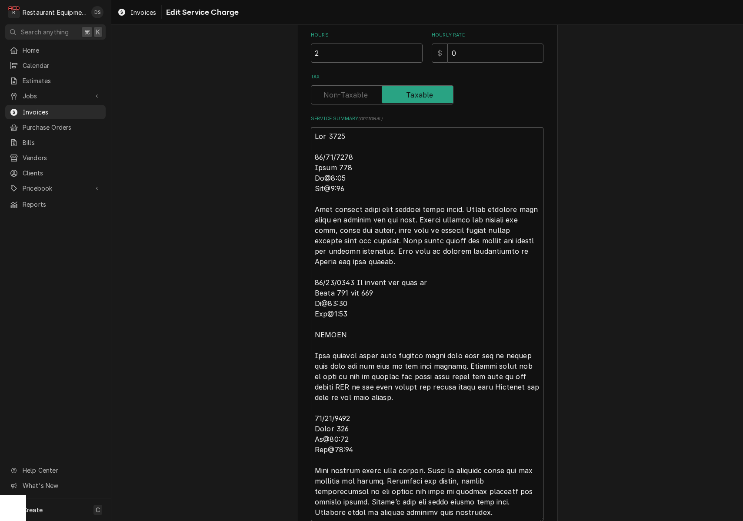
type textarea "x"
type textarea "Roo 8963 09/20/2025 Truck 207 In@7:30 Out@8:30 Upon arrival spoke with manager …"
type textarea "x"
type textarea "Roo 8963 09/20/2025 Truck 207 In@7:30 Out@8:30 Upon arrival spoke with manager …"
type textarea "x"
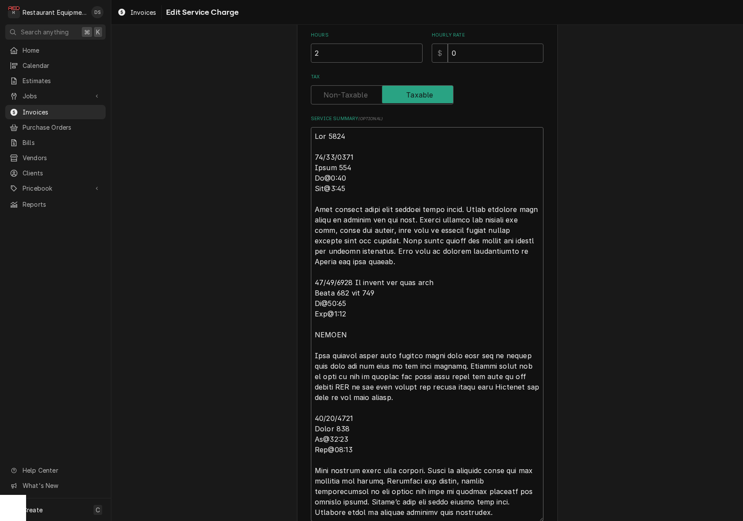
type textarea "Roo 8963 09/20/2025 Truck 207 In@7:30 Out@8:30 Upon arrival spoke with manager …"
click at [377, 148] on textarea "Service Summary ( optional )" at bounding box center [427, 324] width 233 height 394
type textarea "x"
type textarea "Roo 8963 09/20/2025 Truck 207 In@7:30 Out@8:30 Upon arrival spoke with manager …"
type textarea "x"
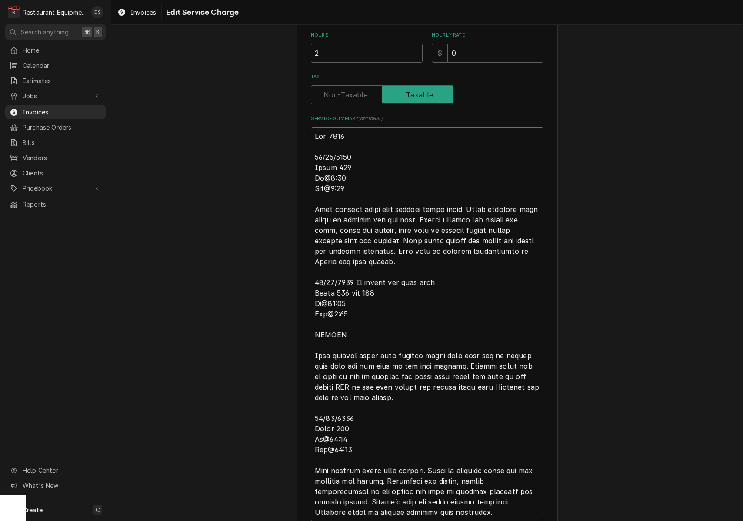
type textarea "Roo 8963 09/20/2025 - Truck 207 In@7:30 Out@8:30 Upon arrival spoke with manage…"
type textarea "x"
type textarea "Roo 8963 09/20/2025 - Truck 207 In@7:30 Out@8:30 Upon arrival spoke with manage…"
type textarea "x"
type textarea "Roo 8963 09/20/2025 - O Truck 207 In@7:30 Out@8:30 Upon arrival spoke with mana…"
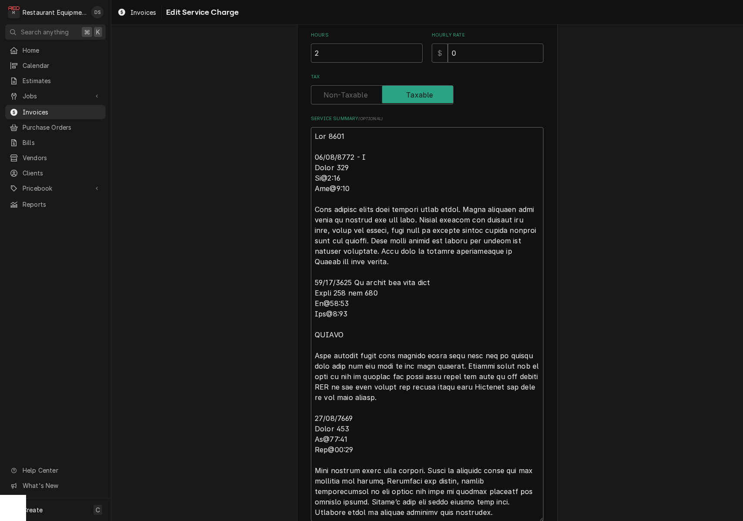
type textarea "x"
type textarea "Roo 8963 09/20/2025 - OT Truck 207 In@7:30 Out@8:30 Upon arrival spoke with man…"
type textarea "x"
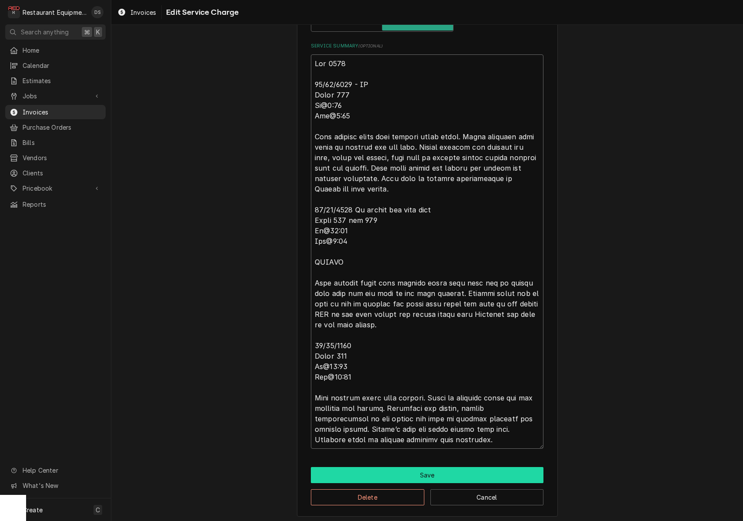
scroll to position [0, 0]
type textarea "Roo 8963 09/20/2025 - OT Truck 207 In@7:30 Out@8:30 Upon arrival spoke with man…"
click at [443, 473] on button "Save" at bounding box center [427, 475] width 233 height 16
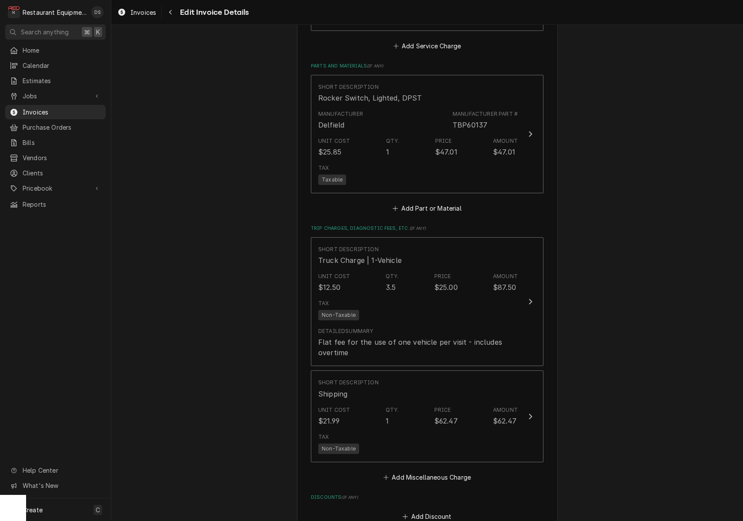
scroll to position [1748, 0]
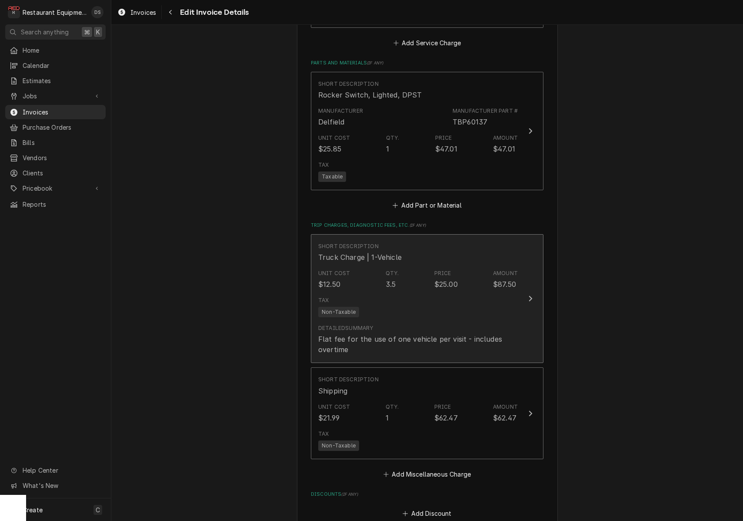
click at [431, 324] on div "Detailed Summary Flat fee for the use of one vehicle per visit - includes overt…" at bounding box center [418, 339] width 200 height 37
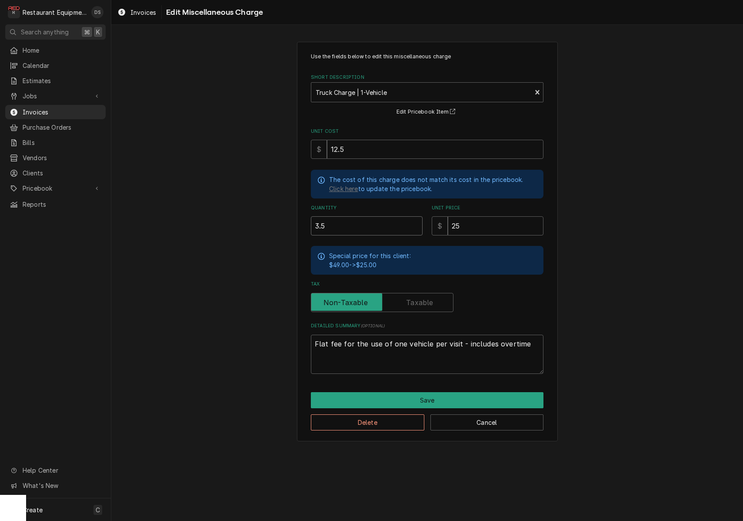
drag, startPoint x: 289, startPoint y: 219, endPoint x: 274, endPoint y: 215, distance: 15.0
click at [280, 217] on div "Use the fields below to edit this miscellaneous charge Short Description Truck …" at bounding box center [427, 241] width 632 height 415
type textarea "x"
type input "2"
type textarea "x"
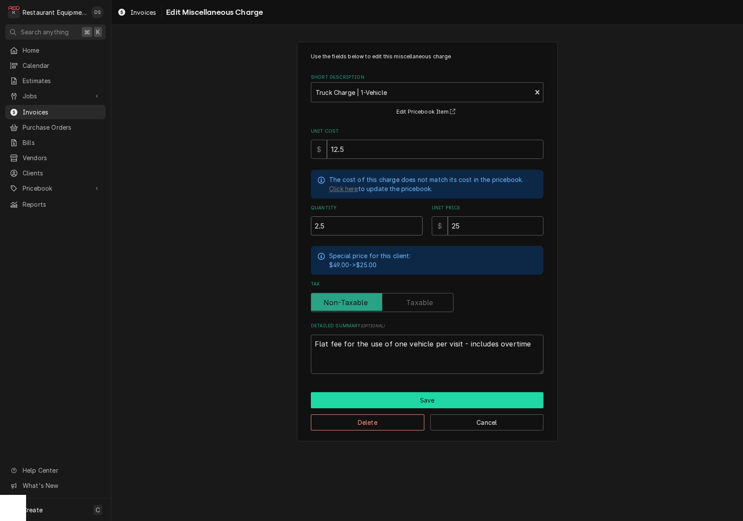
type input "2.5"
click at [374, 392] on button "Save" at bounding box center [427, 400] width 233 height 16
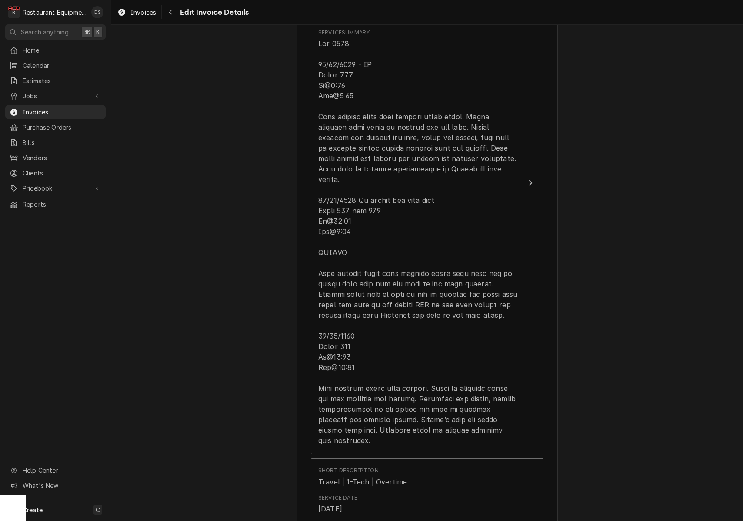
scroll to position [670, 0]
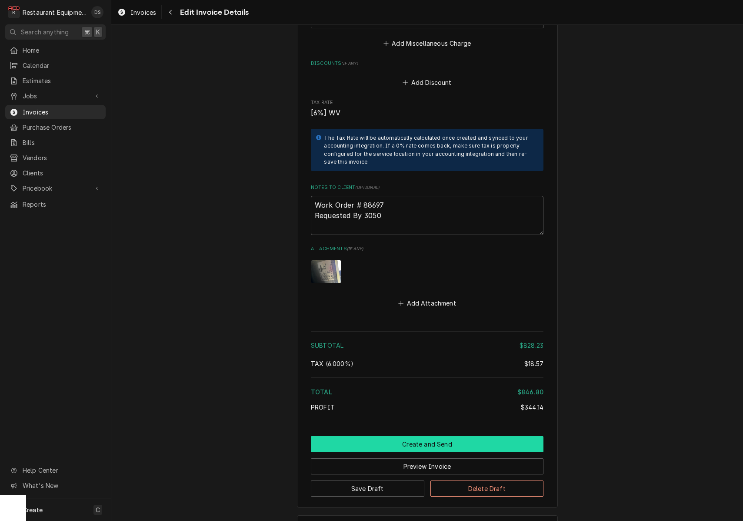
click at [411, 436] on button "Create and Send" at bounding box center [427, 444] width 233 height 16
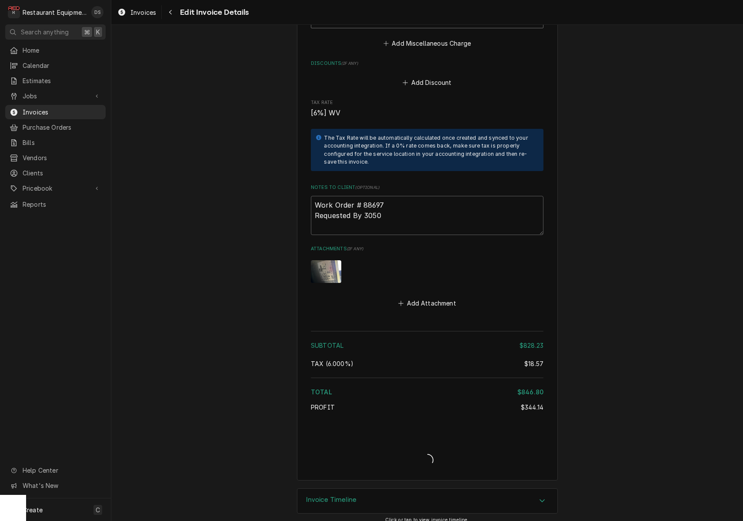
scroll to position [2152, 0]
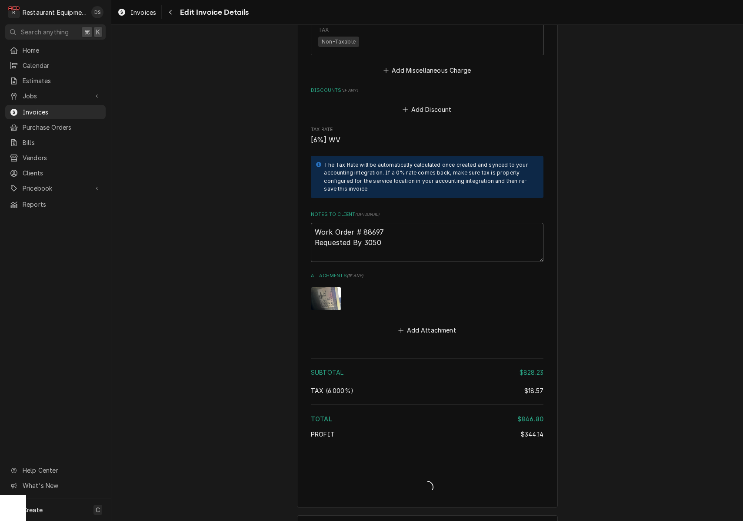
type textarea "x"
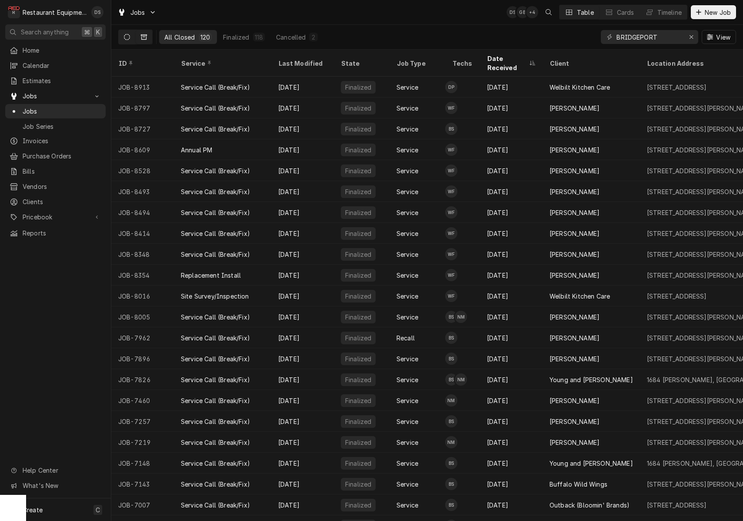
click at [131, 37] on button "Dynamic Content Wrapper" at bounding box center [127, 37] width 17 height 14
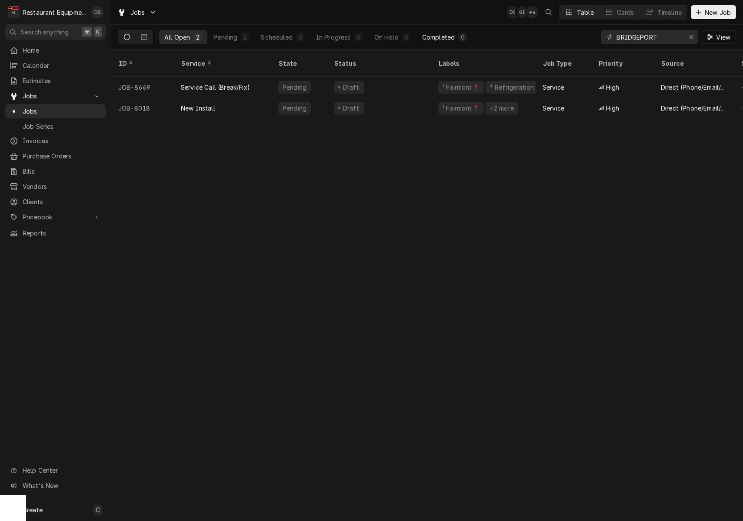
click at [448, 33] on div "Completed" at bounding box center [438, 37] width 33 height 9
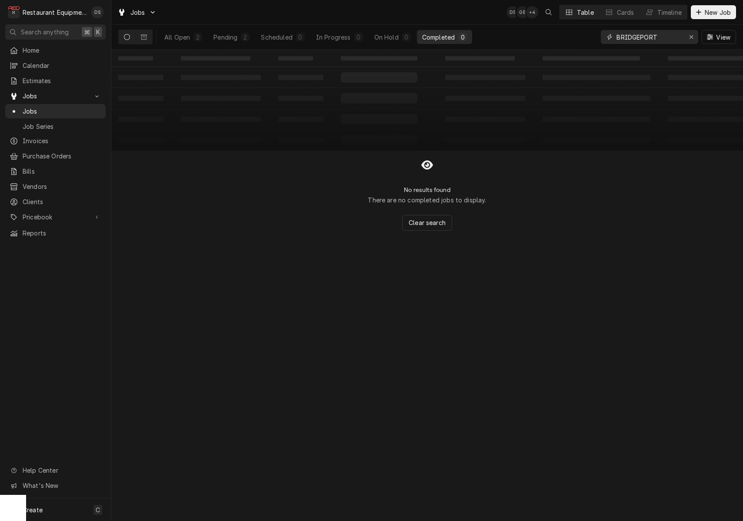
drag, startPoint x: 694, startPoint y: 38, endPoint x: 672, endPoint y: 37, distance: 22.7
click at [693, 38] on div "Erase input" at bounding box center [691, 37] width 9 height 9
click at [662, 36] on input "Dynamic Content Wrapper" at bounding box center [658, 37] width 82 height 14
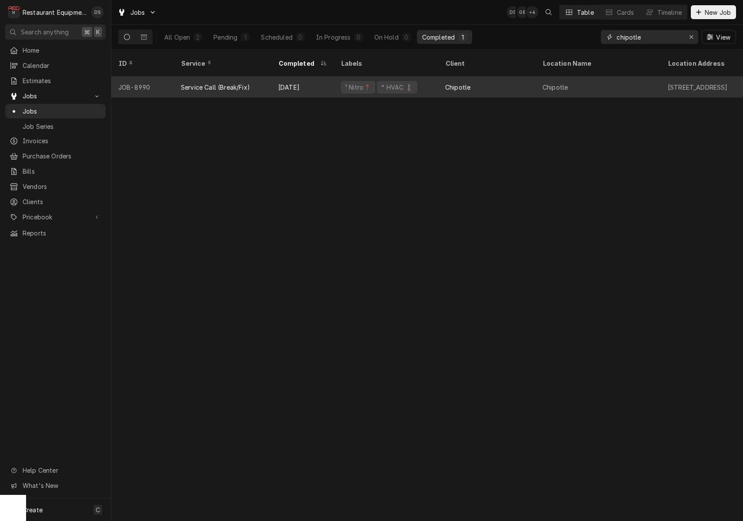
type input "chipotle"
click at [449, 83] on div "Chipotle" at bounding box center [457, 87] width 25 height 9
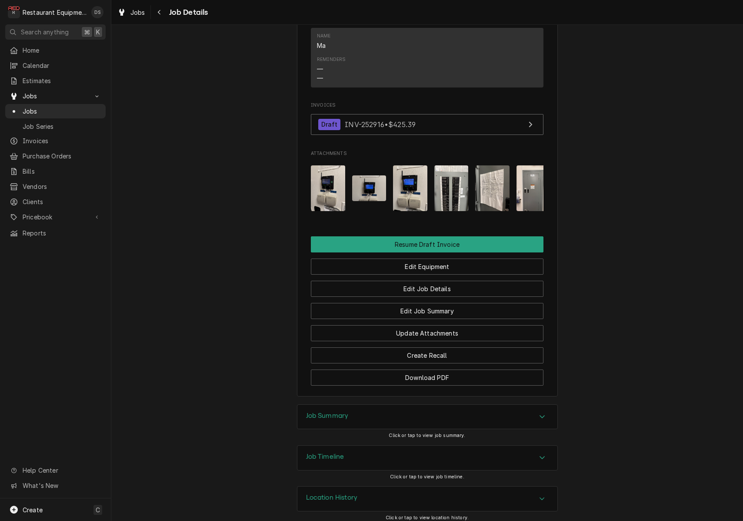
scroll to position [742, 0]
click at [418, 412] on div "Job Summary" at bounding box center [427, 417] width 260 height 24
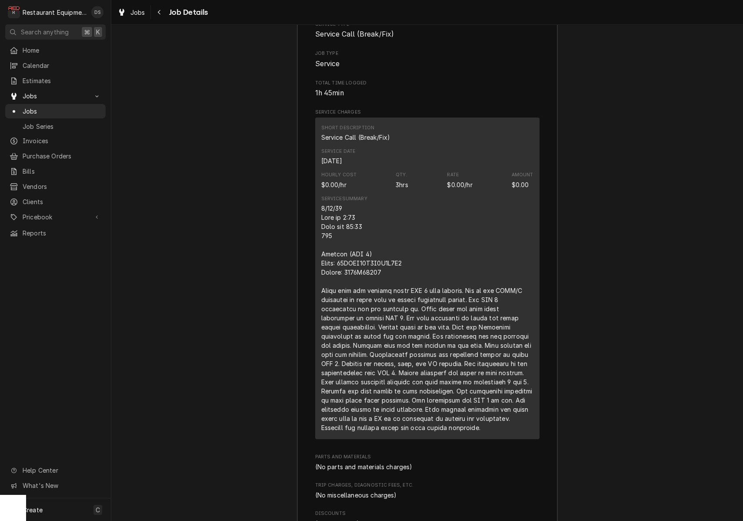
scroll to position [1190, 0]
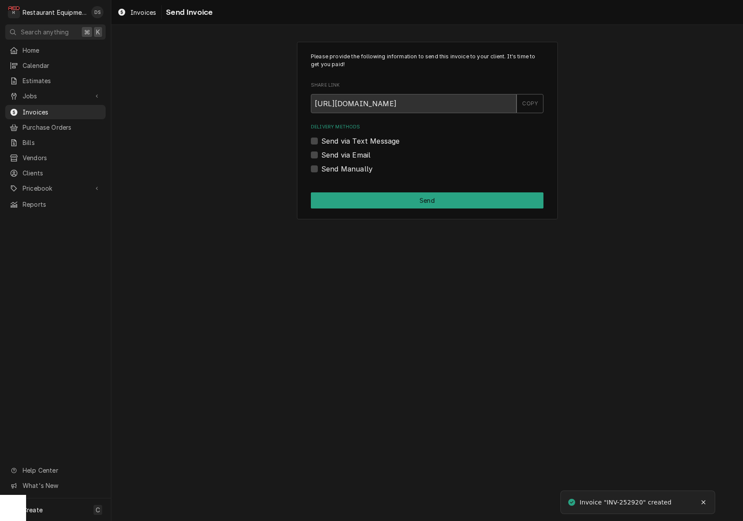
click at [321, 152] on label "Send via Email" at bounding box center [345, 155] width 49 height 10
click at [321, 152] on input "Send via Email" at bounding box center [437, 159] width 233 height 19
checkbox input "true"
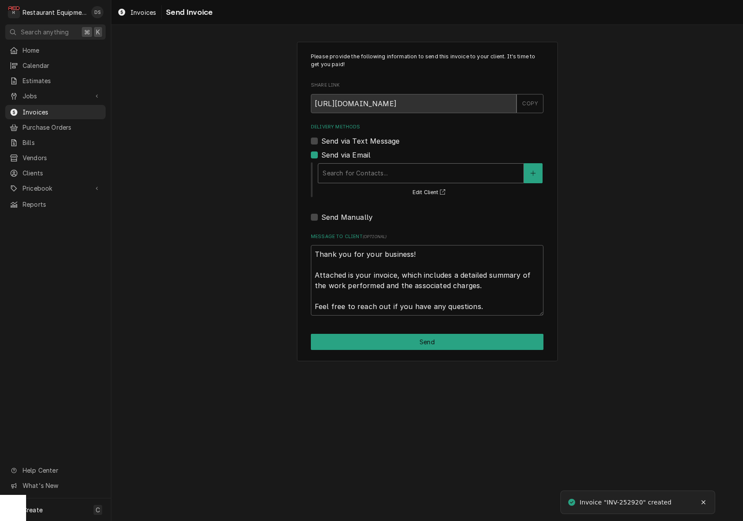
click at [378, 169] on div "Search for Contacts..." at bounding box center [421, 172] width 197 height 9
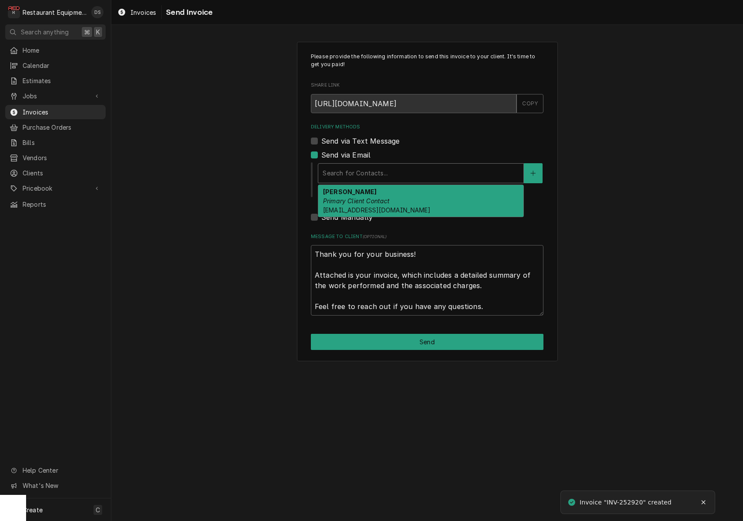
click at [379, 197] on em "Primary Client Contact" at bounding box center [356, 200] width 67 height 7
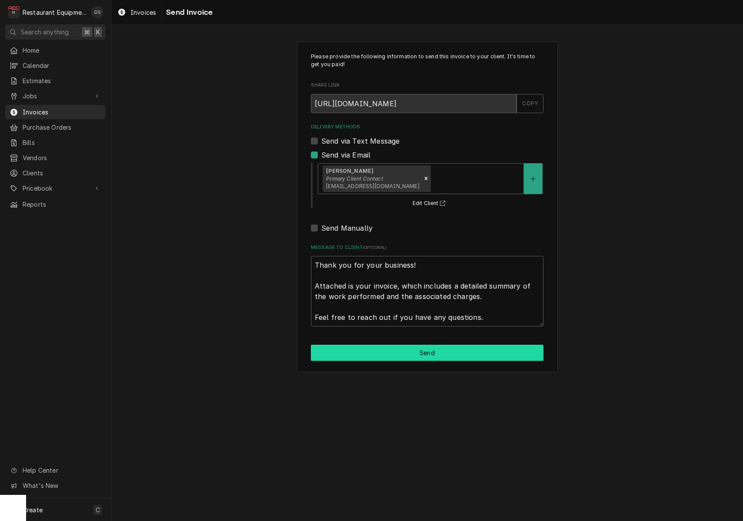
click at [395, 345] on button "Send" at bounding box center [427, 352] width 233 height 16
type textarea "x"
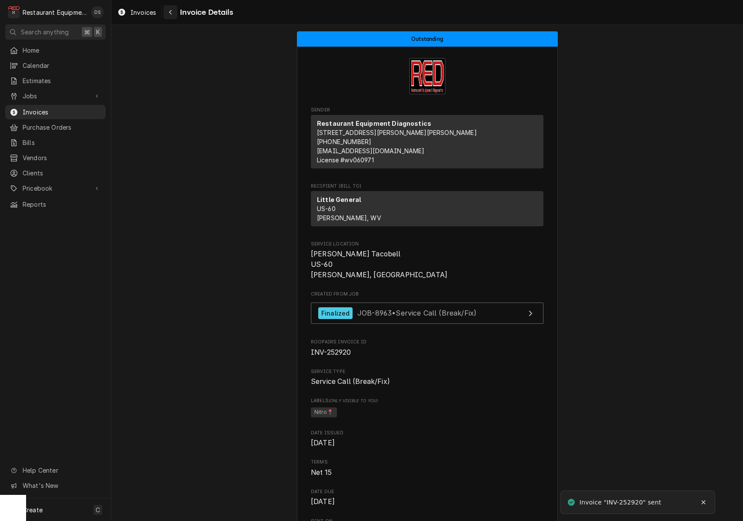
click at [175, 10] on div "Navigate back" at bounding box center [170, 12] width 9 height 9
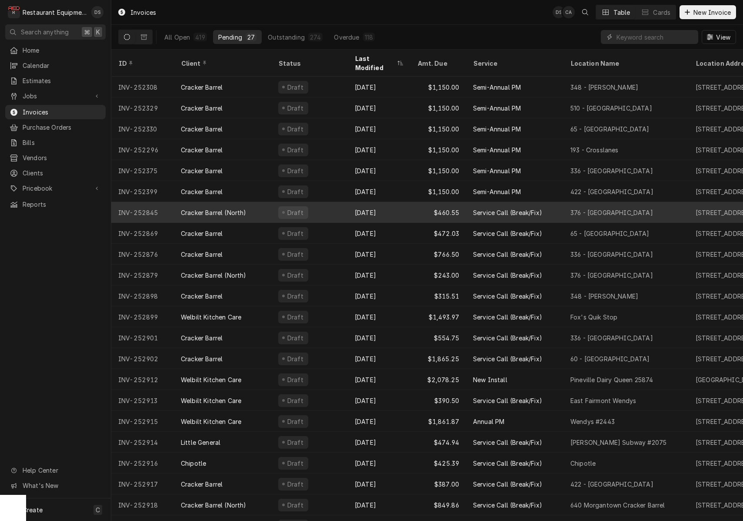
click at [334, 204] on div "Draft" at bounding box center [309, 212] width 77 height 21
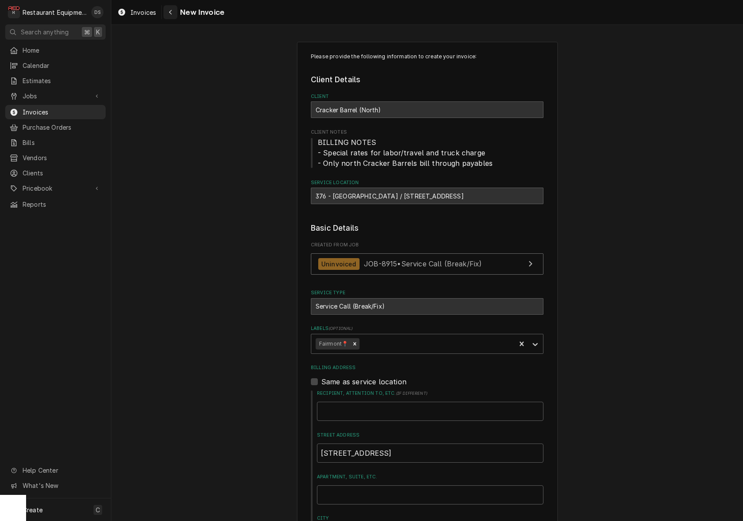
click at [173, 13] on div "Navigate back" at bounding box center [170, 12] width 9 height 9
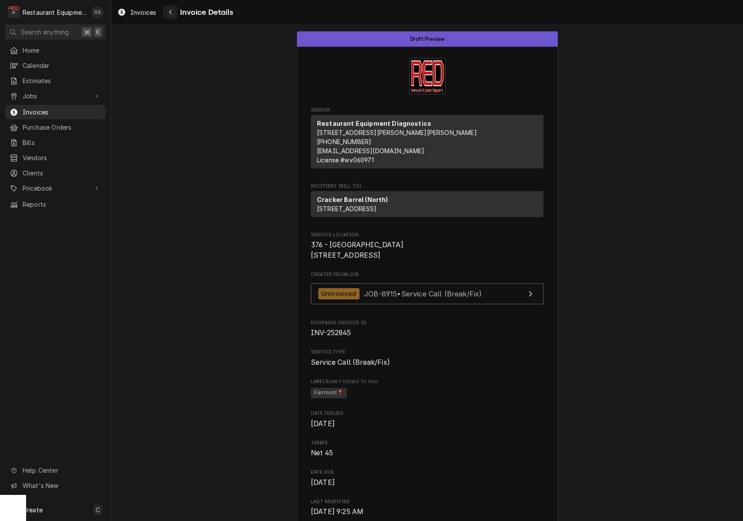
click at [167, 9] on div "Navigate back" at bounding box center [170, 12] width 9 height 9
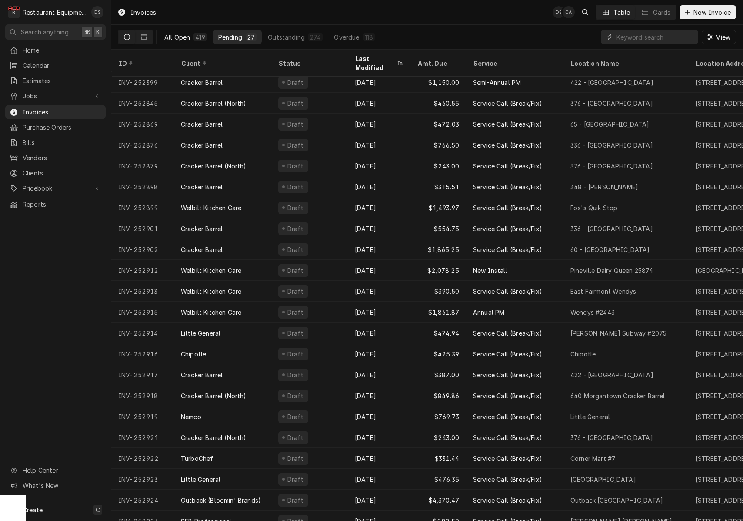
click at [174, 36] on div "All Open" at bounding box center [177, 37] width 26 height 9
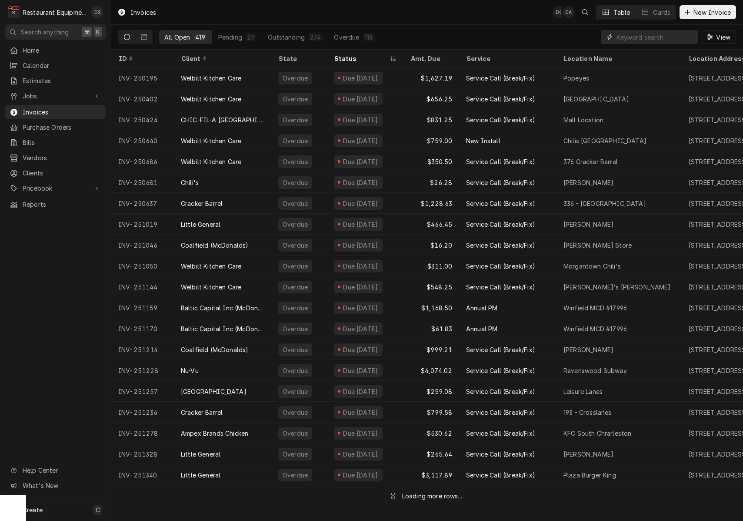
click at [642, 39] on input "Dynamic Content Wrapper" at bounding box center [655, 37] width 77 height 14
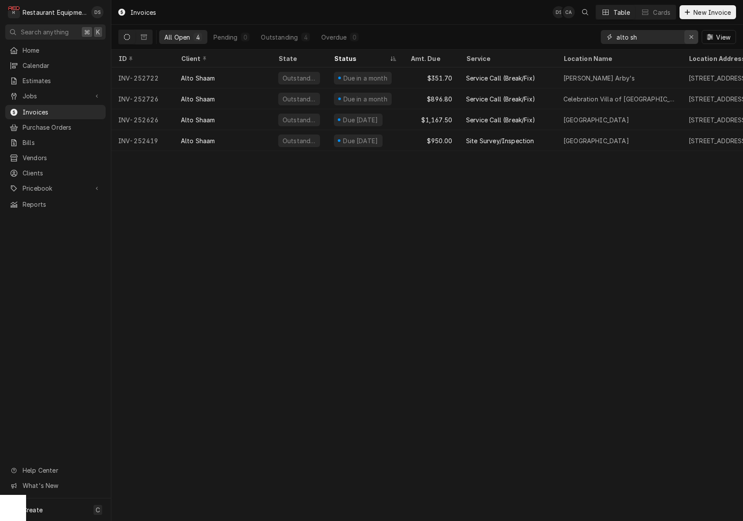
type input "alto sh"
drag, startPoint x: 690, startPoint y: 37, endPoint x: 735, endPoint y: 43, distance: 45.6
click at [689, 37] on icon "Erase input" at bounding box center [691, 37] width 5 height 6
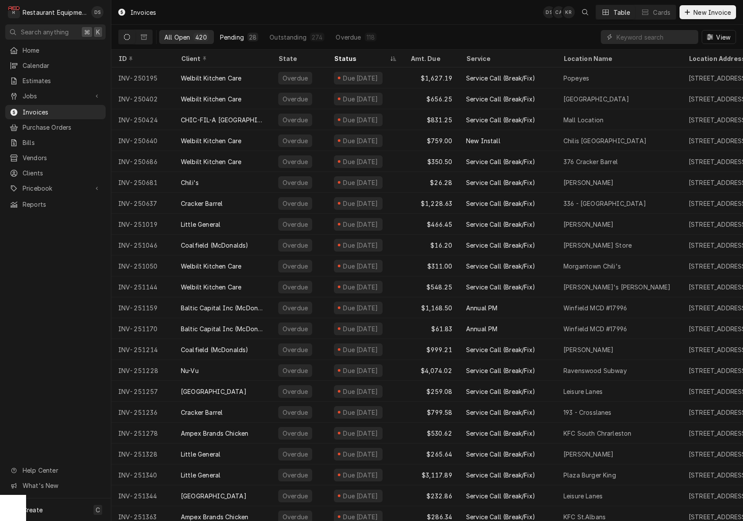
click at [238, 37] on div "Pending" at bounding box center [232, 37] width 24 height 9
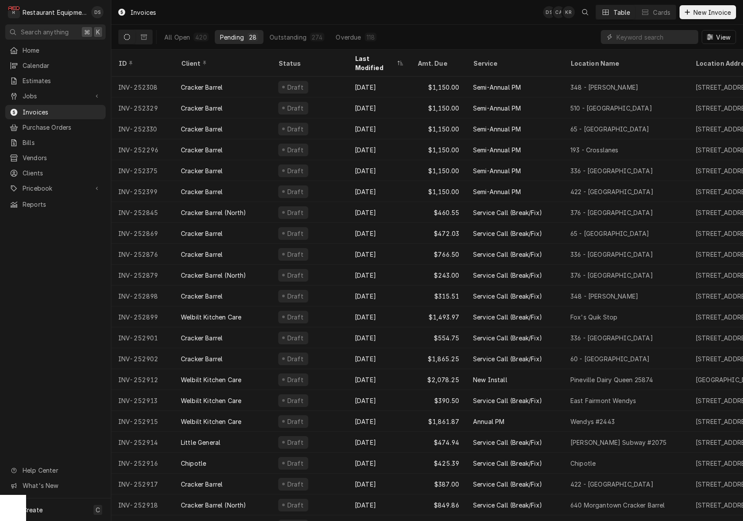
click at [238, 37] on div "Pending" at bounding box center [232, 37] width 24 height 9
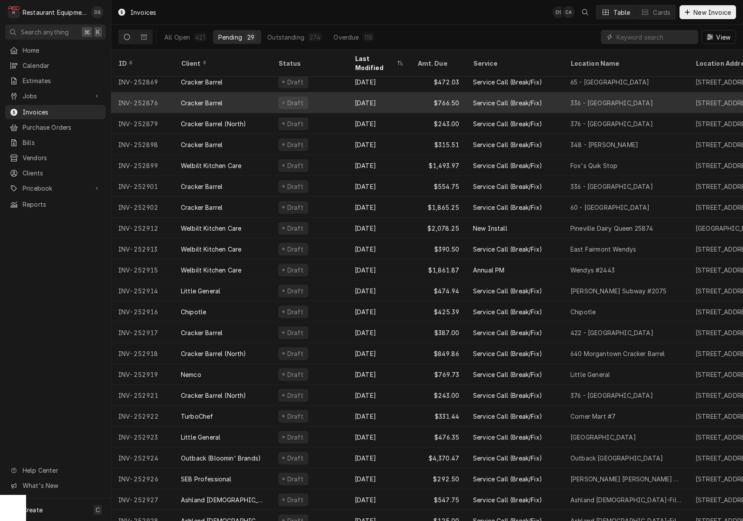
scroll to position [151, 0]
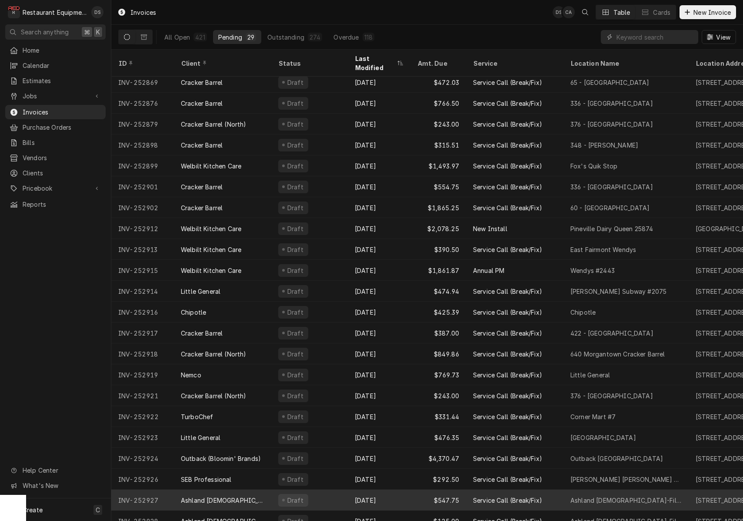
click at [338, 489] on div "Draft" at bounding box center [309, 499] width 77 height 21
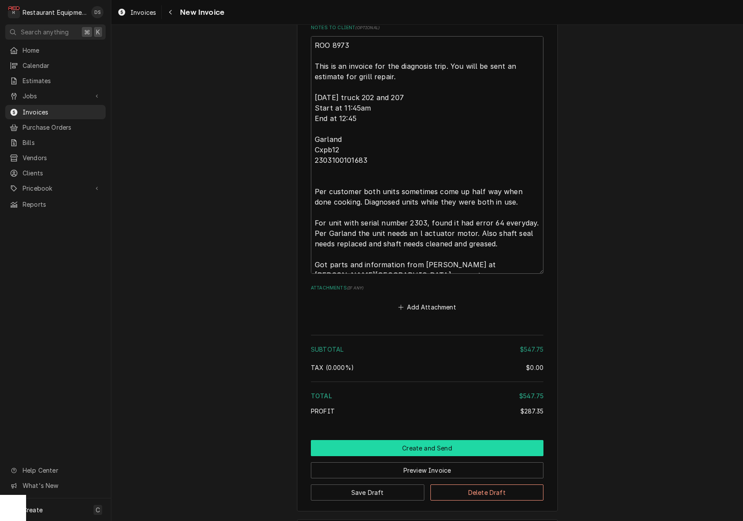
click at [413, 440] on button "Create and Send" at bounding box center [427, 448] width 233 height 16
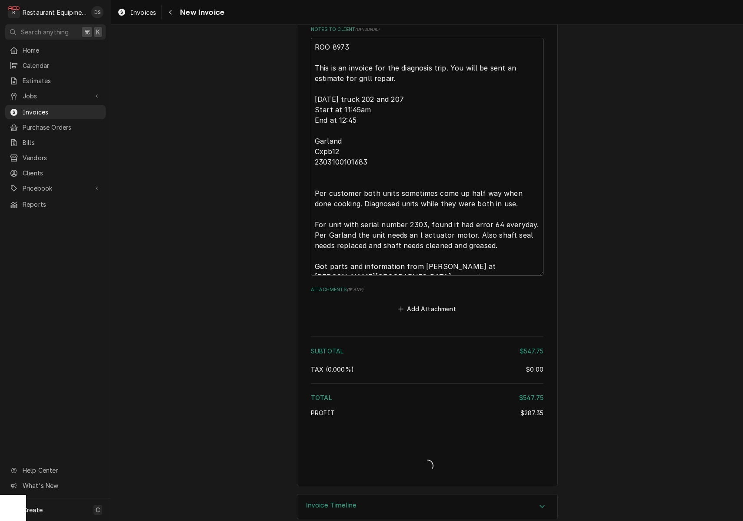
type textarea "x"
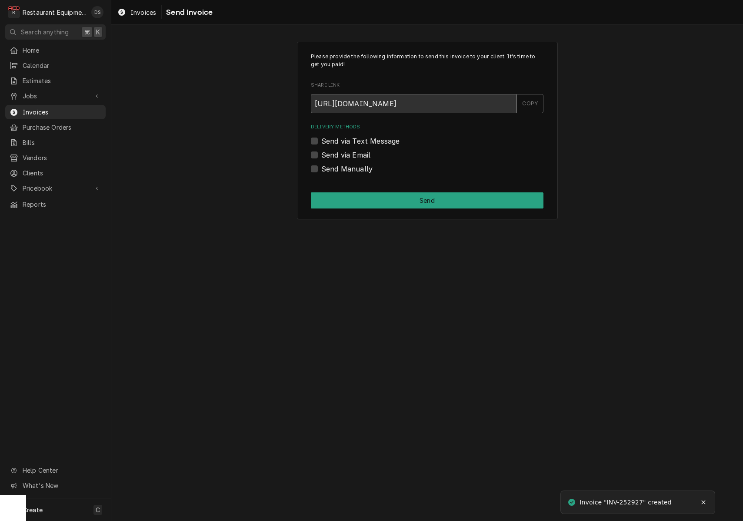
click at [321, 155] on label "Send via Email" at bounding box center [345, 155] width 49 height 10
click at [321, 155] on input "Send via Email" at bounding box center [437, 159] width 233 height 19
checkbox input "true"
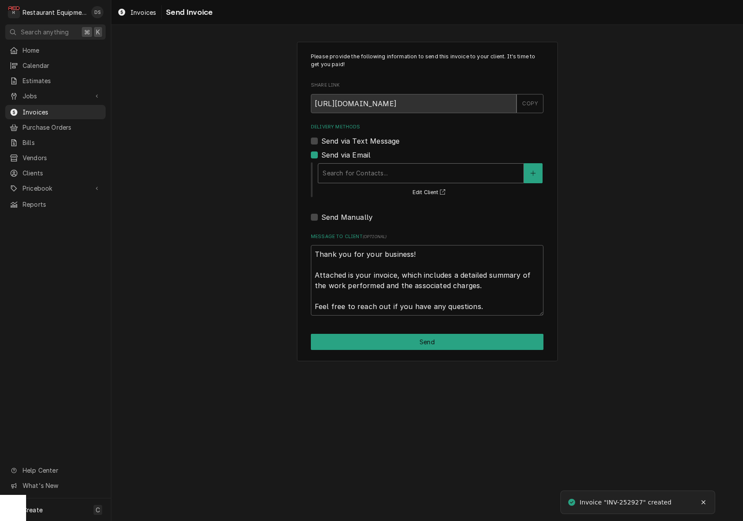
click at [387, 174] on div "Search for Contacts..." at bounding box center [421, 172] width 197 height 9
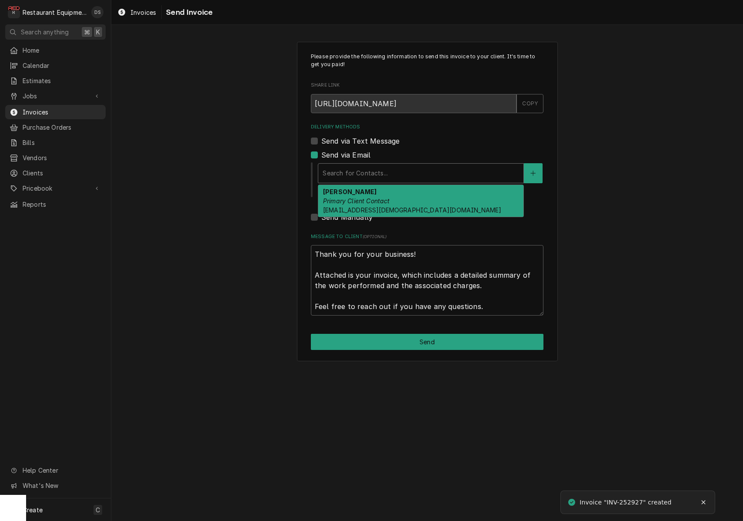
click at [382, 197] on em "Primary Client Contact" at bounding box center [356, 200] width 67 height 7
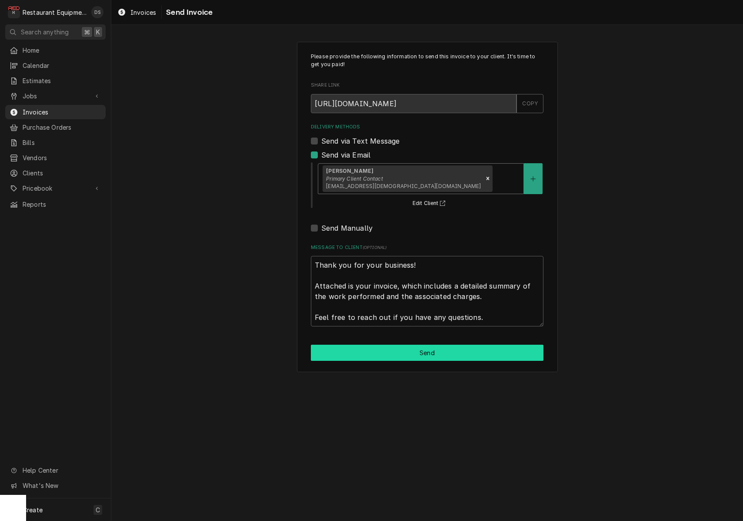
click at [421, 349] on button "Send" at bounding box center [427, 352] width 233 height 16
type textarea "x"
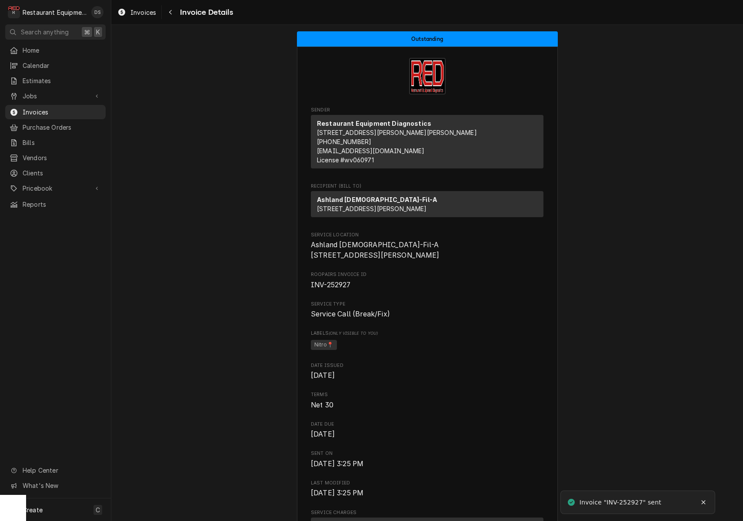
scroll to position [0, 0]
click at [171, 16] on div "Navigate back" at bounding box center [170, 12] width 9 height 9
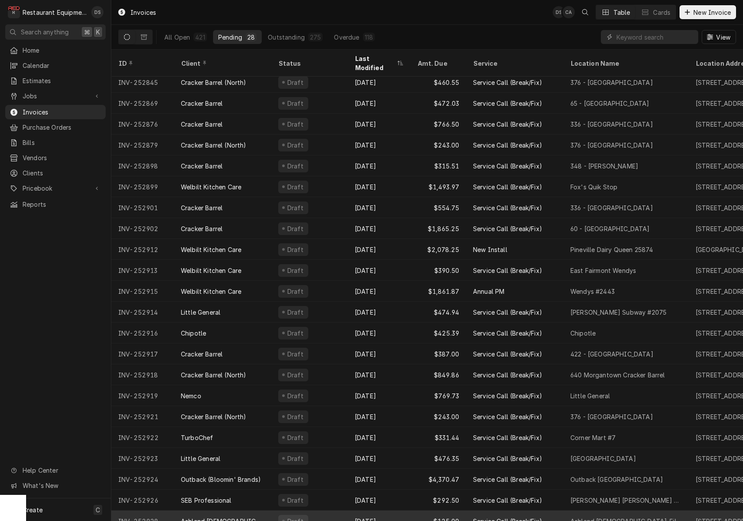
click at [336, 510] on div "Draft" at bounding box center [309, 520] width 77 height 21
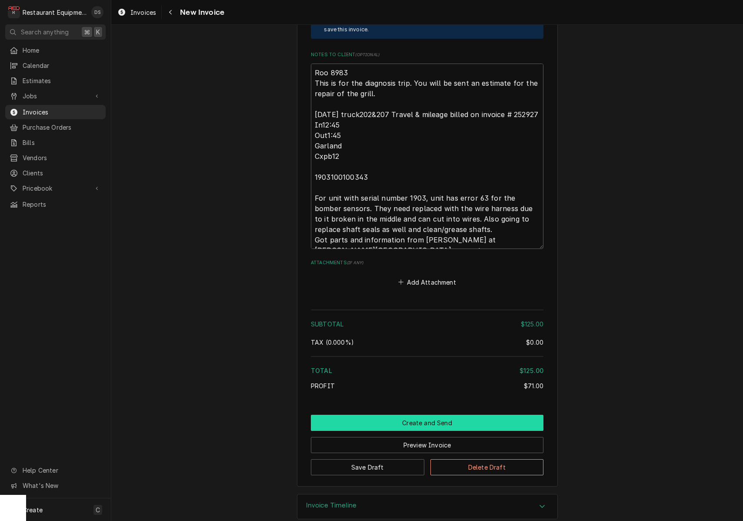
click at [417, 414] on button "Create and Send" at bounding box center [427, 422] width 233 height 16
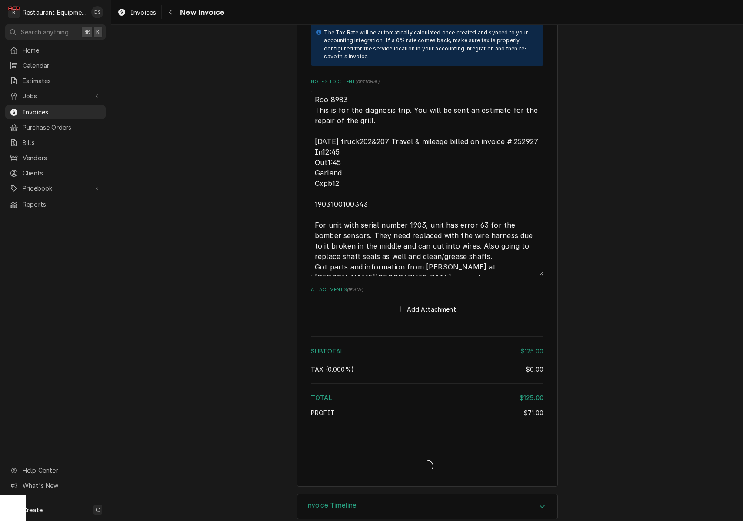
type textarea "x"
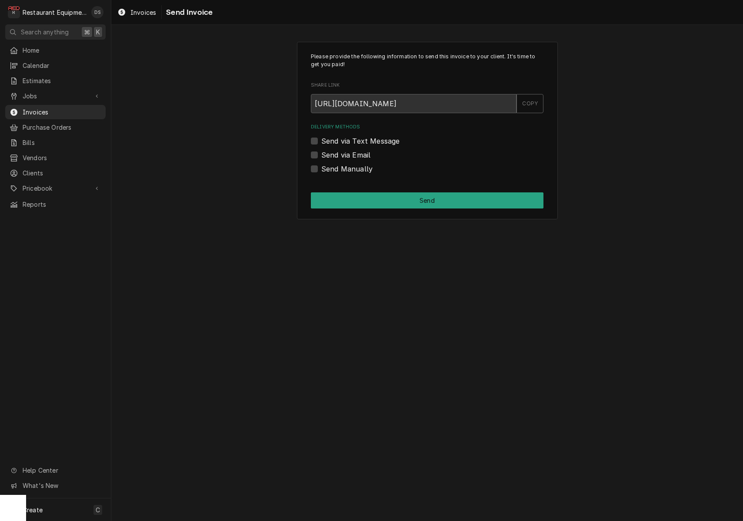
click at [321, 155] on label "Send via Email" at bounding box center [345, 155] width 49 height 10
click at [321, 155] on input "Send via Email" at bounding box center [437, 159] width 233 height 19
checkbox input "true"
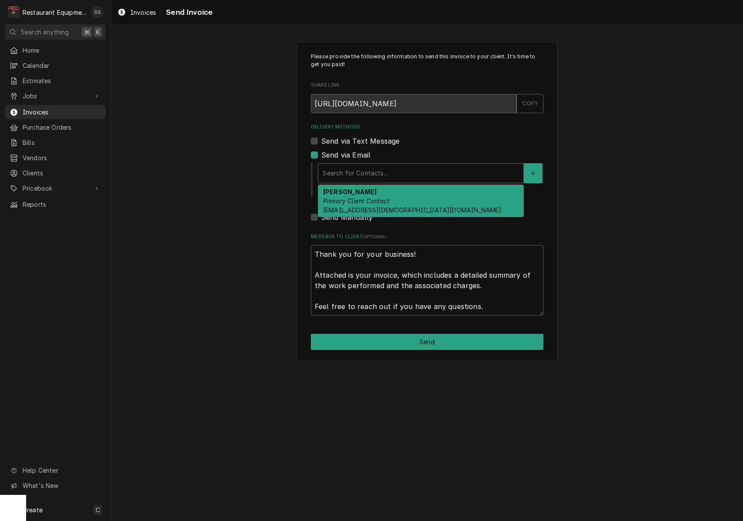
click at [363, 170] on div "Search for Contacts..." at bounding box center [421, 172] width 197 height 9
click at [366, 192] on div "[PERSON_NAME] Primary Client Contact [EMAIL_ADDRESS][DEMOGRAPHIC_DATA][DOMAIN_N…" at bounding box center [420, 201] width 205 height 32
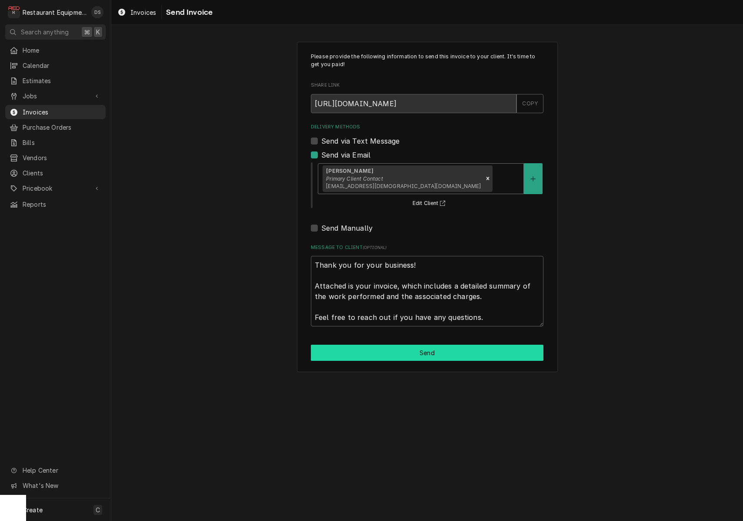
click at [414, 347] on button "Send" at bounding box center [427, 352] width 233 height 16
type textarea "x"
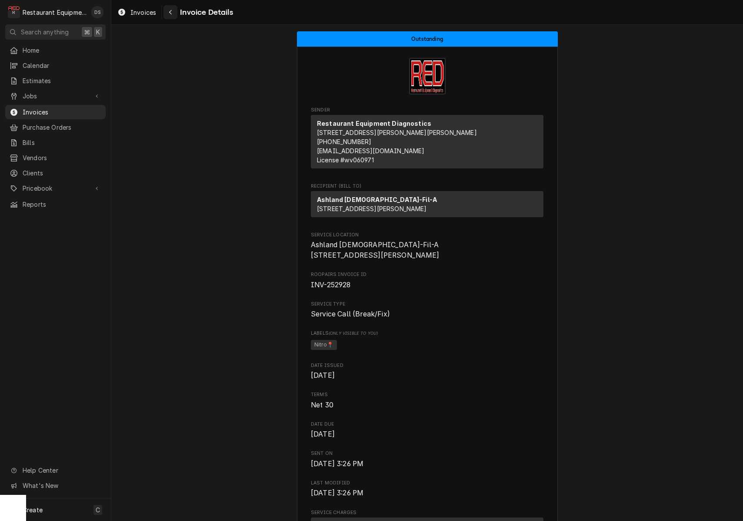
click at [173, 13] on div "Navigate back" at bounding box center [170, 12] width 9 height 9
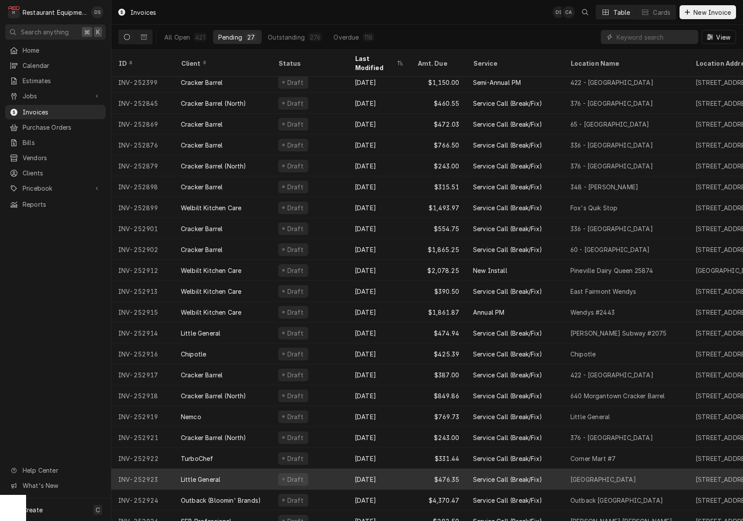
click at [340, 468] on div "Draft" at bounding box center [309, 478] width 77 height 21
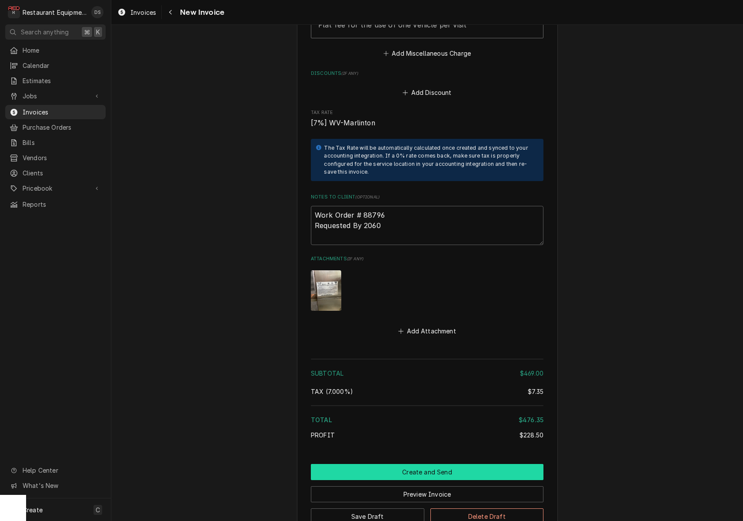
scroll to position [1373, 0]
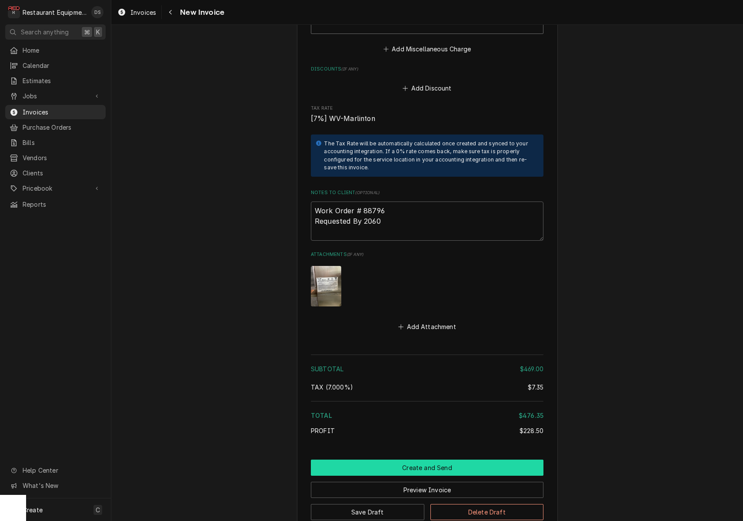
click at [436, 459] on button "Create and Send" at bounding box center [427, 467] width 233 height 16
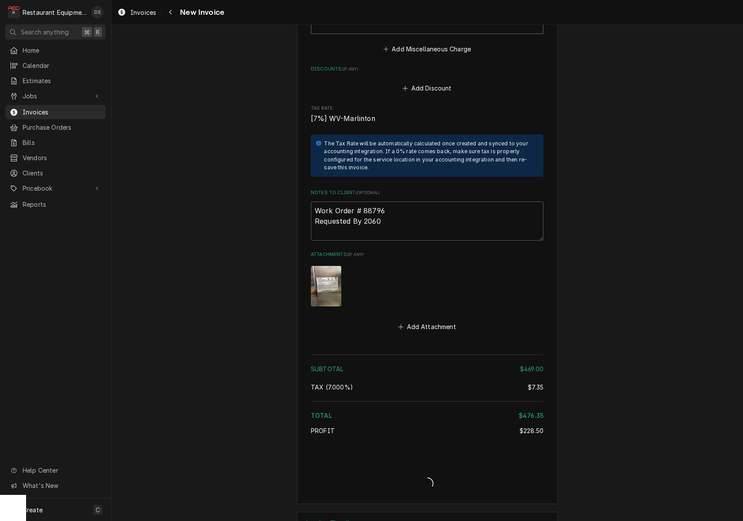
type textarea "x"
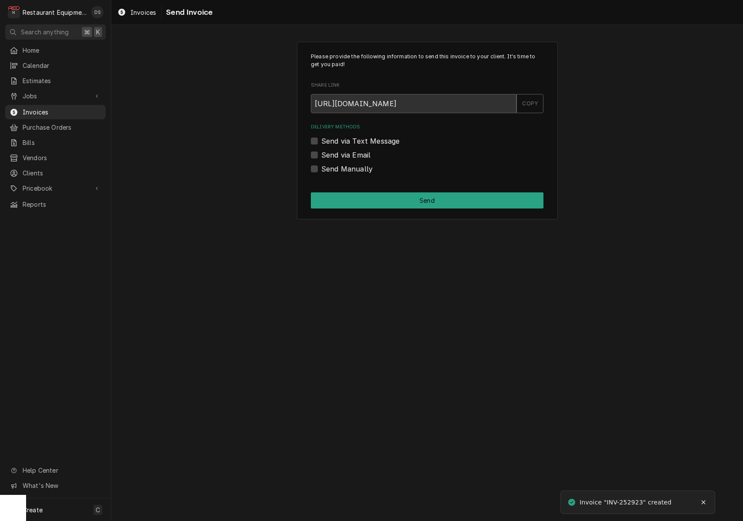
click at [321, 154] on label "Send via Email" at bounding box center [345, 155] width 49 height 10
click at [321, 154] on input "Send via Email" at bounding box center [437, 159] width 233 height 19
checkbox input "true"
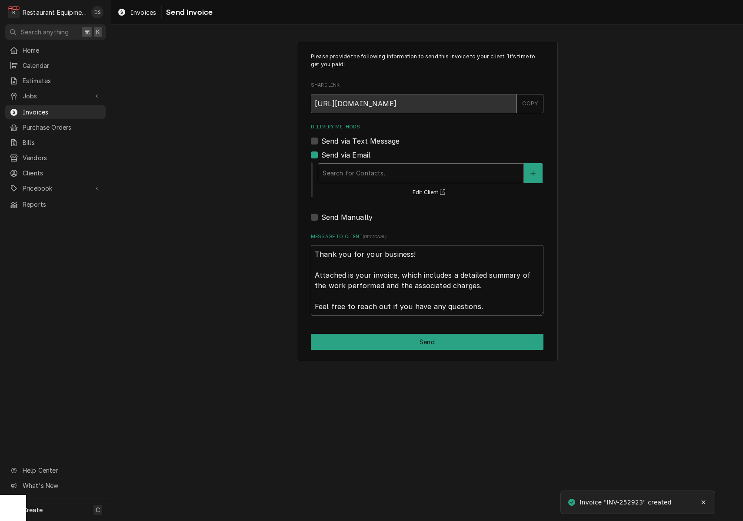
click at [374, 169] on div "Search for Contacts..." at bounding box center [421, 172] width 197 height 9
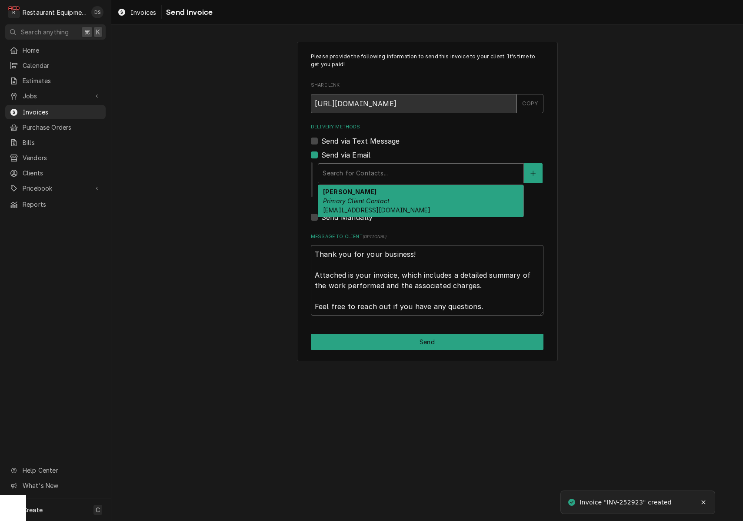
click at [377, 195] on div "[PERSON_NAME] Primary Client Contact [EMAIL_ADDRESS][DOMAIN_NAME]" at bounding box center [420, 201] width 205 height 32
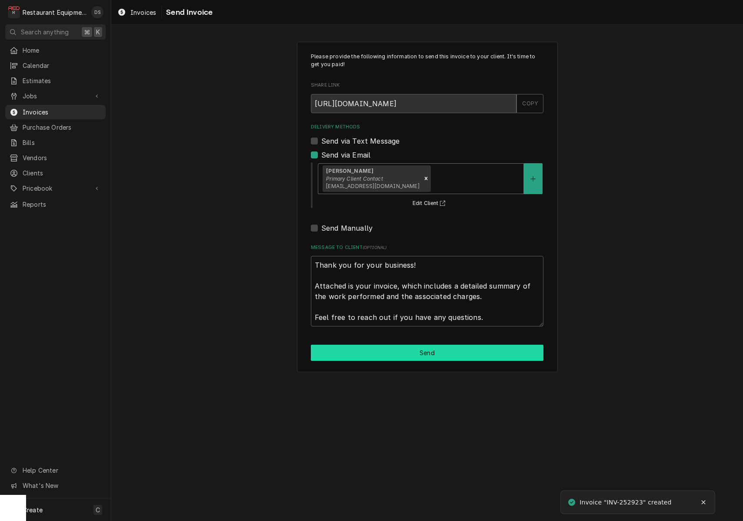
click at [418, 346] on button "Send" at bounding box center [427, 352] width 233 height 16
type textarea "x"
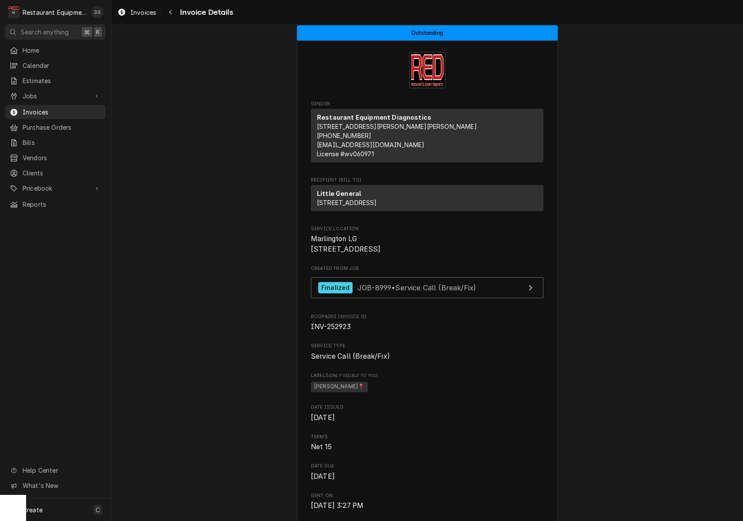
scroll to position [0, 0]
click at [170, 17] on button "Navigate back" at bounding box center [171, 12] width 14 height 14
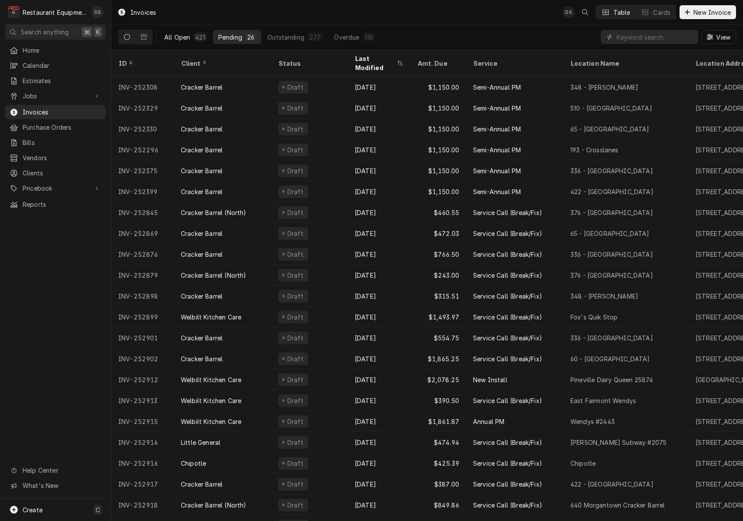
click at [193, 40] on button "All Open 421" at bounding box center [185, 37] width 53 height 14
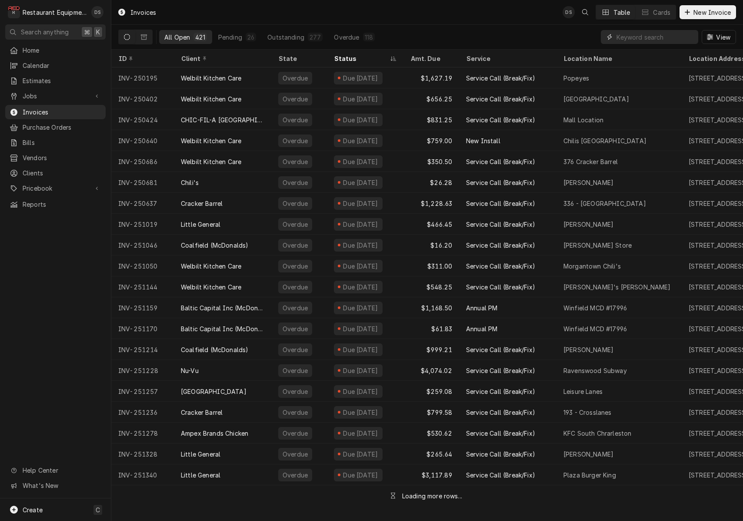
click at [668, 40] on input "Dynamic Content Wrapper" at bounding box center [655, 37] width 77 height 14
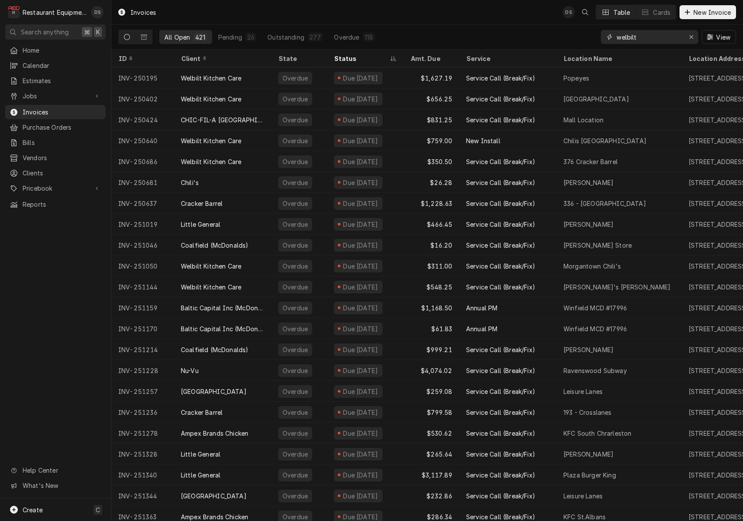
type input "welbilt"
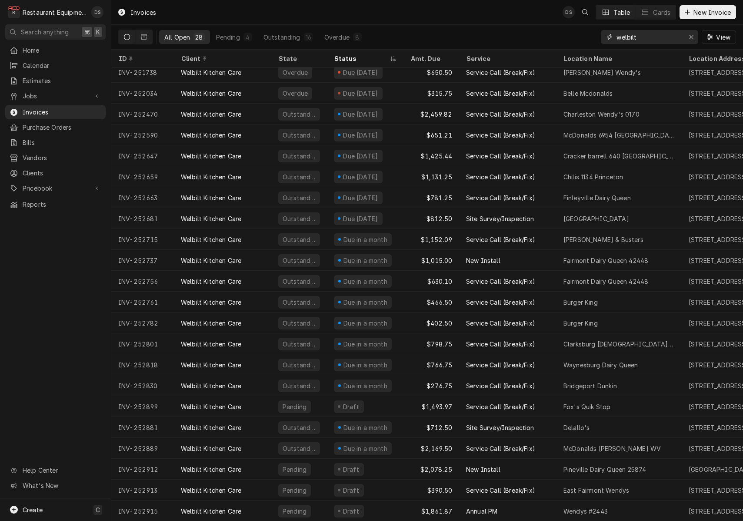
scroll to position [130, 0]
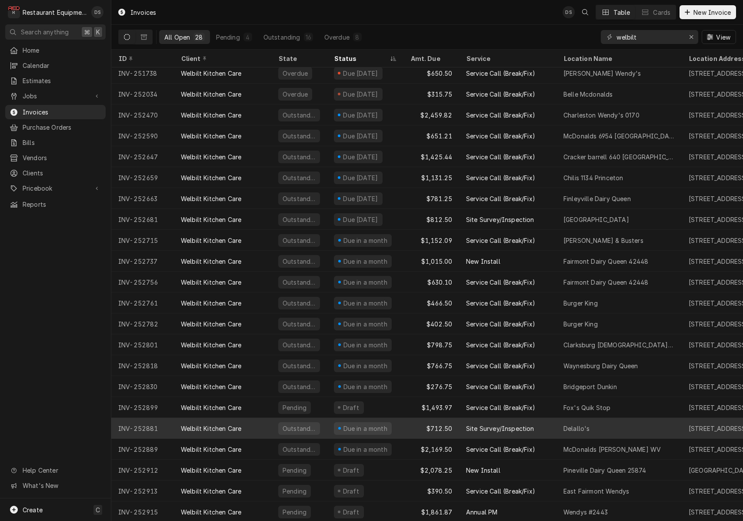
click at [594, 420] on div "Delallo's" at bounding box center [619, 428] width 125 height 21
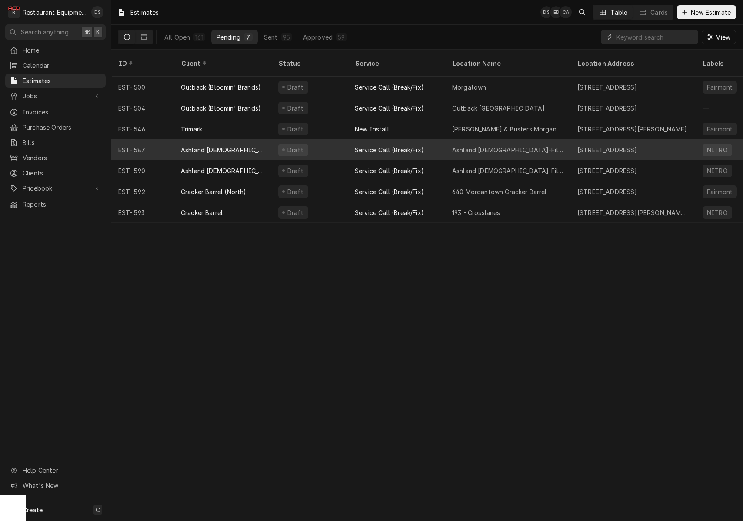
click at [340, 145] on div "Draft" at bounding box center [309, 149] width 77 height 21
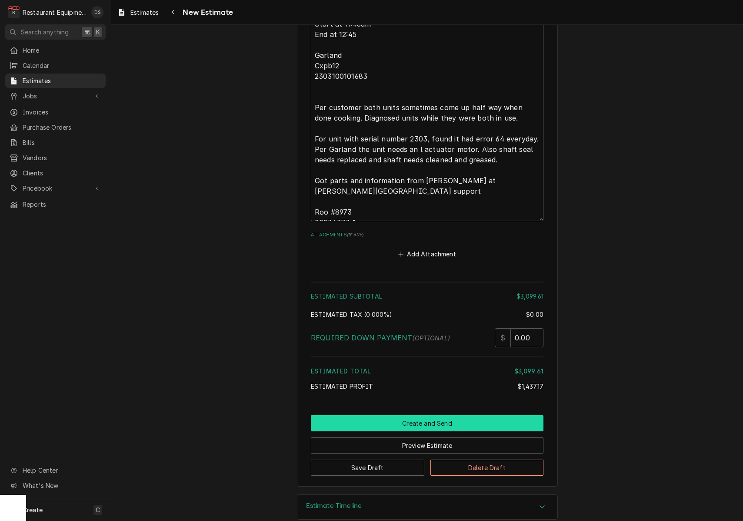
click at [424, 415] on button "Create and Send" at bounding box center [427, 423] width 233 height 16
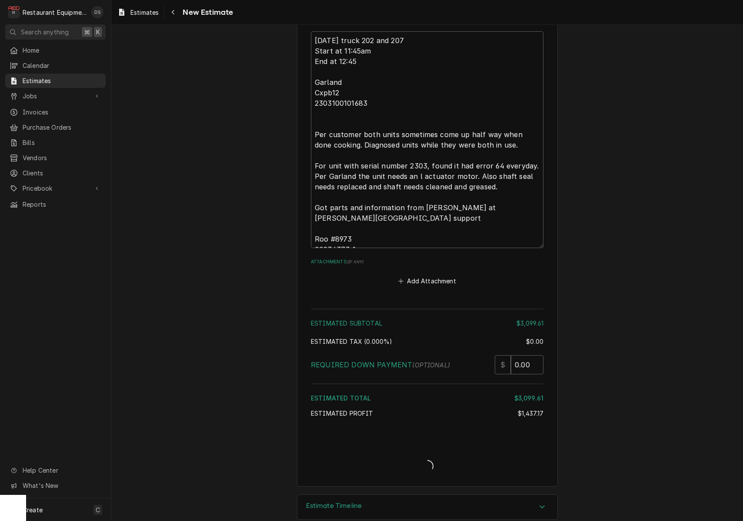
type textarea "x"
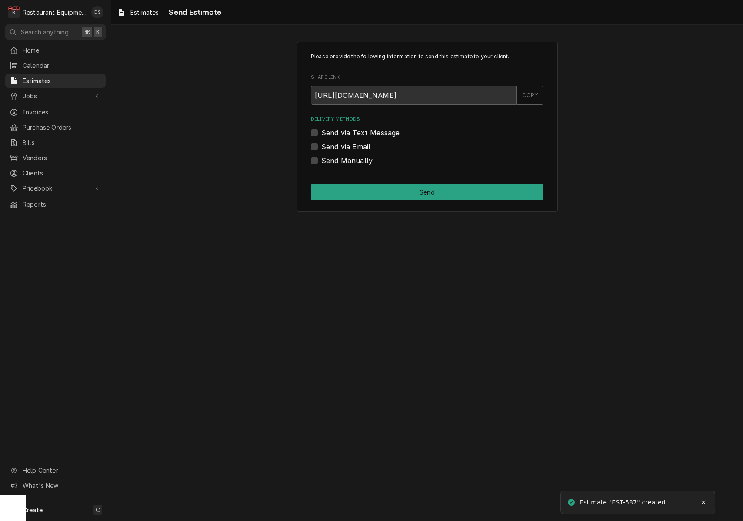
click at [321, 146] on label "Send via Email" at bounding box center [345, 146] width 49 height 10
click at [321, 146] on input "Send via Email" at bounding box center [437, 150] width 233 height 19
checkbox input "true"
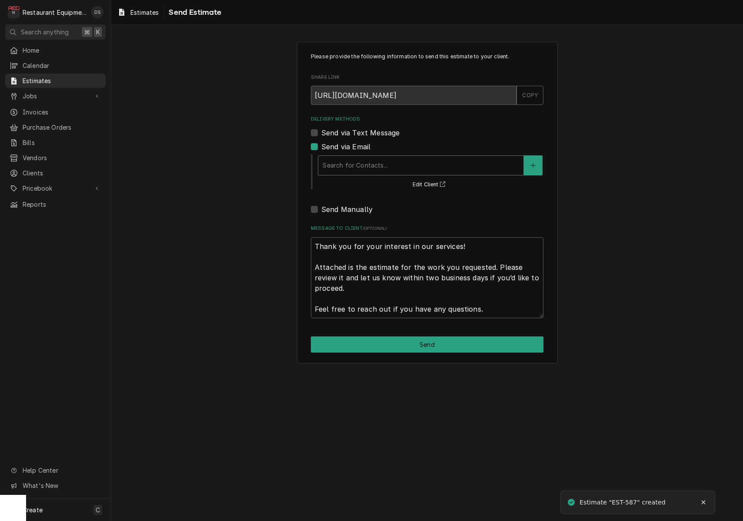
click at [371, 162] on div "Search for Contacts..." at bounding box center [421, 164] width 197 height 9
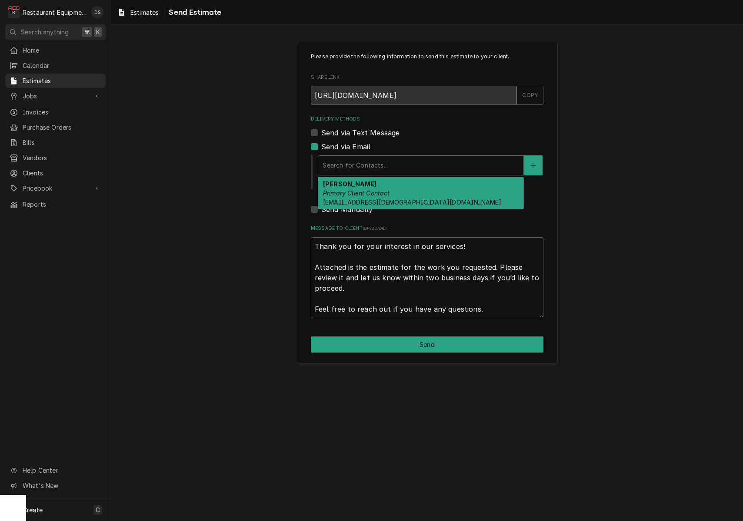
click at [376, 184] on div "[PERSON_NAME] Primary Client Contact [EMAIL_ADDRESS][DEMOGRAPHIC_DATA][DOMAIN_N…" at bounding box center [420, 193] width 205 height 32
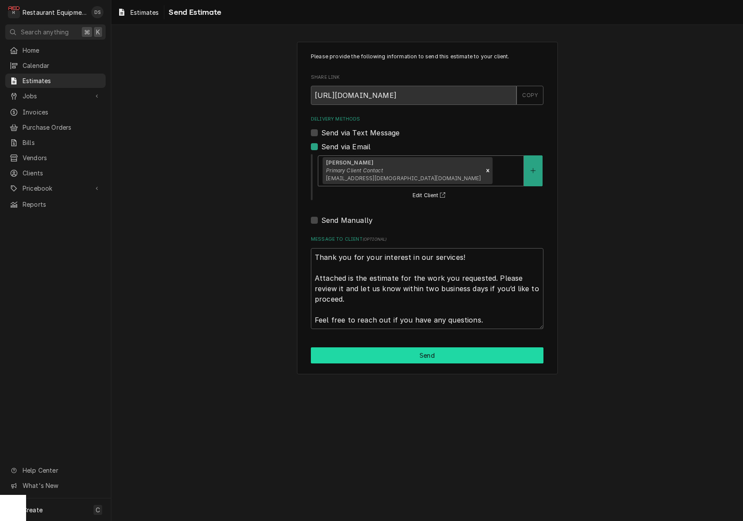
click at [403, 347] on button "Send" at bounding box center [427, 355] width 233 height 16
type textarea "x"
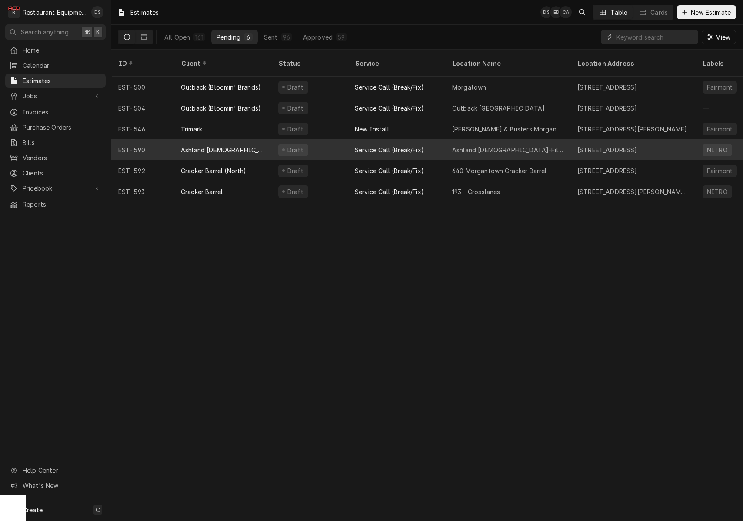
click at [339, 144] on div "Draft" at bounding box center [309, 149] width 77 height 21
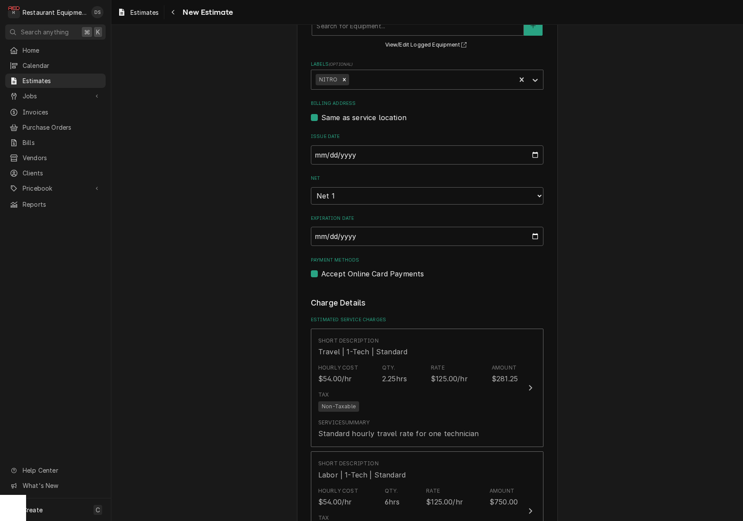
scroll to position [255, 0]
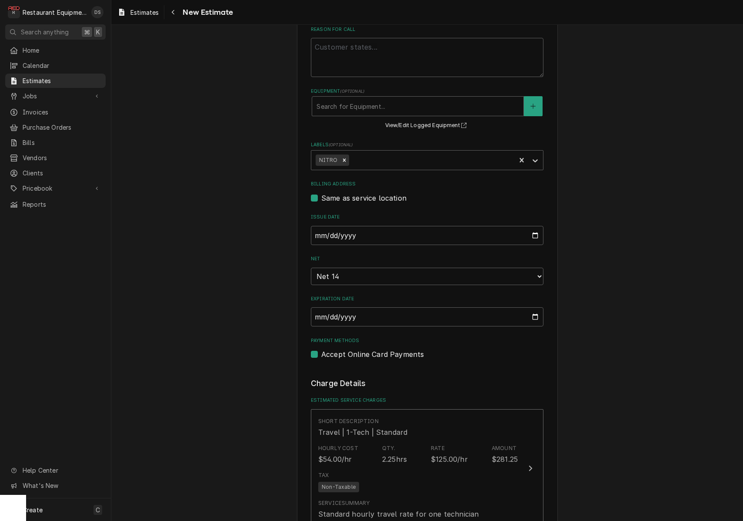
drag, startPoint x: 679, startPoint y: 286, endPoint x: 669, endPoint y: 287, distance: 10.0
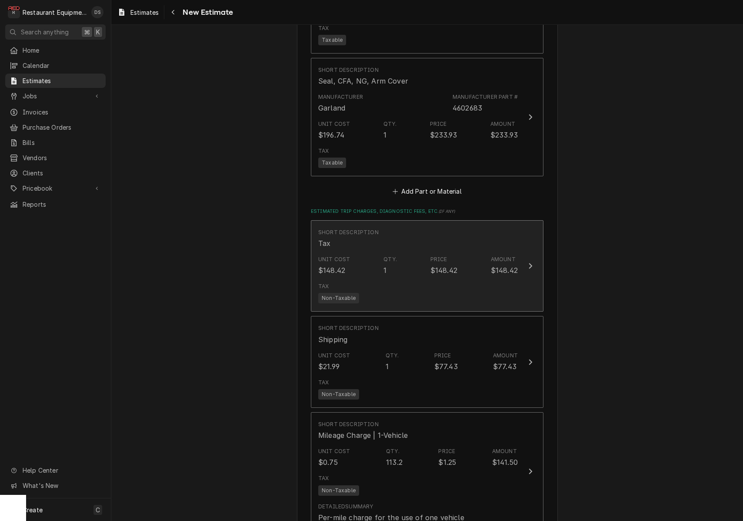
scroll to position [1257, 0]
click at [461, 254] on div "Unit Cost $148.42 Qty. 1 Price $148.42 Amount $148.42" at bounding box center [418, 267] width 200 height 27
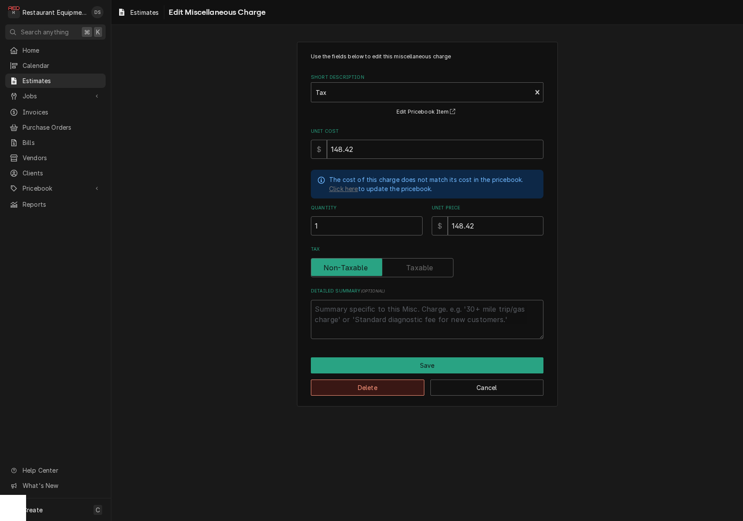
click at [383, 381] on button "Delete" at bounding box center [368, 387] width 114 height 16
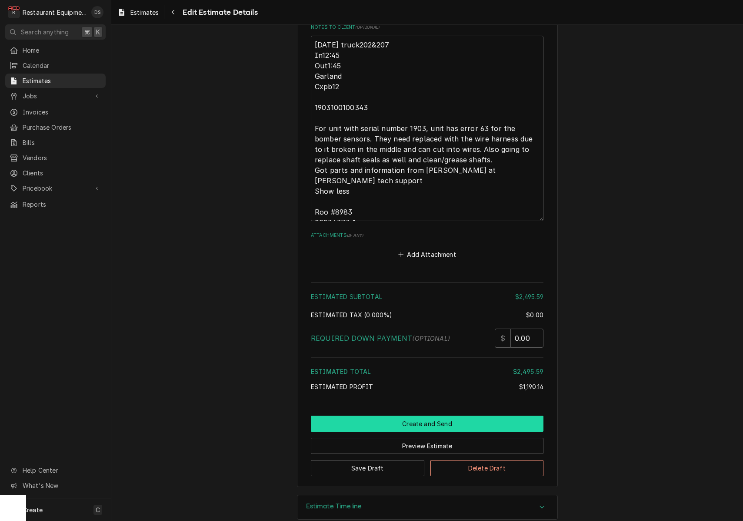
click at [440, 415] on button "Create and Send" at bounding box center [427, 423] width 233 height 16
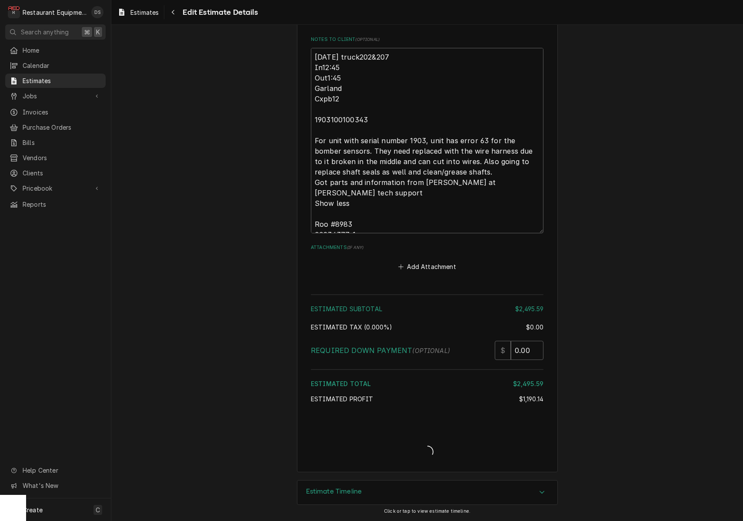
type textarea "x"
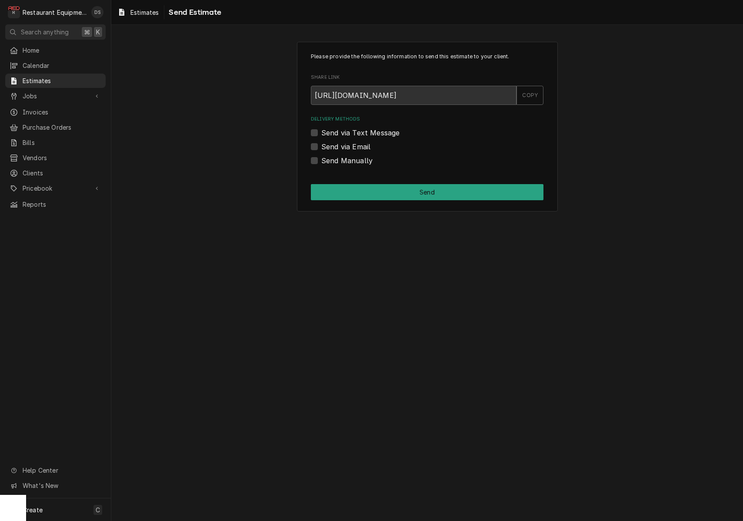
click at [321, 147] on label "Send via Email" at bounding box center [345, 146] width 49 height 10
click at [321, 147] on input "Send via Email" at bounding box center [437, 150] width 233 height 19
checkbox input "true"
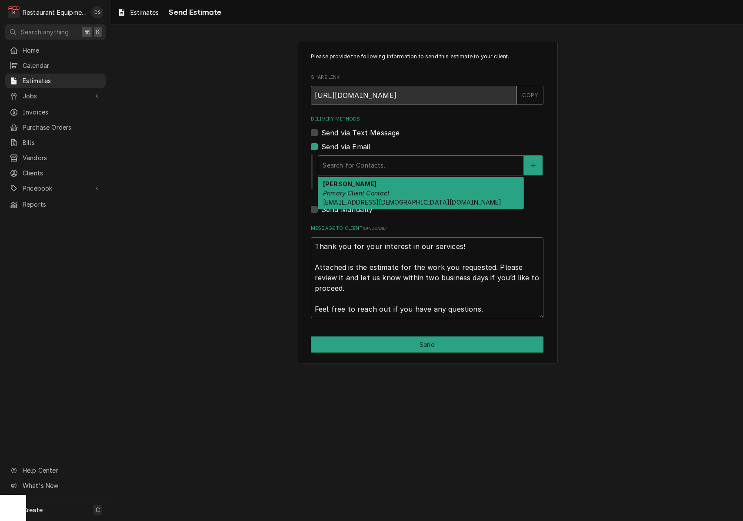
click at [368, 163] on div "Search for Contacts..." at bounding box center [421, 164] width 197 height 9
click at [372, 194] on em "Primary Client Contact" at bounding box center [356, 192] width 67 height 7
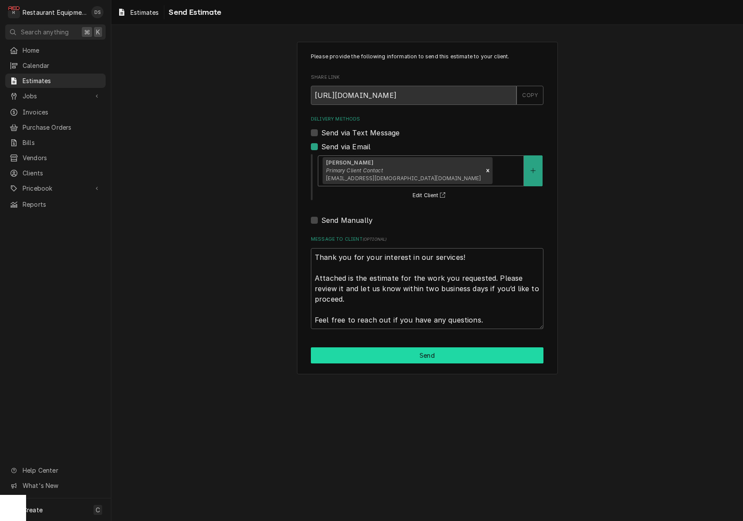
click at [445, 355] on button "Send" at bounding box center [427, 355] width 233 height 16
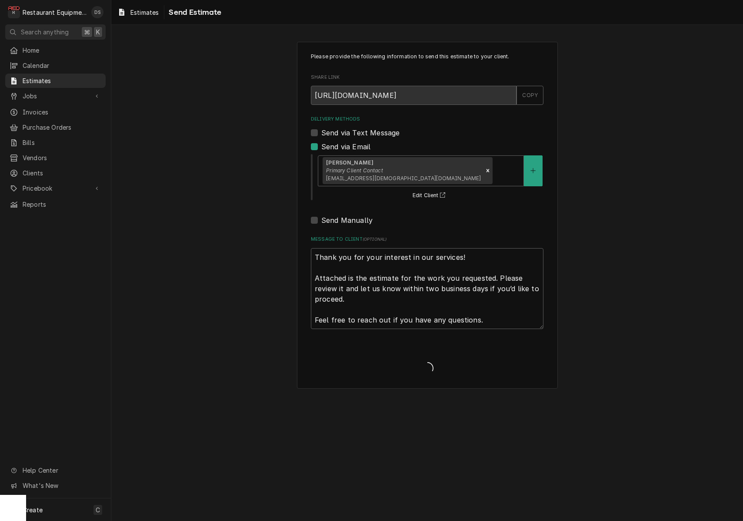
type textarea "x"
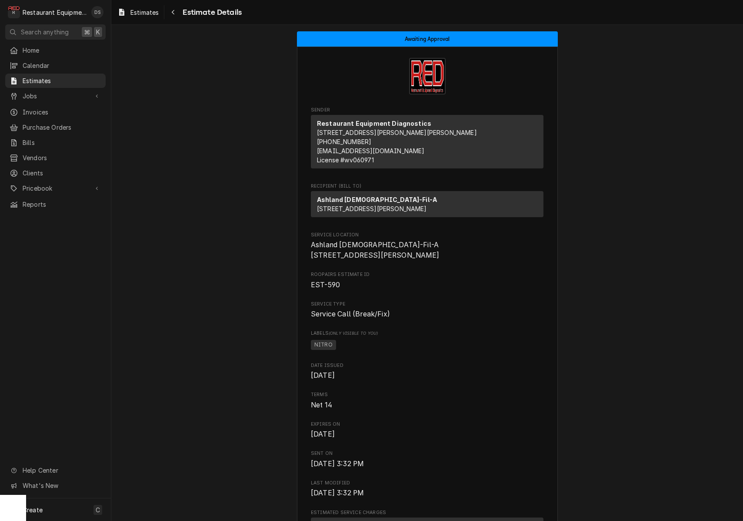
scroll to position [0, 0]
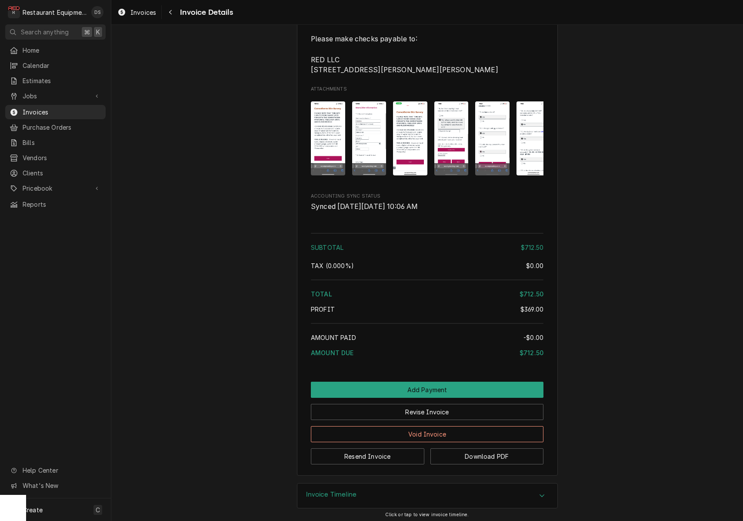
scroll to position [1558, 0]
click at [328, 143] on img "Attachments" at bounding box center [328, 139] width 34 height 74
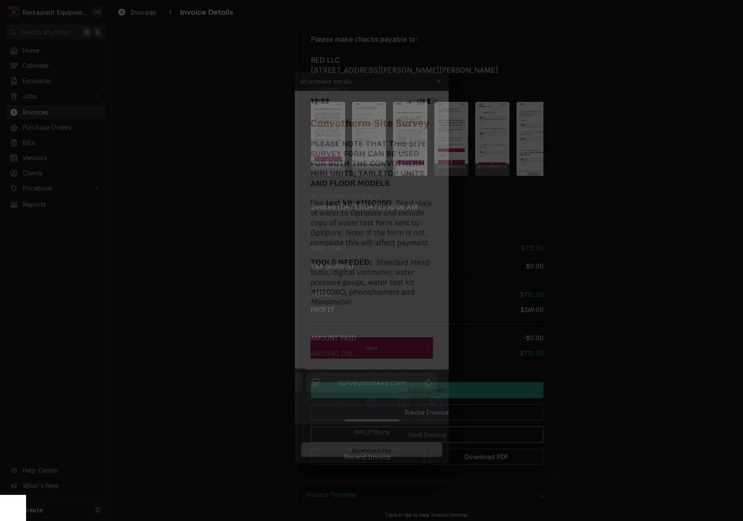
click at [382, 458] on span "Download File" at bounding box center [372, 457] width 46 height 9
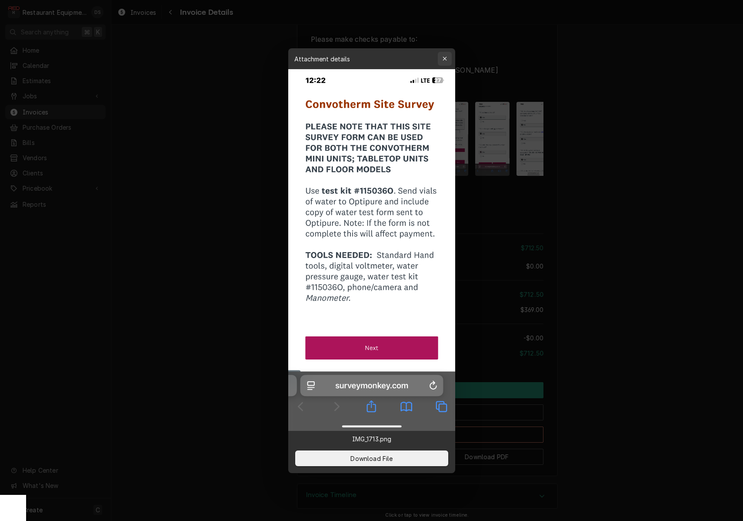
click at [446, 54] on button "button" at bounding box center [445, 59] width 14 height 14
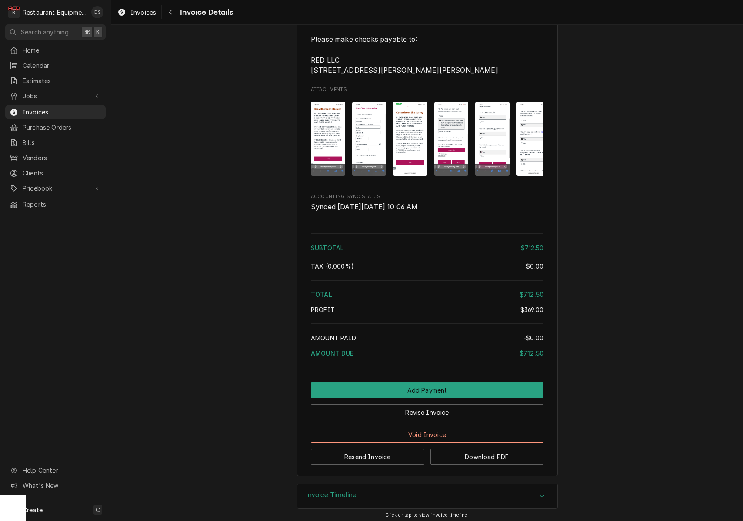
click at [379, 124] on img "Attachments" at bounding box center [369, 139] width 34 height 74
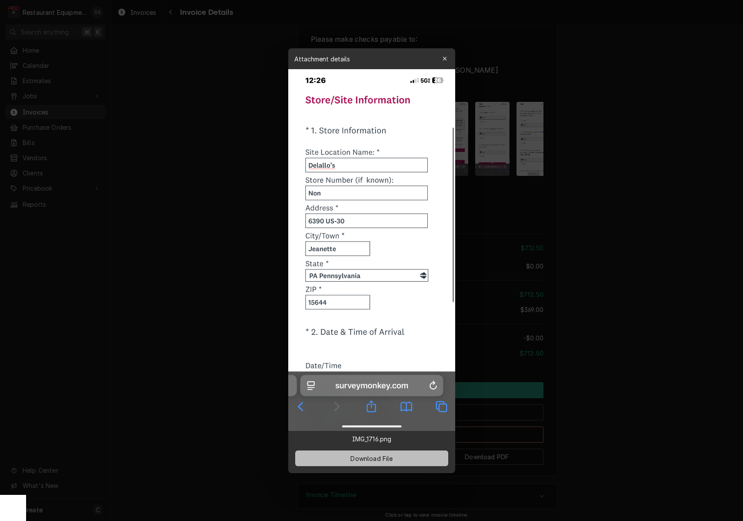
click at [396, 461] on button "Download File" at bounding box center [371, 458] width 153 height 16
click at [443, 62] on div "button" at bounding box center [445, 58] width 9 height 9
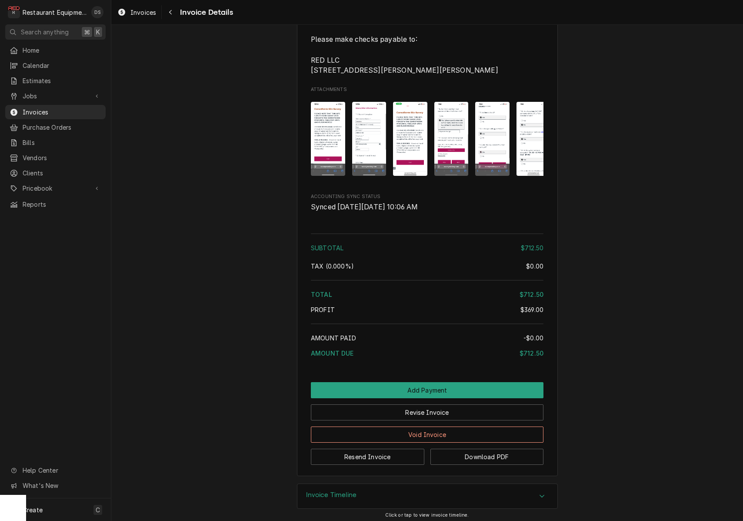
click at [413, 117] on img "Attachments" at bounding box center [410, 139] width 34 height 74
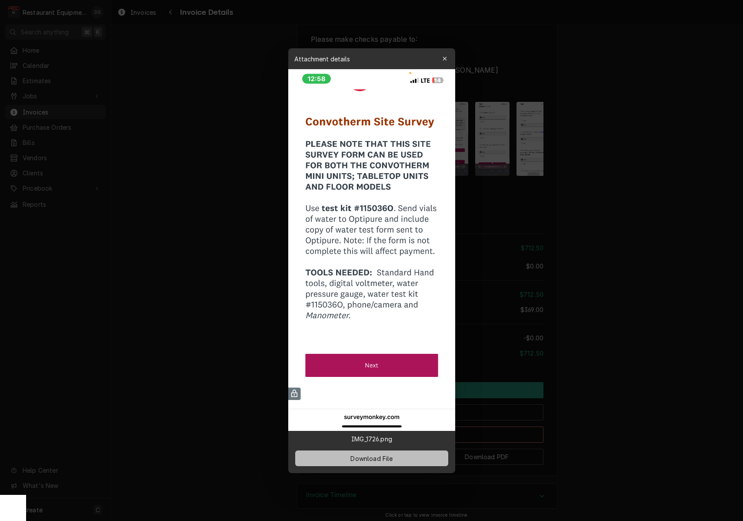
click at [395, 455] on button "Download File" at bounding box center [371, 458] width 153 height 16
click at [446, 59] on icon "button" at bounding box center [444, 59] width 5 height 6
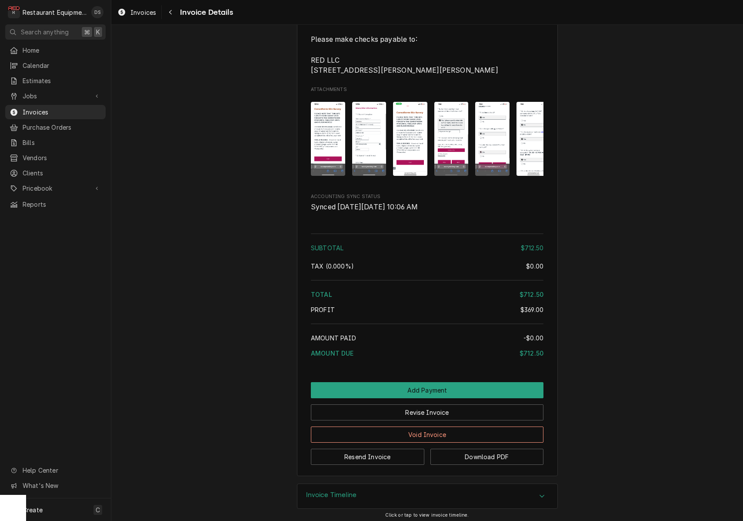
click at [441, 143] on img "Attachments" at bounding box center [451, 139] width 34 height 74
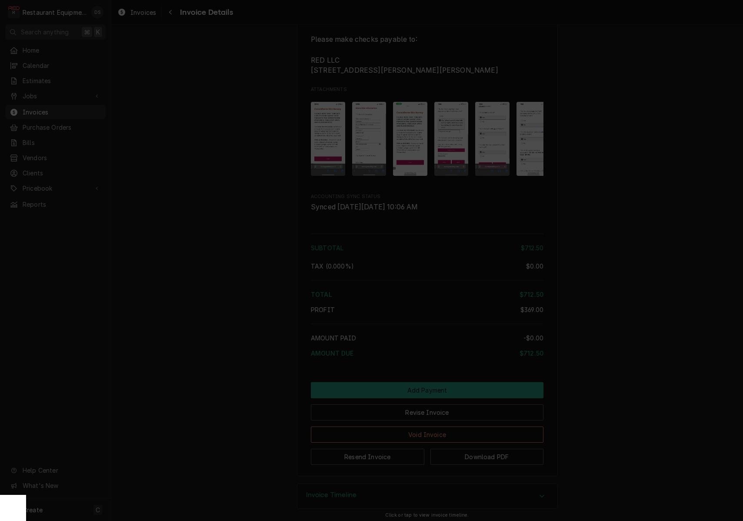
click at [443, 59] on icon "button" at bounding box center [444, 59] width 5 height 6
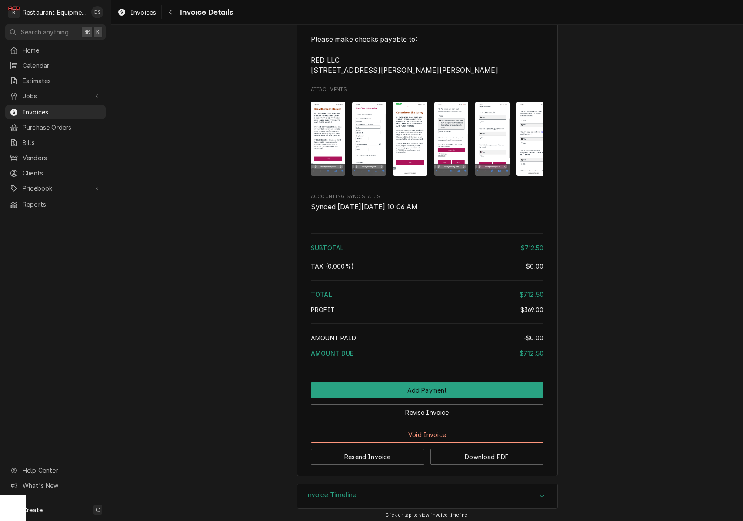
click at [492, 120] on img "Attachments" at bounding box center [492, 139] width 34 height 74
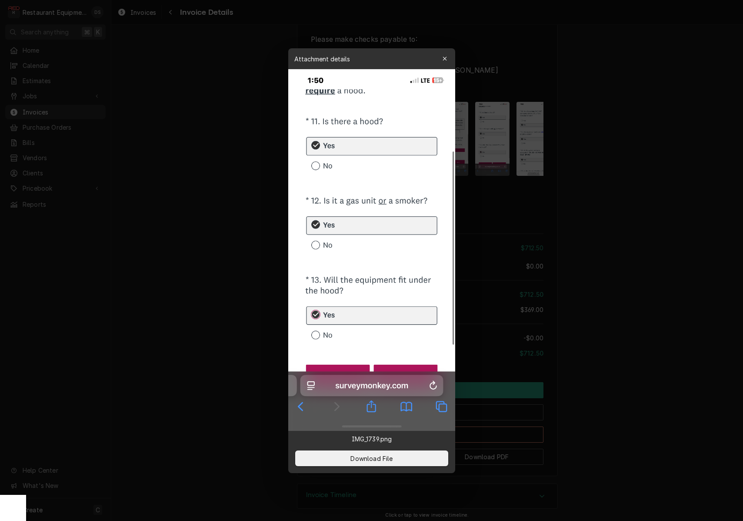
click at [444, 56] on icon "button" at bounding box center [444, 59] width 5 height 6
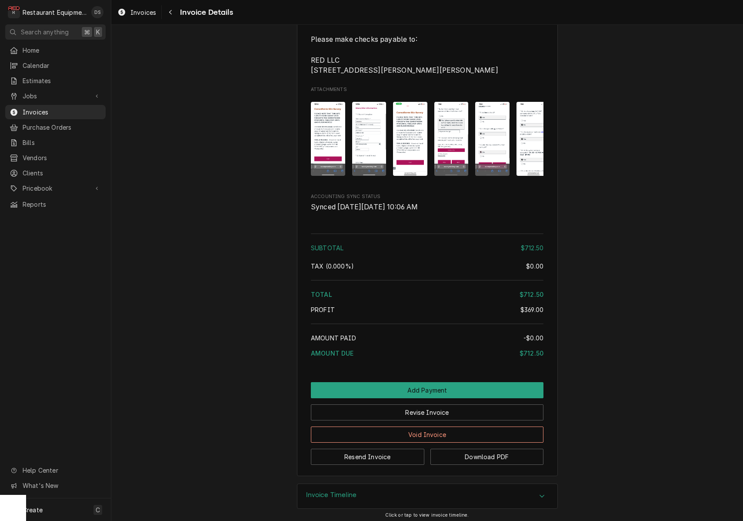
click at [497, 117] on img "Attachments" at bounding box center [492, 139] width 34 height 74
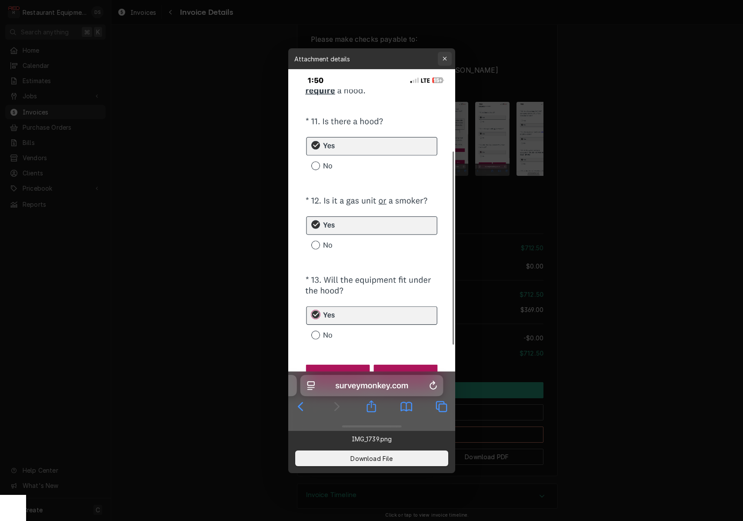
click at [444, 57] on icon "button" at bounding box center [444, 59] width 5 height 6
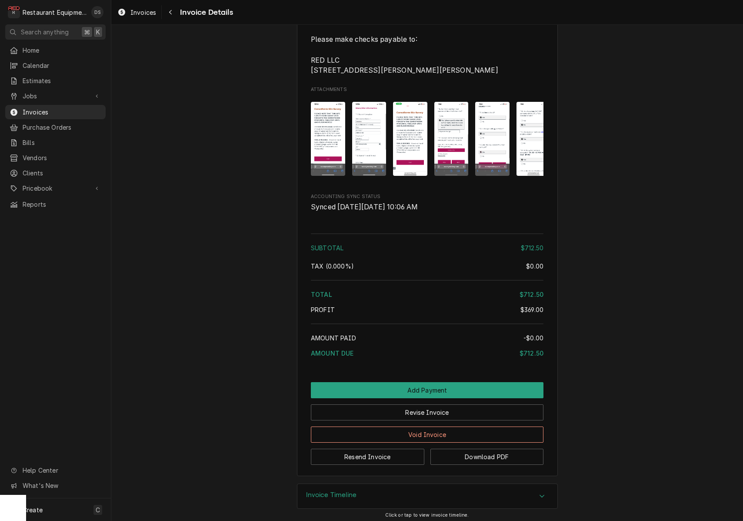
click at [530, 116] on img "Attachments" at bounding box center [534, 139] width 34 height 74
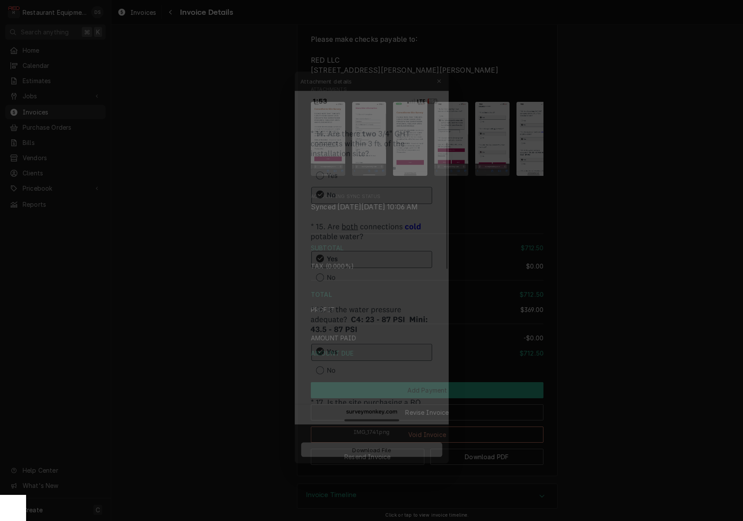
drag, startPoint x: 447, startPoint y: 59, endPoint x: 450, endPoint y: 73, distance: 14.6
click at [447, 59] on icon "button" at bounding box center [444, 59] width 5 height 6
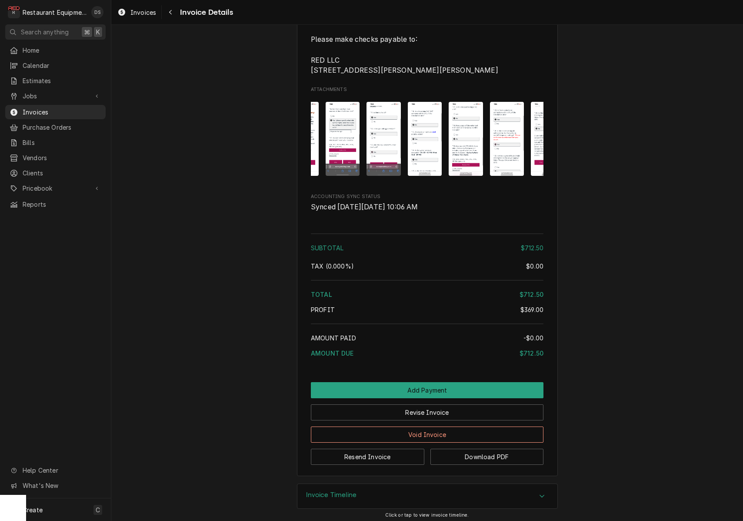
scroll to position [0, 116]
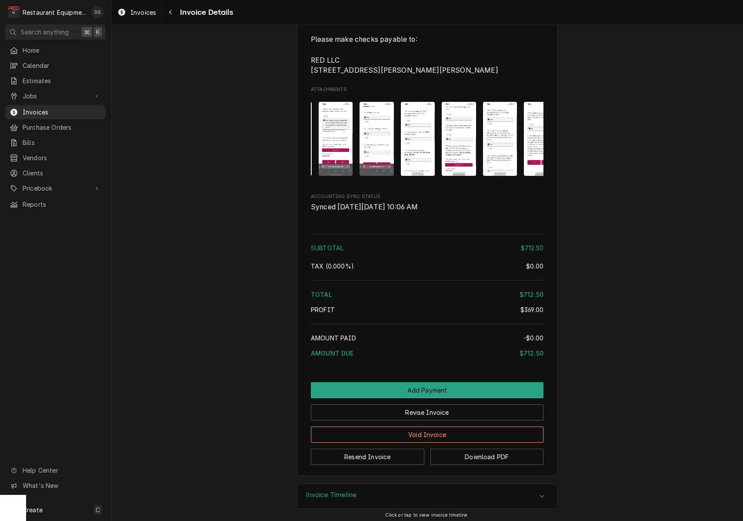
click at [469, 132] on img "Attachments" at bounding box center [459, 139] width 34 height 74
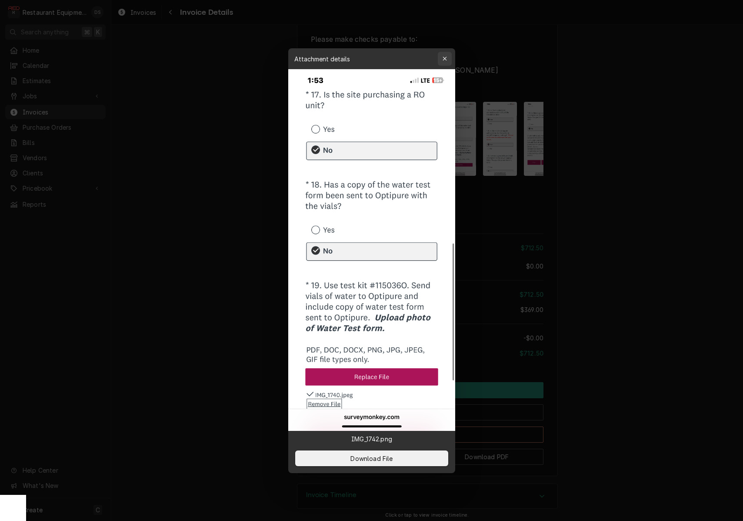
click at [445, 59] on icon "button" at bounding box center [445, 59] width 4 height 4
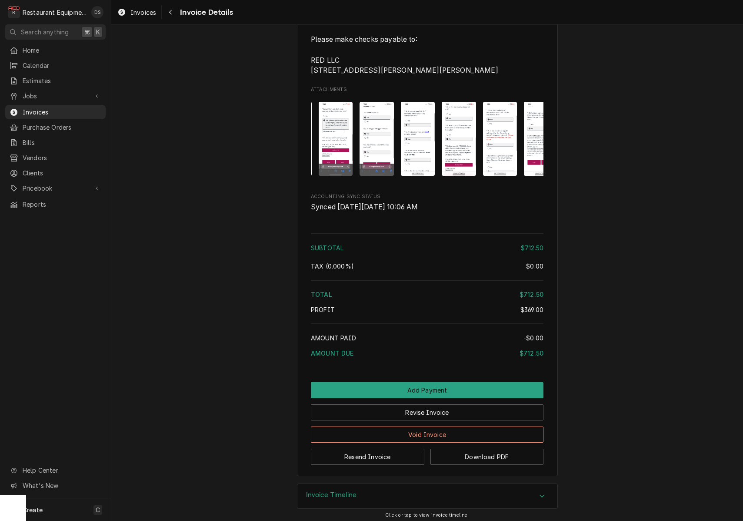
click at [496, 120] on img "Attachments" at bounding box center [500, 139] width 34 height 74
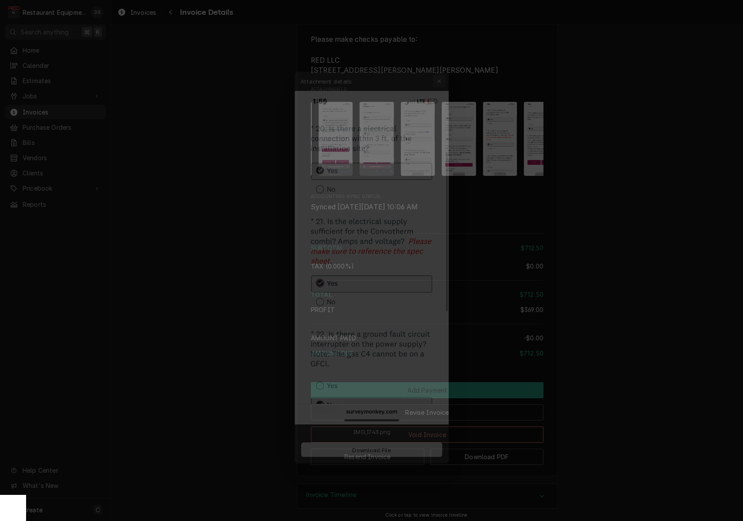
click at [443, 57] on icon "button" at bounding box center [444, 59] width 5 height 6
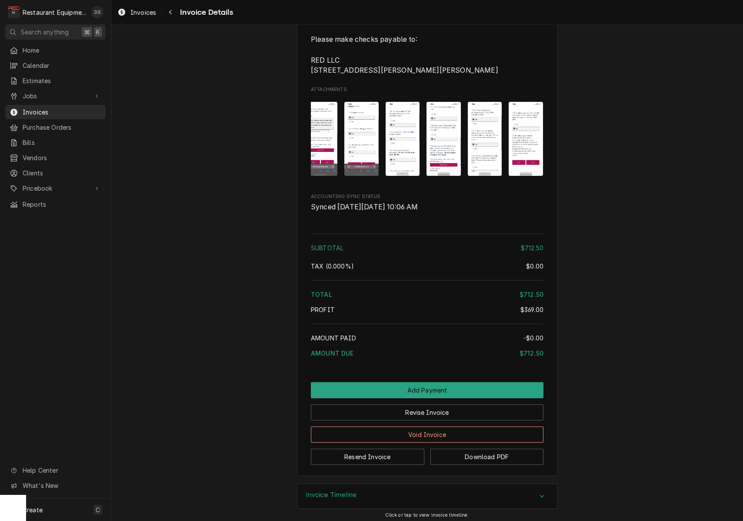
scroll to position [0, 130]
click at [525, 135] on img "Attachments" at bounding box center [526, 139] width 34 height 74
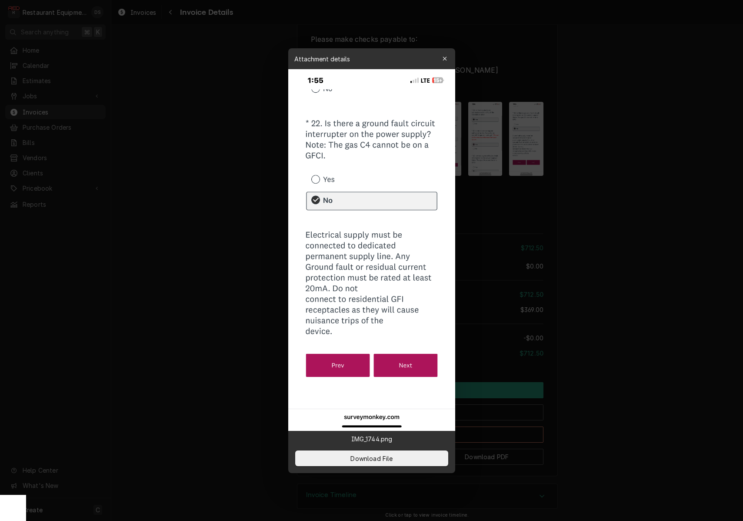
click at [441, 57] on div "button" at bounding box center [445, 58] width 9 height 9
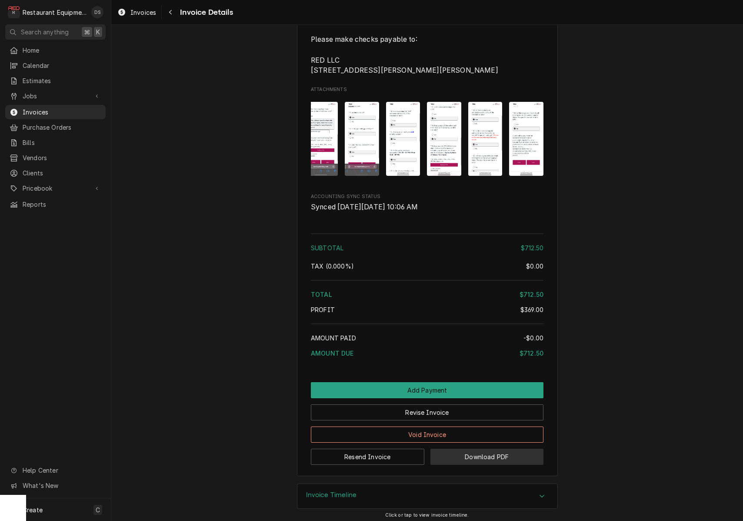
click at [467, 451] on button "Download PDF" at bounding box center [488, 456] width 114 height 16
click at [467, 451] on body "R Restaurant Equipment Diagnostics DS Search anything ⌘ K Home Calendar Estimat…" at bounding box center [371, 260] width 743 height 521
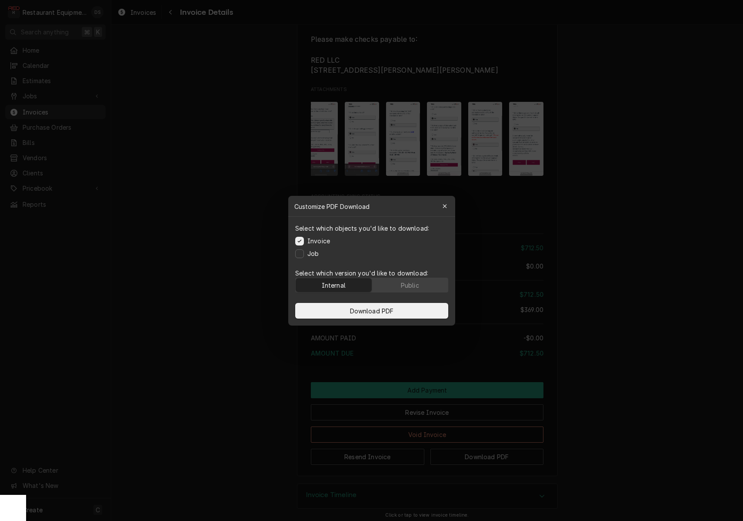
drag, startPoint x: 388, startPoint y: 284, endPoint x: 390, endPoint y: 292, distance: 8.7
click at [388, 284] on button "Public" at bounding box center [410, 285] width 76 height 14
click at [391, 309] on span "Download PDF" at bounding box center [371, 310] width 47 height 9
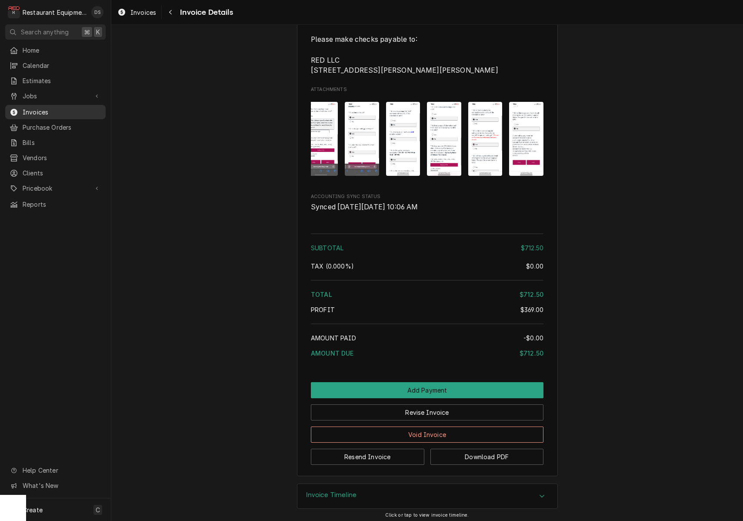
click at [41, 109] on span "Invoices" at bounding box center [62, 111] width 79 height 9
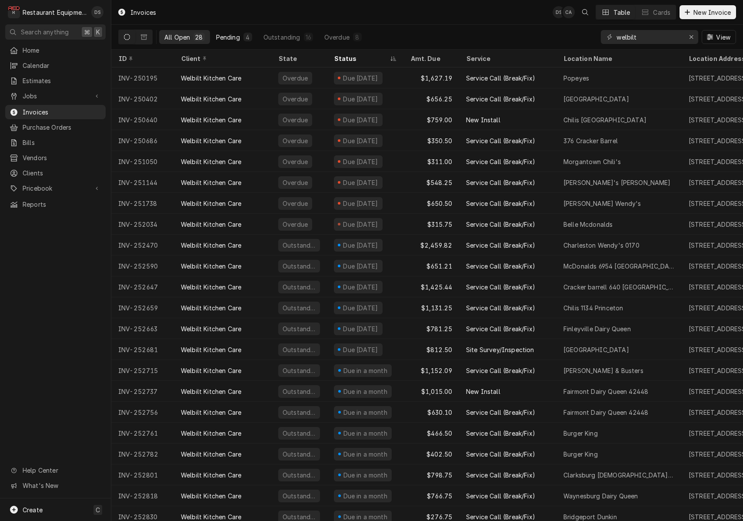
click at [241, 43] on button "Pending 4" at bounding box center [234, 37] width 47 height 14
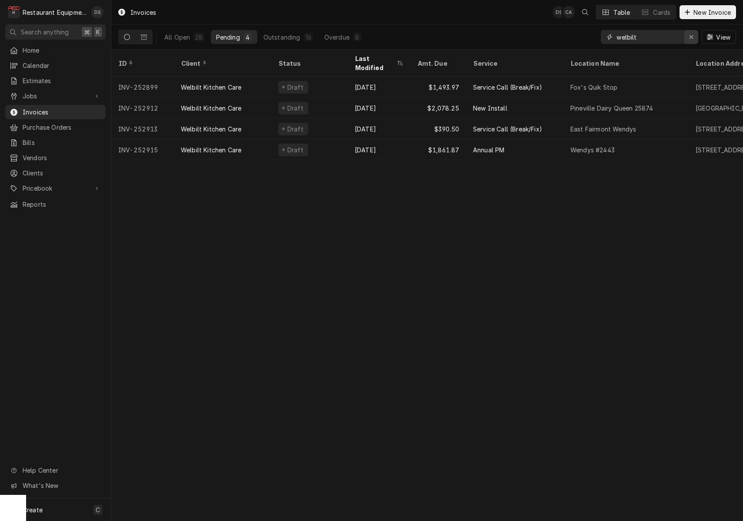
click at [687, 35] on div "Erase input" at bounding box center [691, 37] width 9 height 9
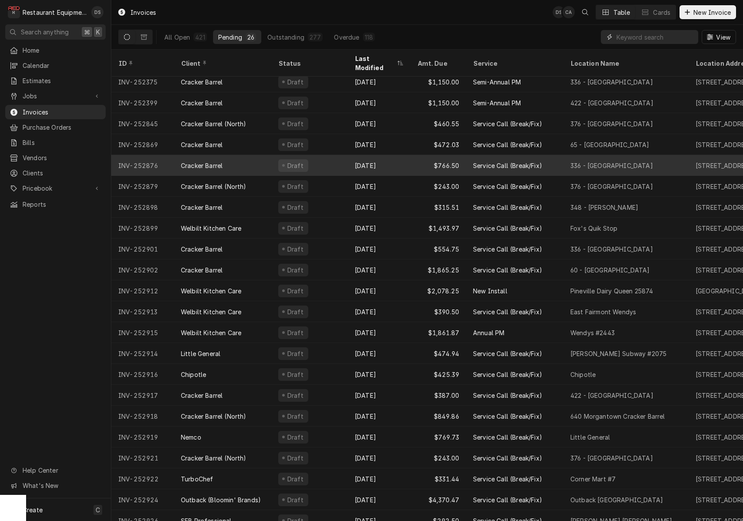
scroll to position [88, 0]
click at [349, 155] on div "Sep 22" at bounding box center [379, 165] width 63 height 21
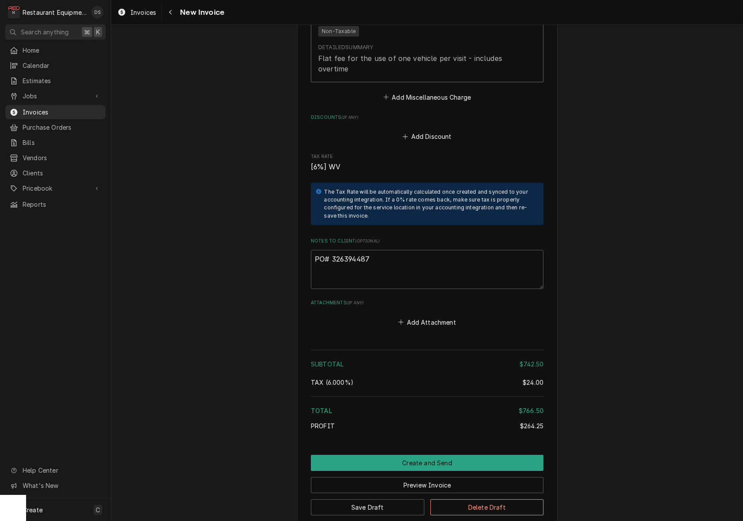
scroll to position [1767, 0]
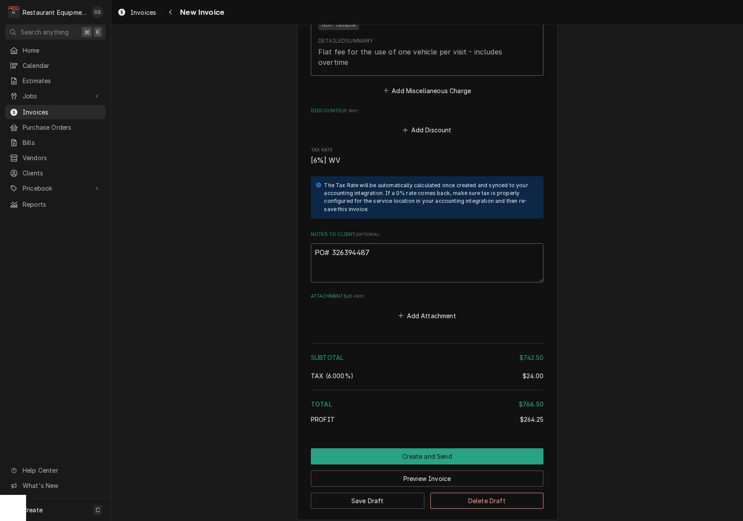
drag, startPoint x: 375, startPoint y: 230, endPoint x: 332, endPoint y: 227, distance: 43.6
click at [332, 243] on textarea "PO# 326394487" at bounding box center [427, 262] width 233 height 39
click at [173, 17] on button "Navigate back" at bounding box center [171, 12] width 14 height 14
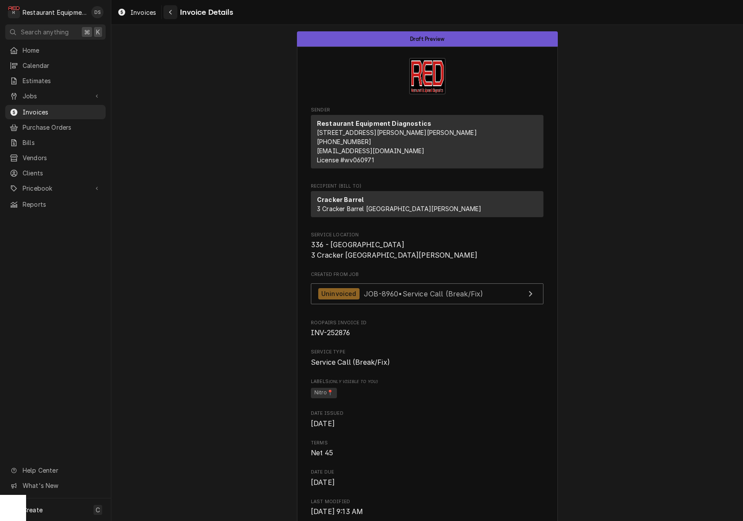
click at [174, 13] on div "Navigate back" at bounding box center [170, 12] width 9 height 9
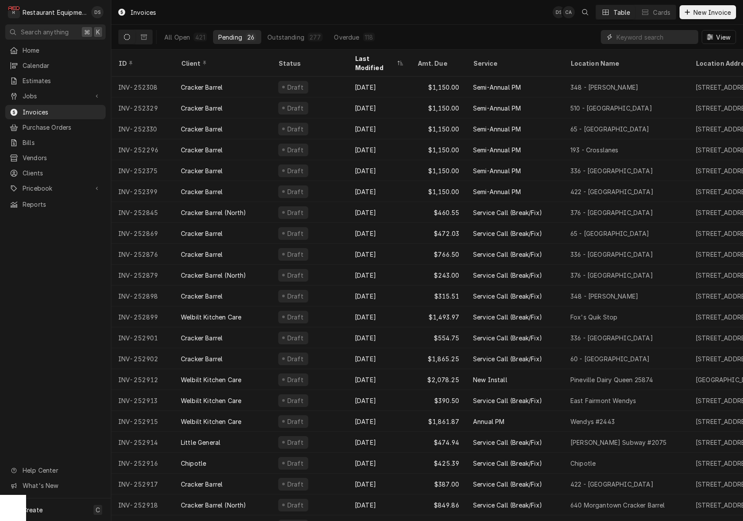
click at [635, 38] on input "Dynamic Content Wrapper" at bounding box center [655, 37] width 77 height 14
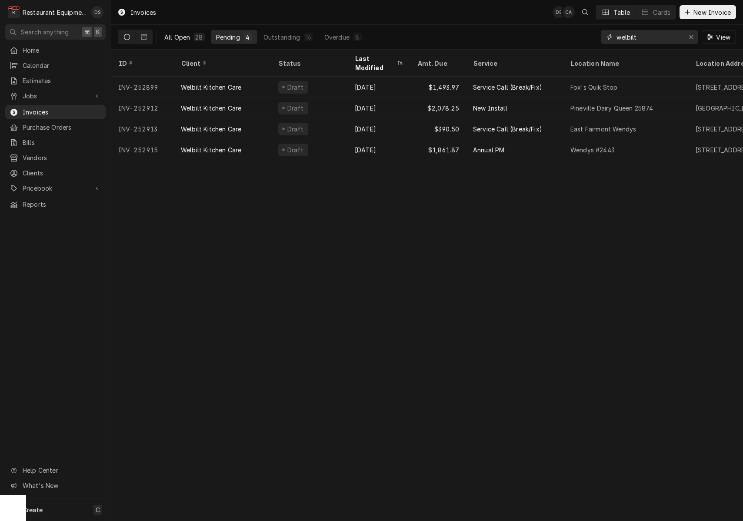
type input "welbilt"
click at [183, 37] on div "All Open" at bounding box center [177, 37] width 26 height 9
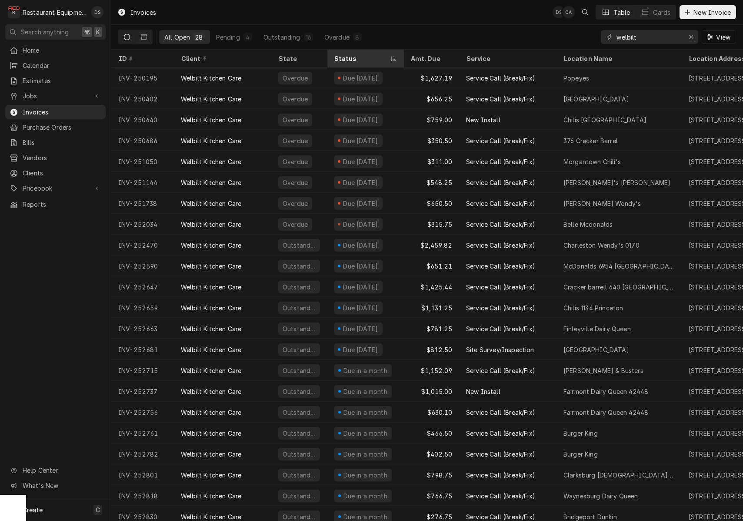
click at [368, 53] on div "Status" at bounding box center [365, 58] width 73 height 14
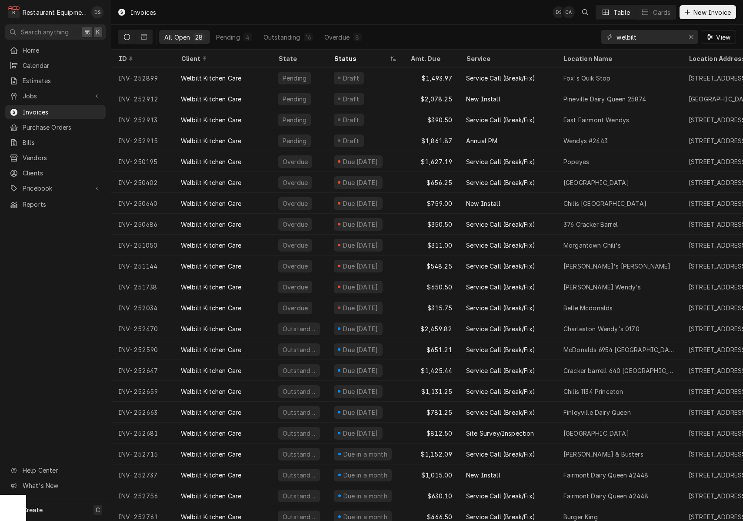
click at [368, 53] on div "Status" at bounding box center [365, 58] width 73 height 14
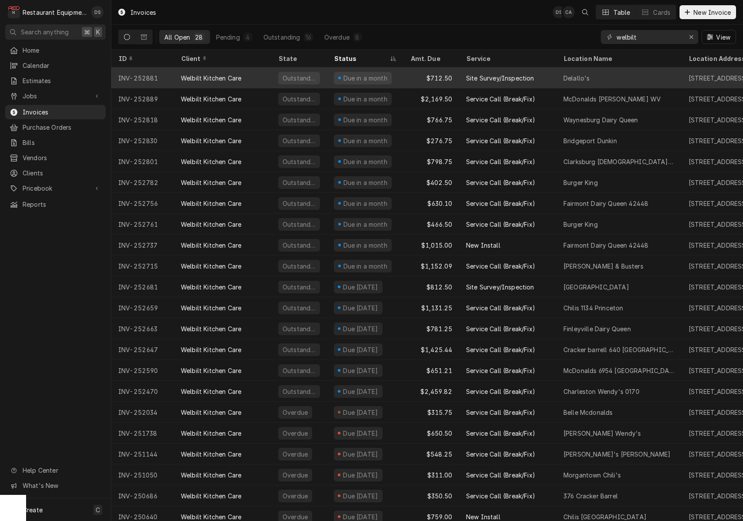
click at [527, 76] on div "Site Survey/Inspection" at bounding box center [500, 78] width 68 height 9
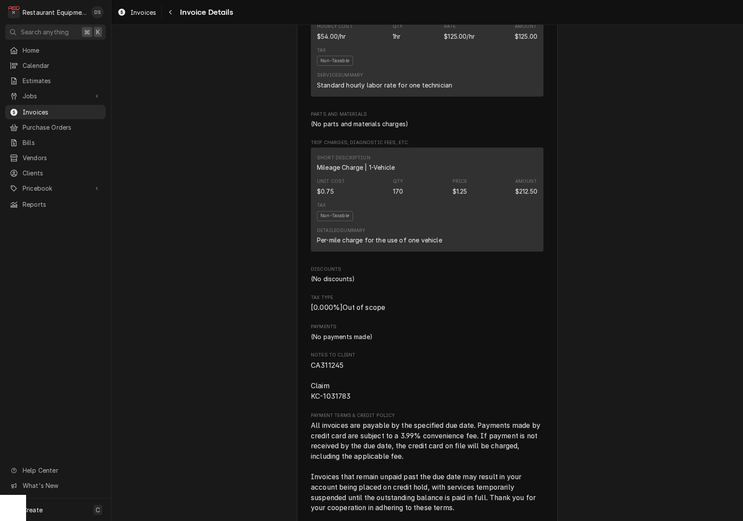
scroll to position [1124, 0]
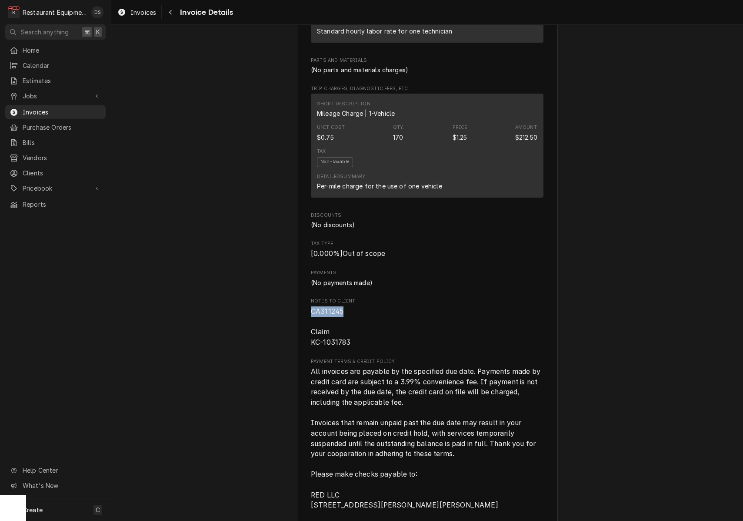
drag, startPoint x: 311, startPoint y: 304, endPoint x: 354, endPoint y: 306, distance: 42.7
click at [355, 306] on span "CA311245 Claim KC-1031783" at bounding box center [427, 326] width 233 height 41
copy span "CA311245"
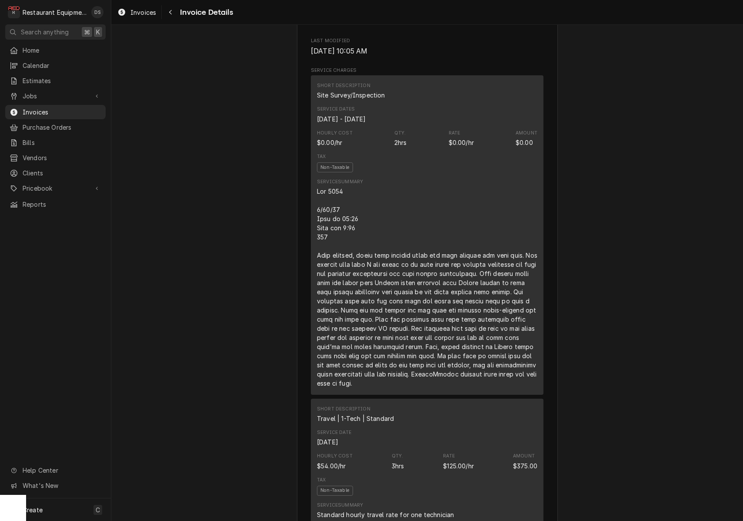
scroll to position [492, 0]
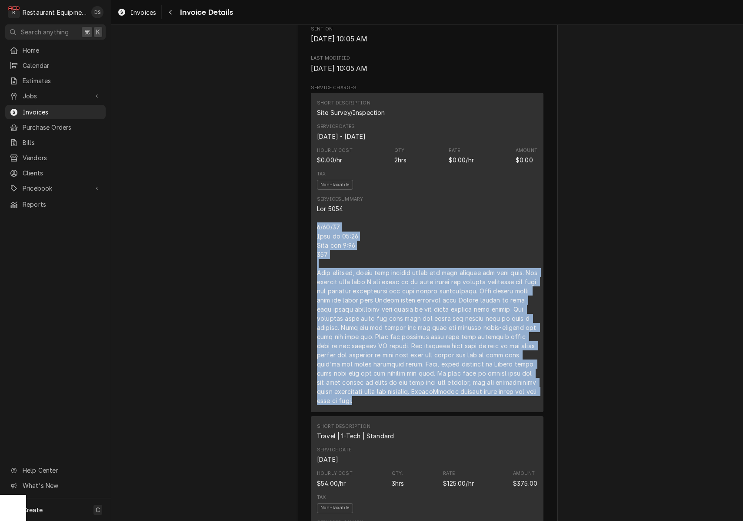
drag, startPoint x: 316, startPoint y: 224, endPoint x: 404, endPoint y: 354, distance: 157.3
click at [407, 398] on div "Short Description Site Survey/Inspection Service Dates [DATE] - [DATE] Hourly C…" at bounding box center [427, 252] width 233 height 319
copy div "3/70/31 Lore ip 61:02 Dolo sit 6:10 941 Amet consect, adipi elit seddoei tempo …"
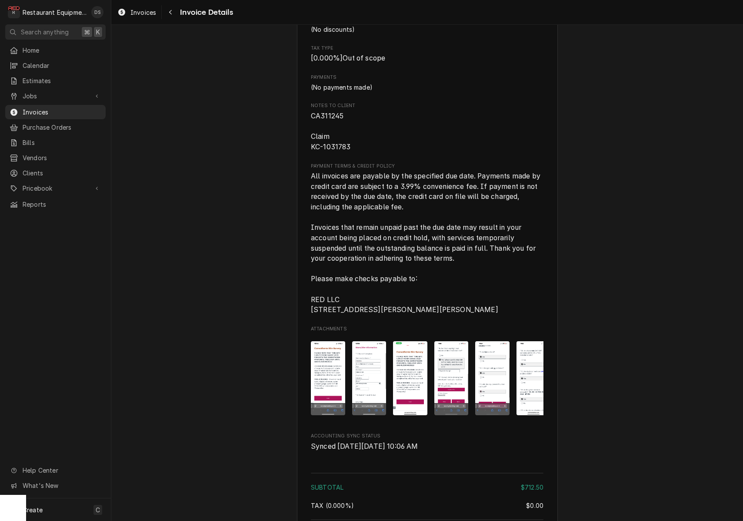
scroll to position [1340, 0]
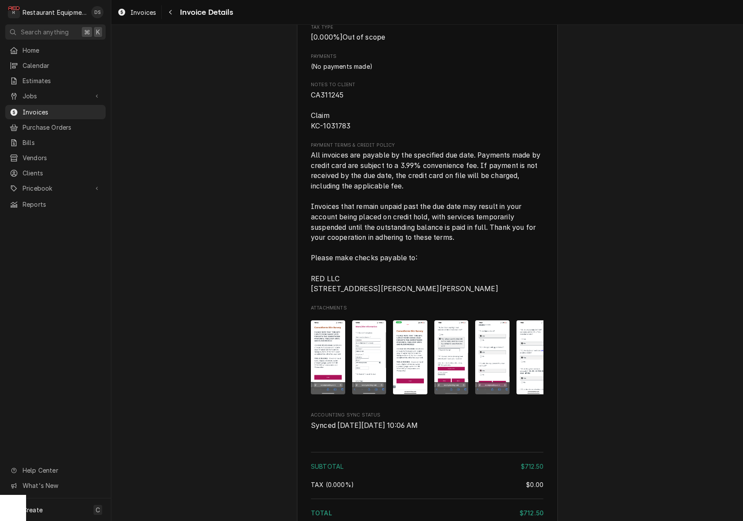
click at [357, 115] on span "CA311245 Claim KC-1031783" at bounding box center [427, 110] width 233 height 41
drag, startPoint x: 348, startPoint y: 87, endPoint x: 308, endPoint y: 87, distance: 39.2
copy span "CA311245"
